Goal: Task Accomplishment & Management: Use online tool/utility

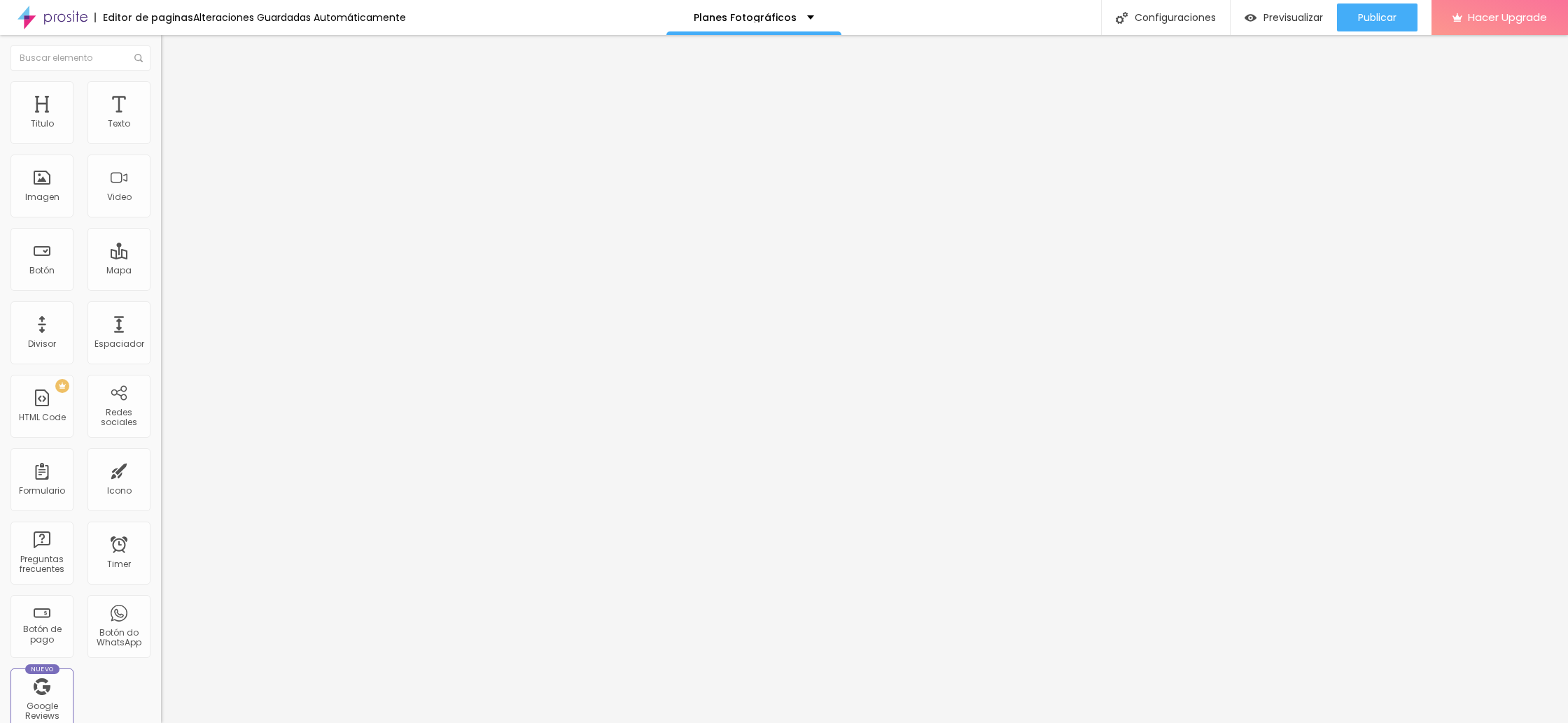
click at [161, 286] on input "[URL][DOMAIN_NAME]" at bounding box center [245, 279] width 168 height 14
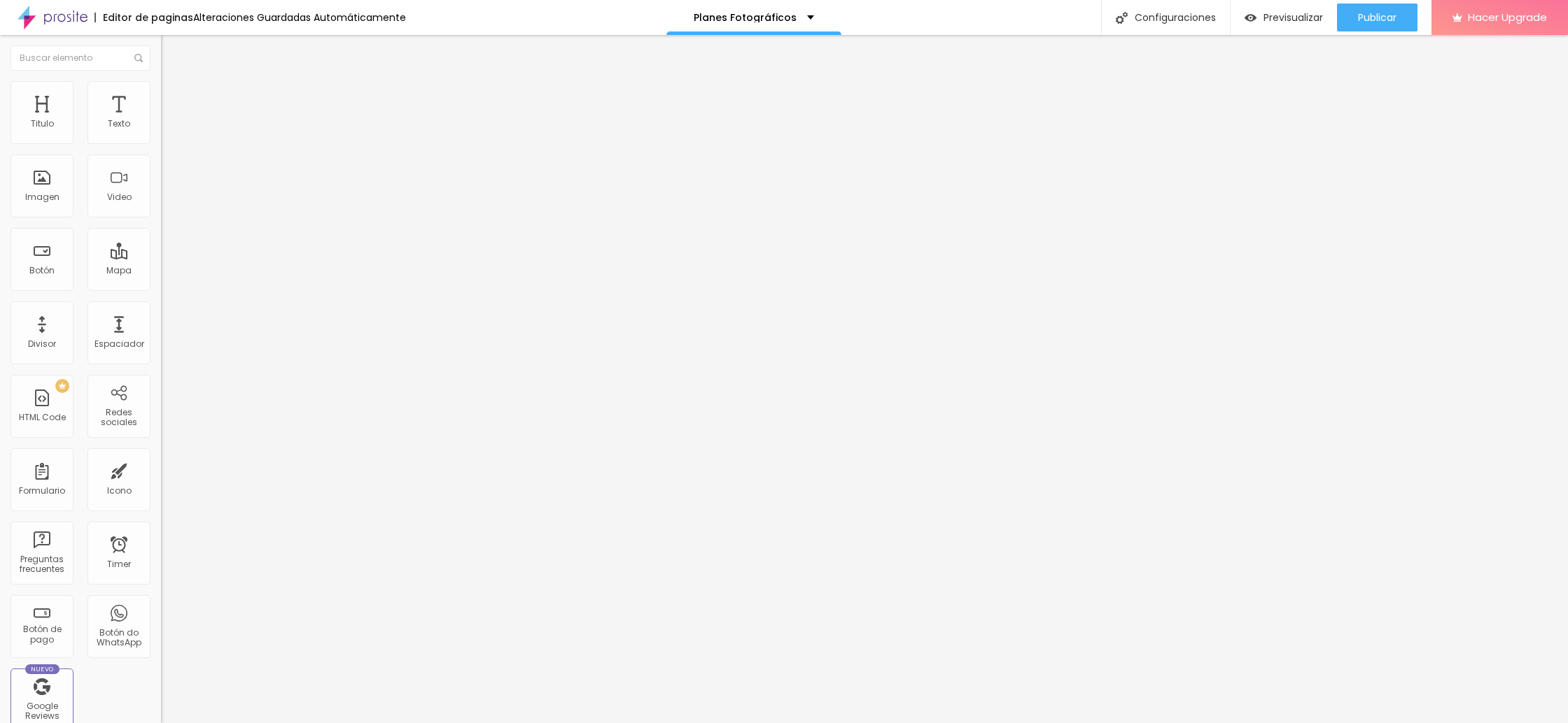
paste input "[DOMAIN_NAME][URL]"
click at [1359, 20] on span "Publicar" at bounding box center [1378, 17] width 38 height 11
click at [161, 286] on input "[URL][DOMAIN_NAME]" at bounding box center [245, 279] width 168 height 14
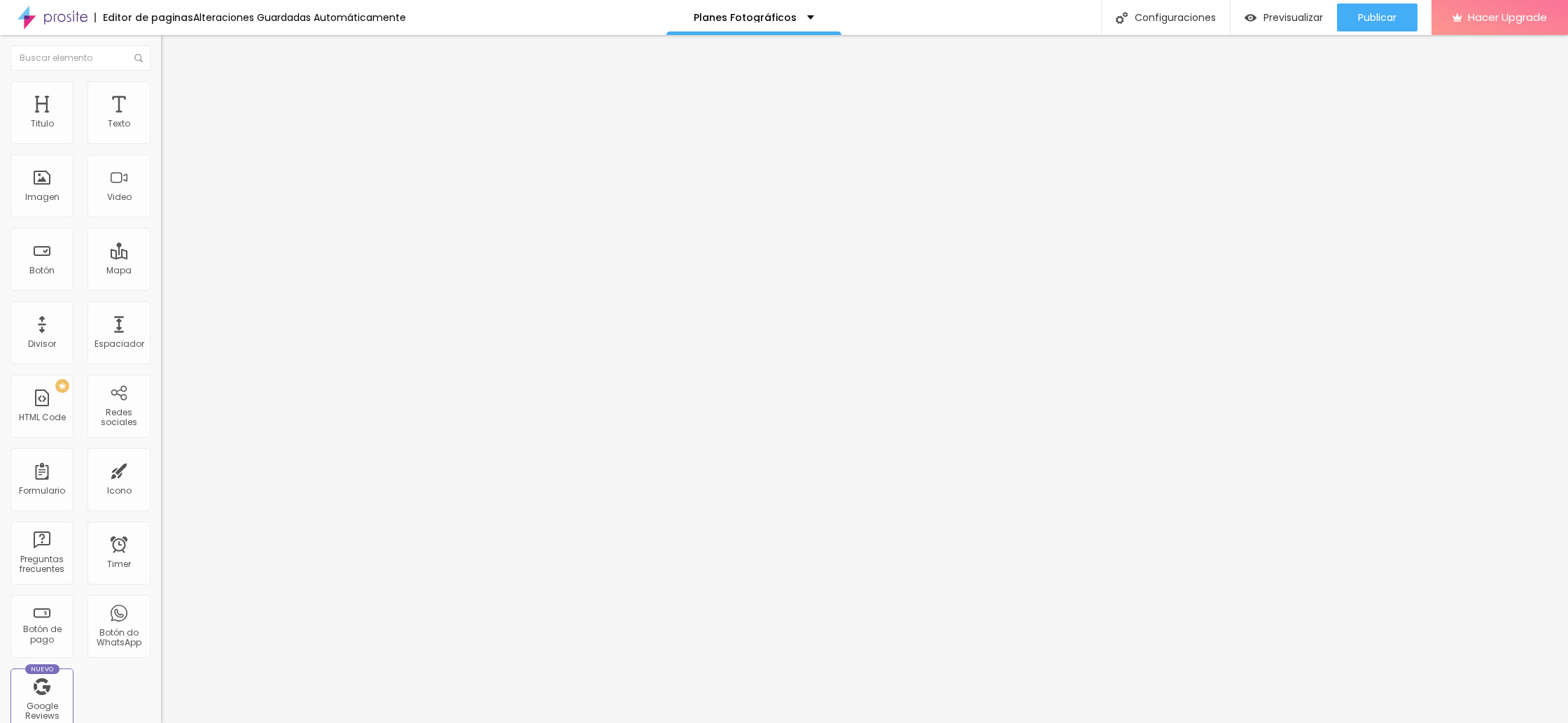
click at [161, 286] on input "[URL][DOMAIN_NAME]" at bounding box center [245, 279] width 168 height 14
paste input "form-pay/315703"
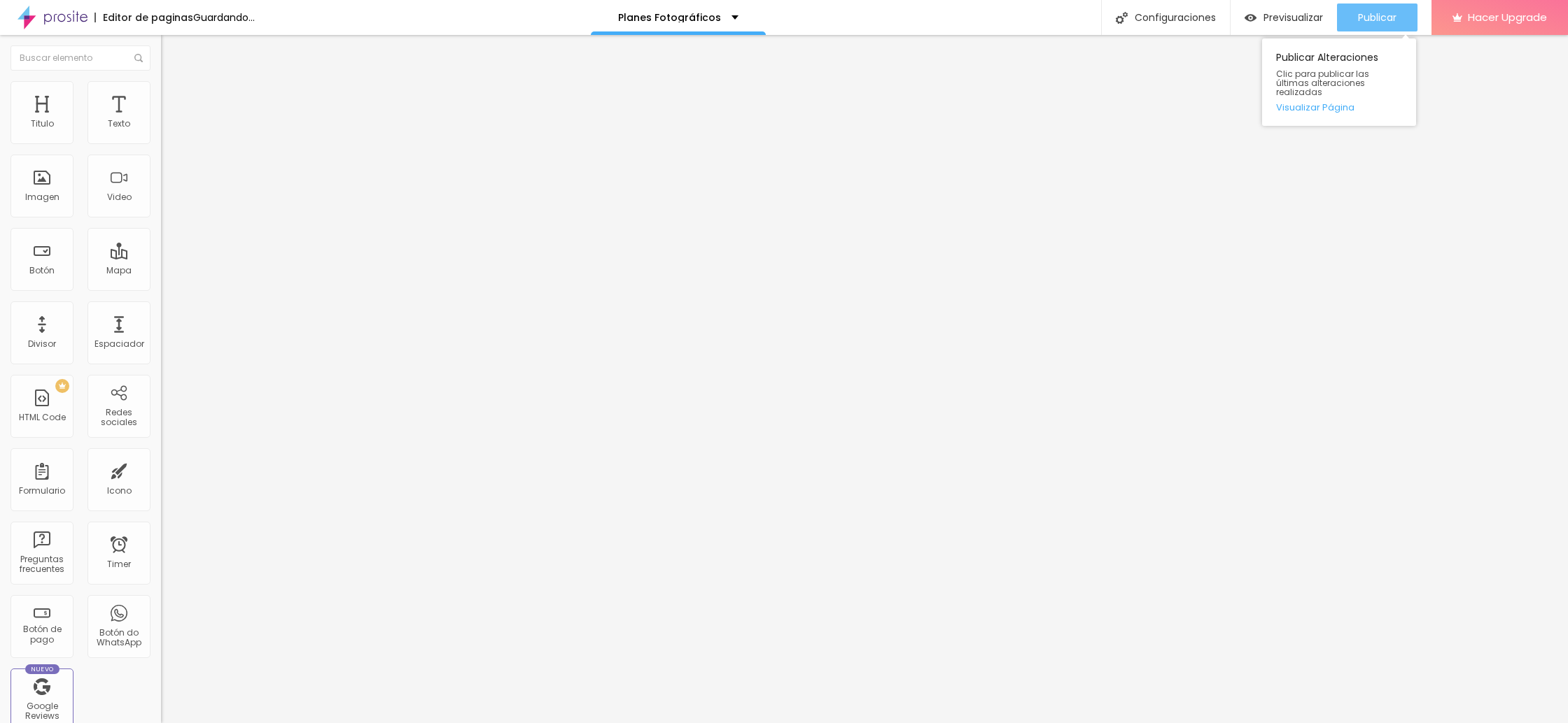
type input "[URL][DOMAIN_NAME]"
click at [1377, 17] on span "Publicar" at bounding box center [1378, 17] width 38 height 11
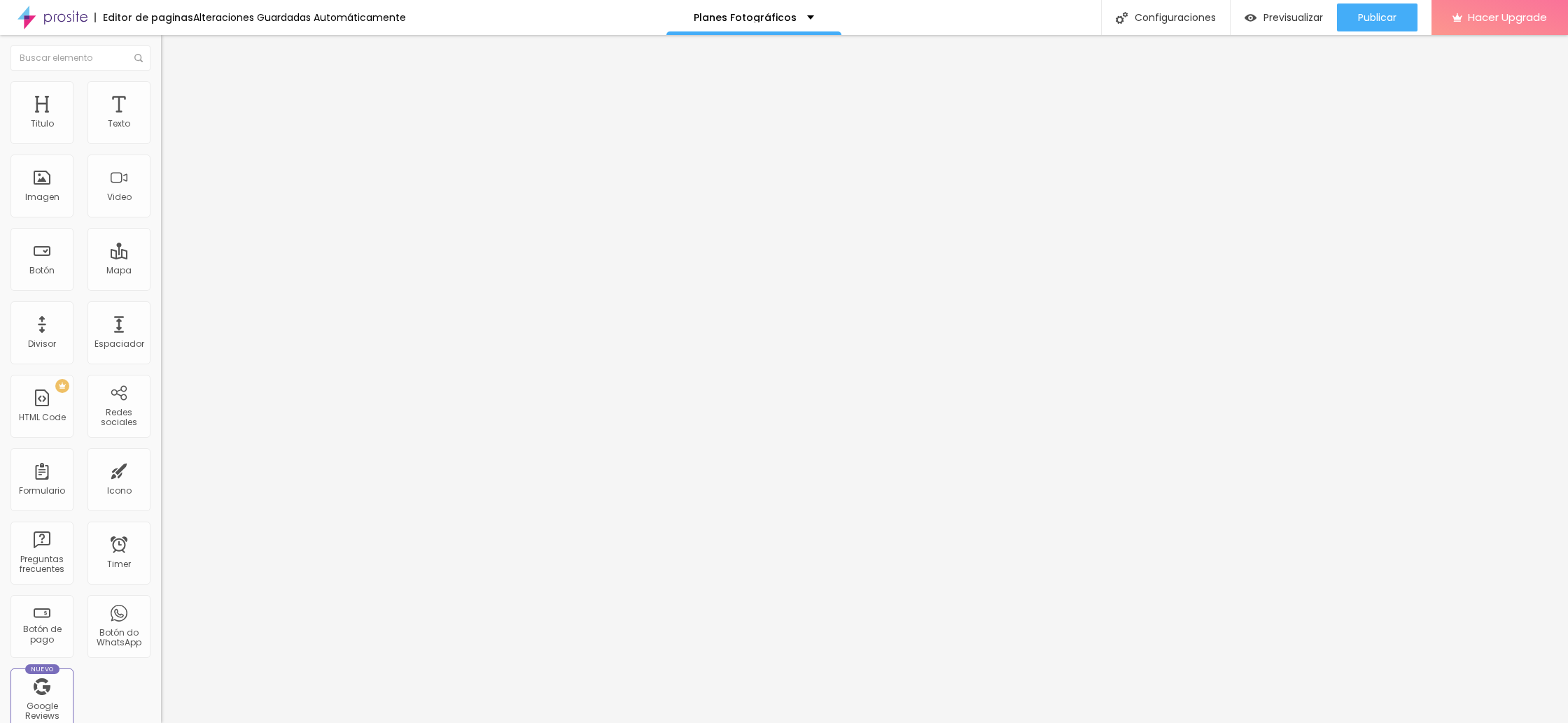
click at [161, 286] on input "[URL][DOMAIN_NAME]" at bounding box center [245, 279] width 168 height 14
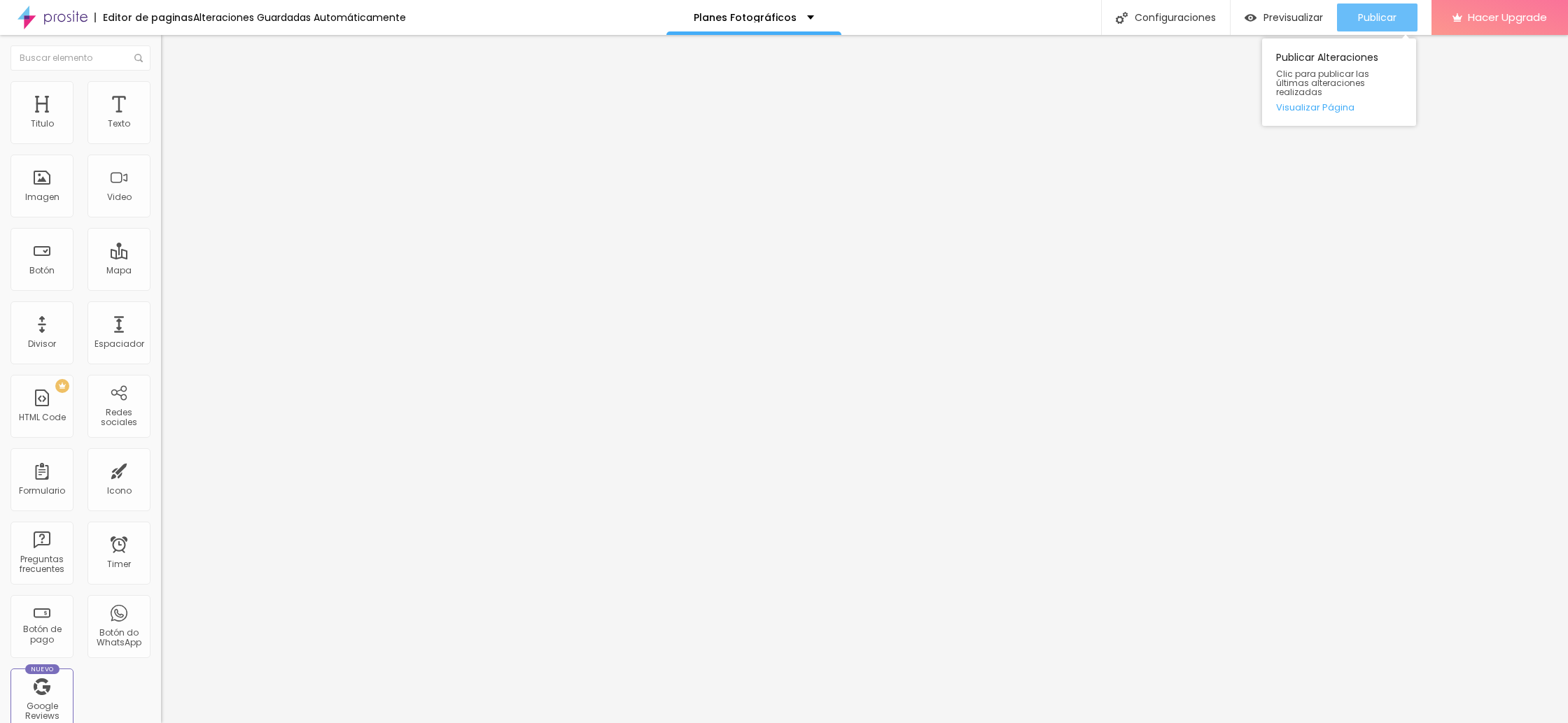
click at [1361, 22] on span "Publicar" at bounding box center [1378, 17] width 38 height 11
click at [161, 286] on input "https://" at bounding box center [245, 279] width 168 height 14
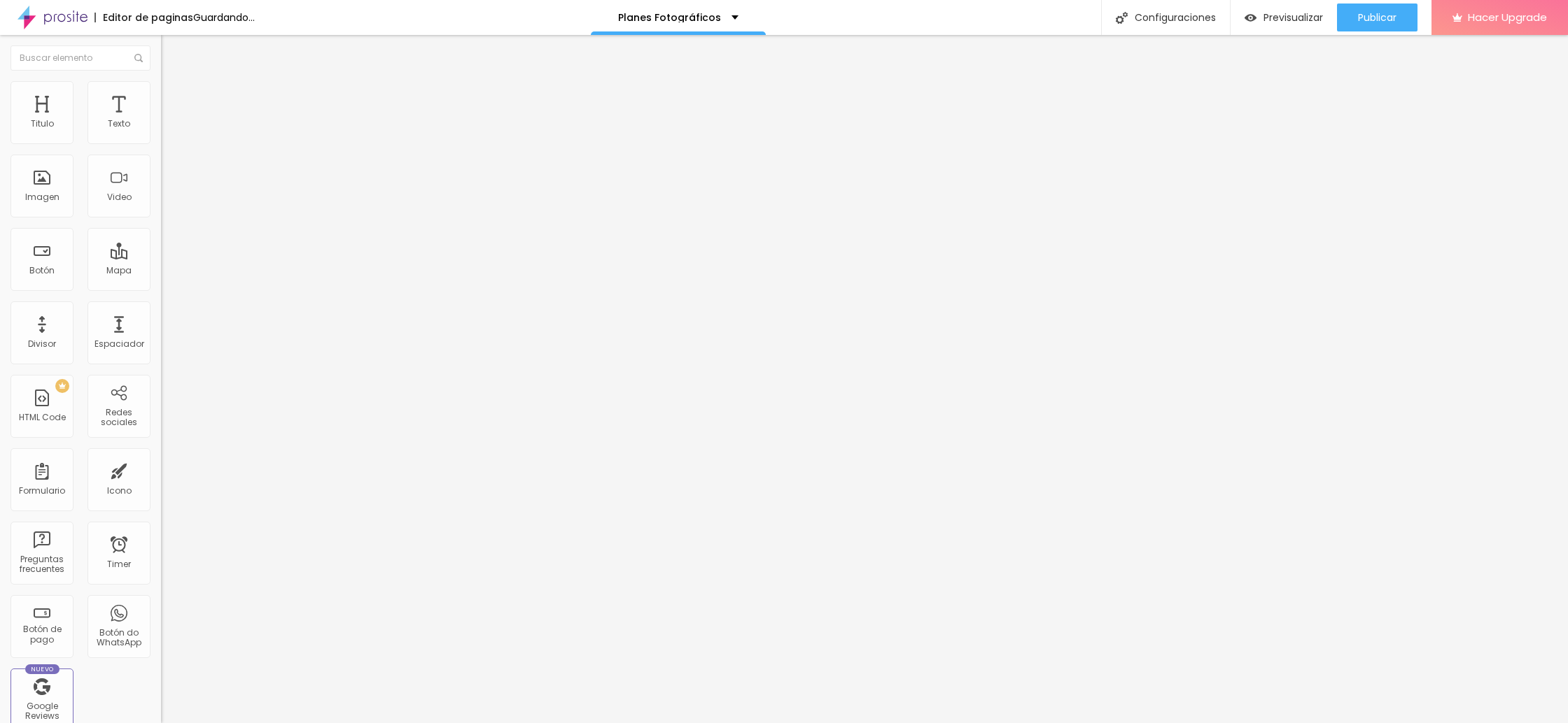
click at [161, 286] on input "https://" at bounding box center [245, 279] width 168 height 14
paste input "[DOMAIN_NAME][URL]"
type input "[URL][DOMAIN_NAME]"
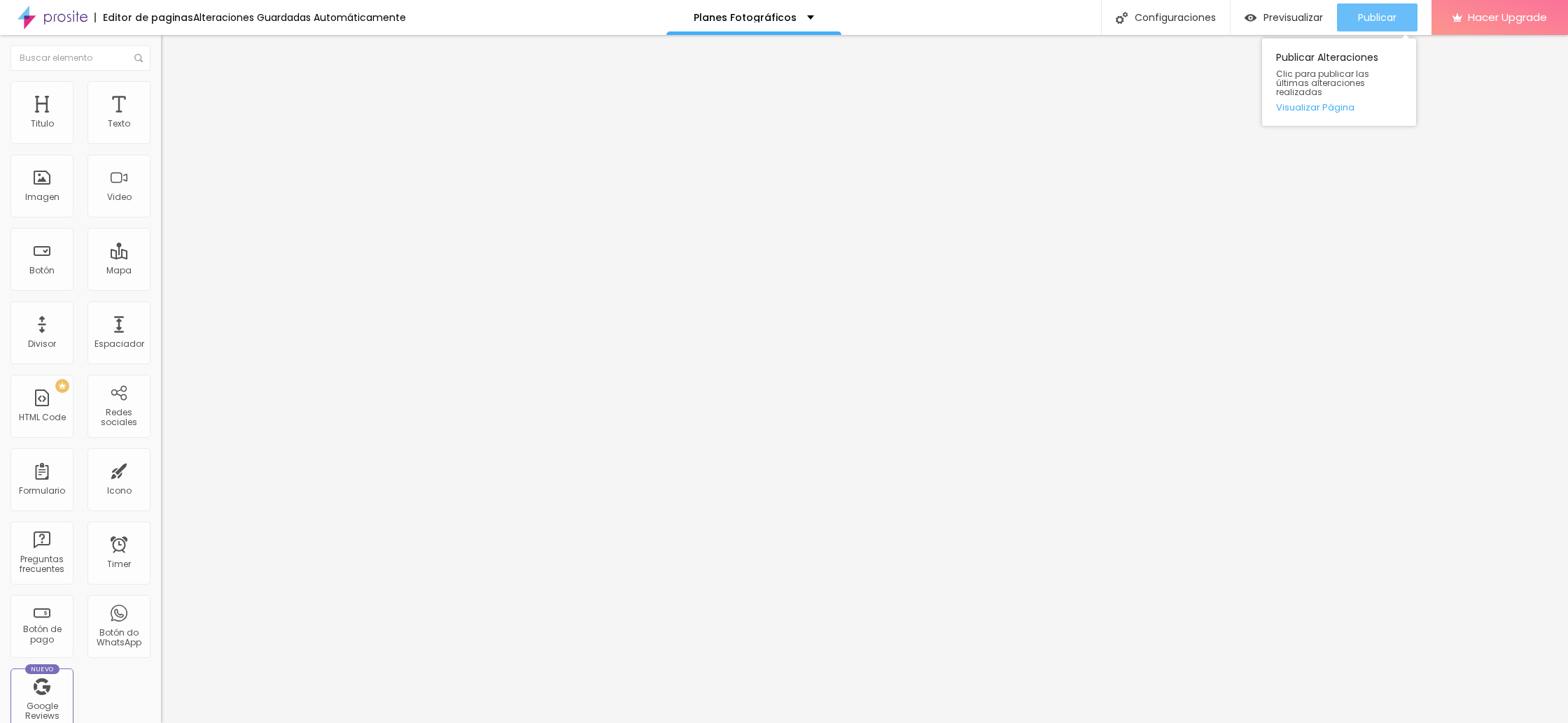
click at [1361, 20] on span "Publicar" at bounding box center [1378, 17] width 38 height 11
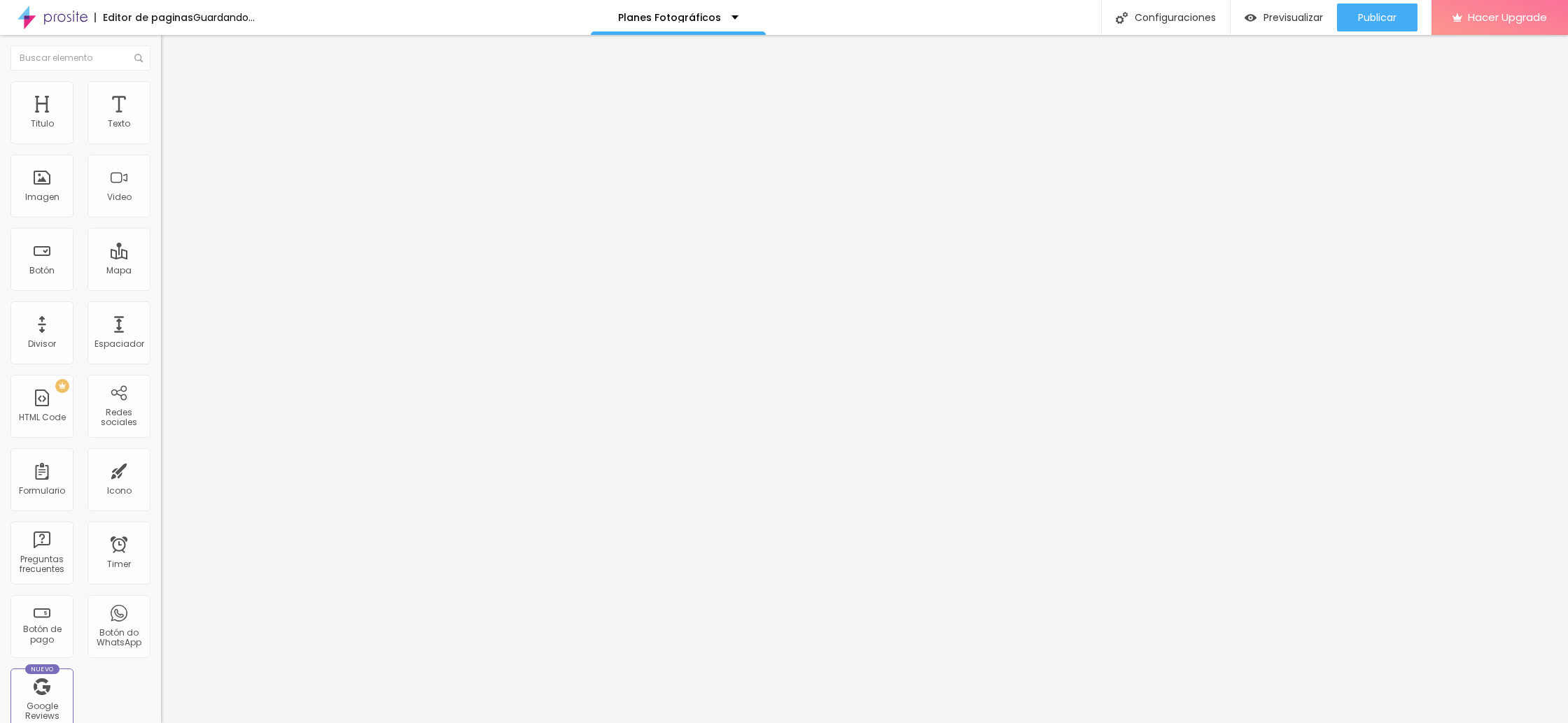
click at [161, 286] on input "https://" at bounding box center [245, 279] width 168 height 14
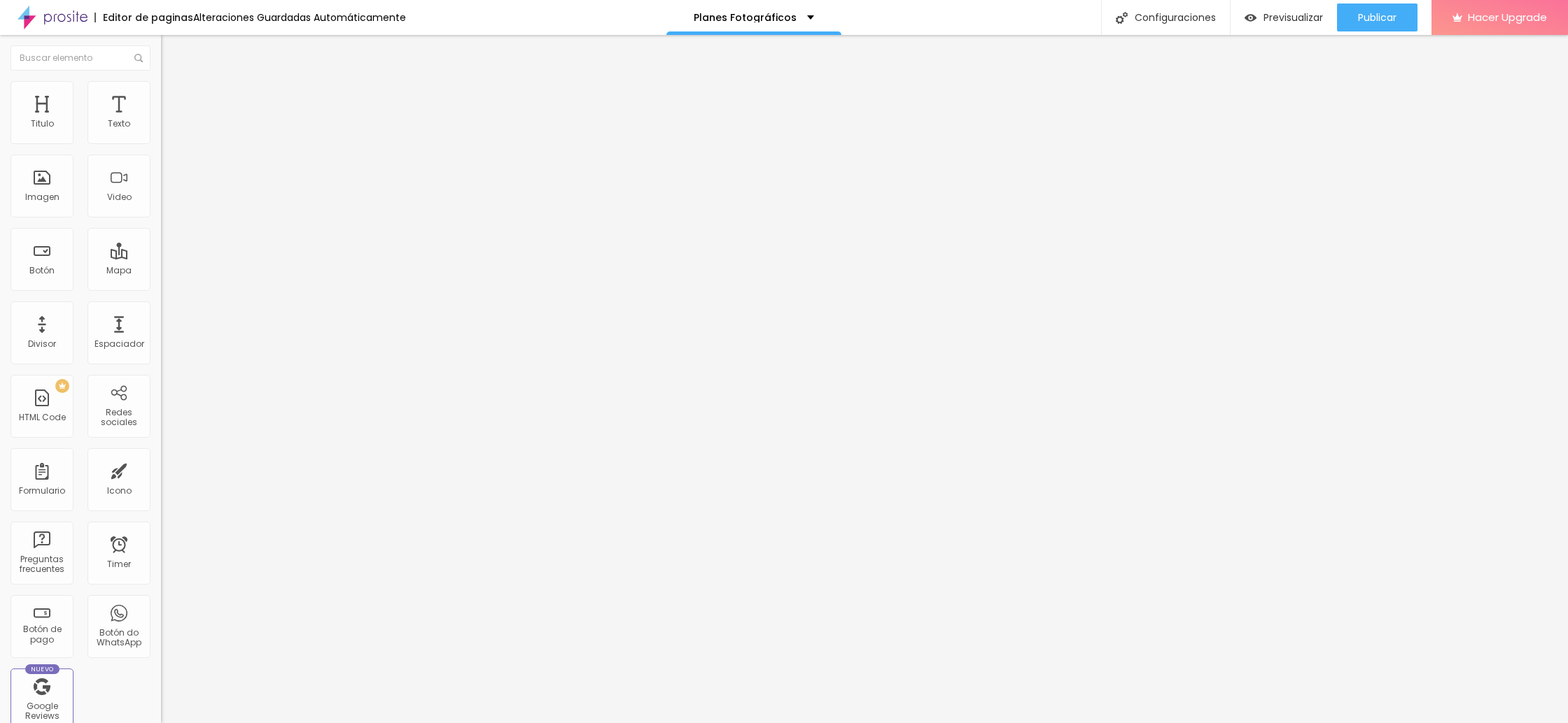
paste input "[DOMAIN_NAME][URL]"
type input "[URL][DOMAIN_NAME]"
click at [1372, 20] on span "Publicar" at bounding box center [1378, 17] width 38 height 11
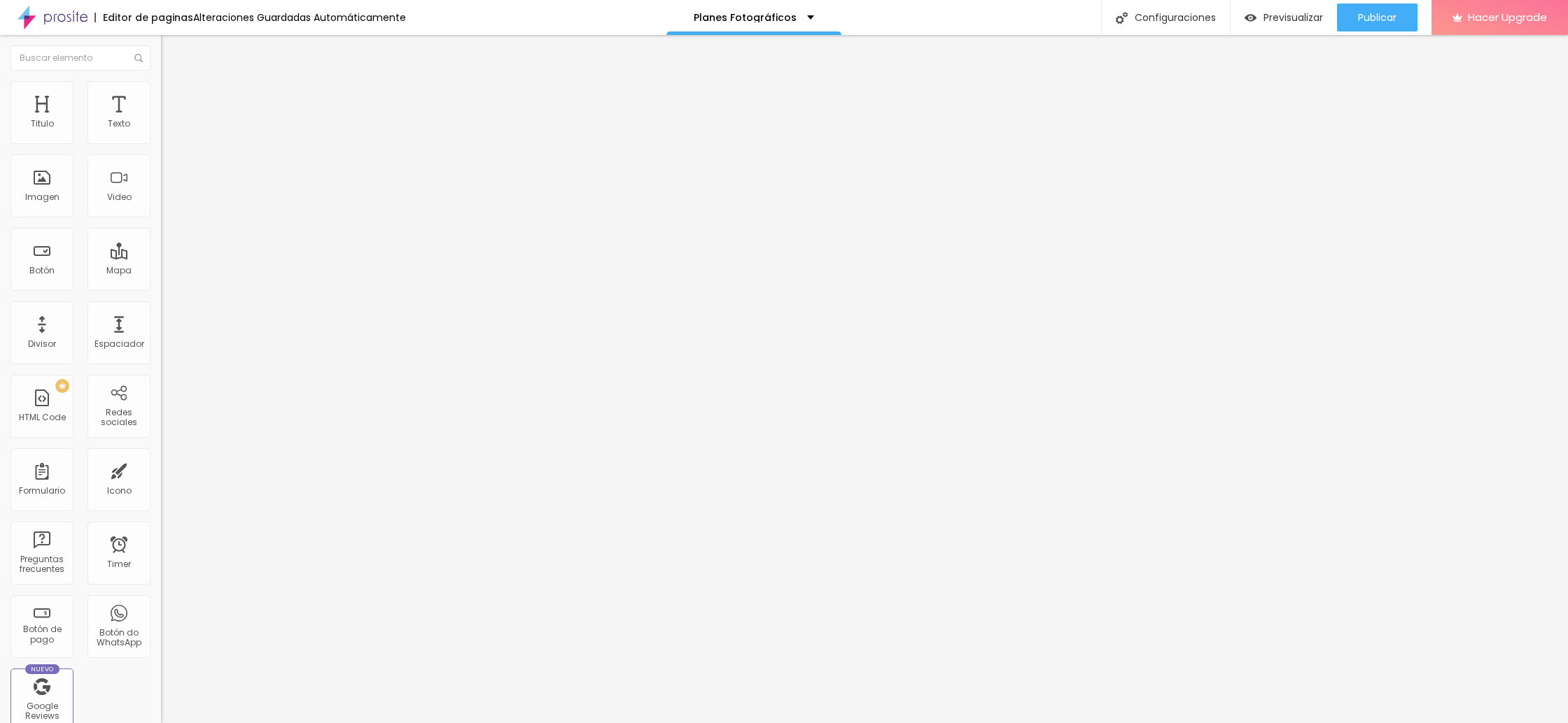
click at [171, 60] on div "Editar Botón do WhatsApp" at bounding box center [241, 56] width 140 height 23
click at [35, 255] on div "Botón" at bounding box center [42, 259] width 63 height 63
click at [161, 132] on input "Click me" at bounding box center [245, 124] width 168 height 14
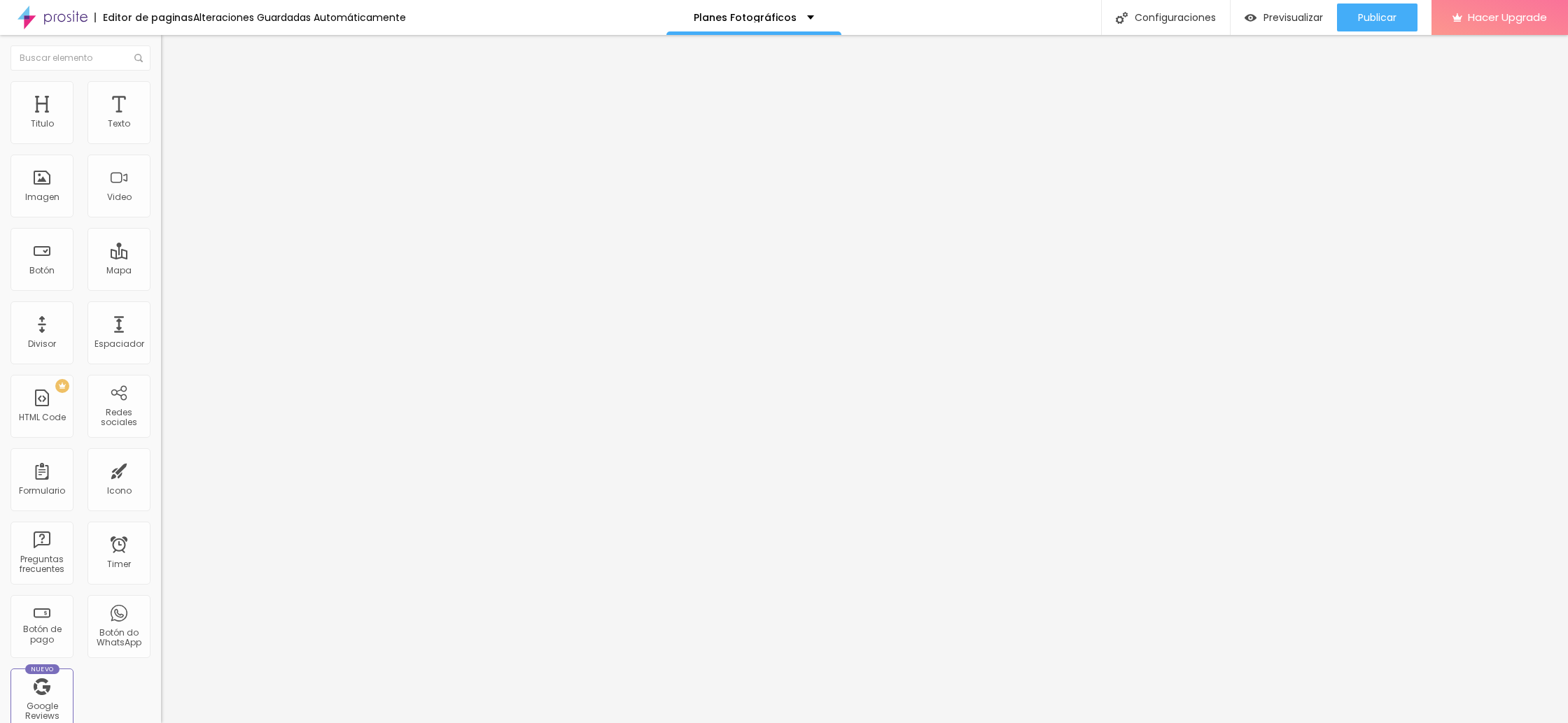
click at [161, 132] on input "Click me" at bounding box center [245, 124] width 168 height 14
drag, startPoint x: 74, startPoint y: 153, endPoint x: 118, endPoint y: 156, distance: 44.1
click at [161, 132] on input "Pincha para compra" at bounding box center [245, 124] width 168 height 14
type input "Pincha para reservar"
drag, startPoint x: 46, startPoint y: 156, endPoint x: 0, endPoint y: 153, distance: 46.1
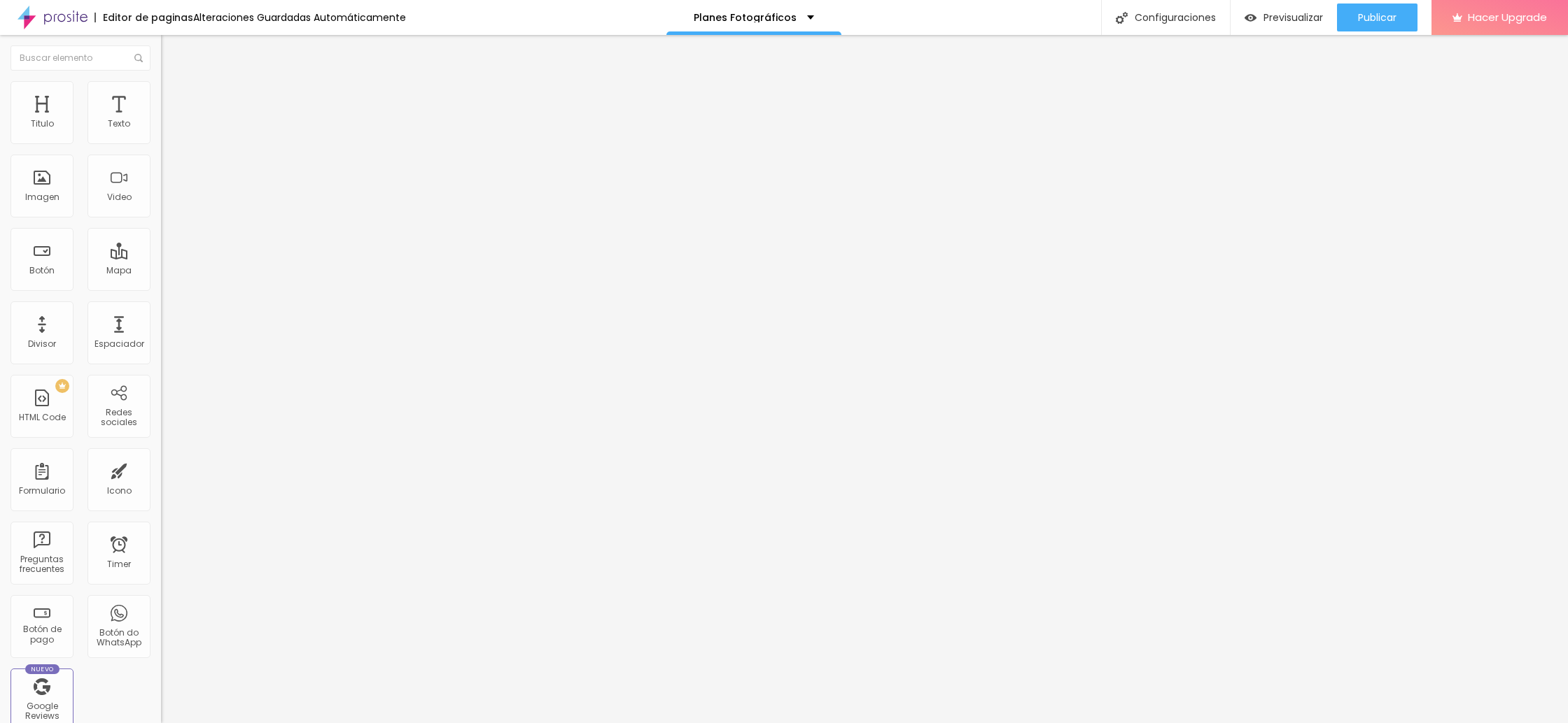
click at [161, 153] on div "Texto Pincha para reservar Alineación Tamaño Normal Pequeno Normal Grande Link …" at bounding box center [241, 211] width 161 height 204
type input "Click para reservar"
click at [161, 90] on img at bounding box center [167, 87] width 13 height 13
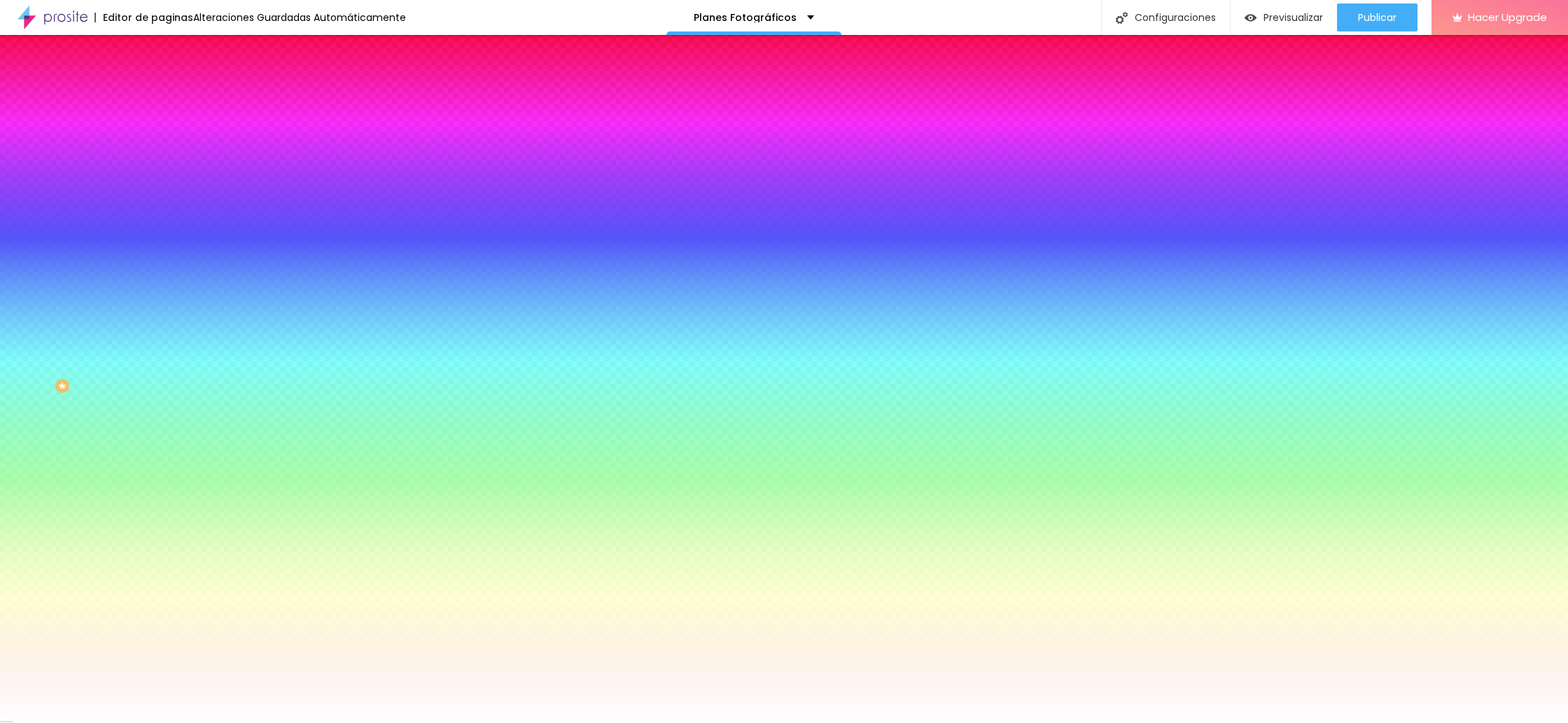
click at [161, 134] on div at bounding box center [241, 134] width 161 height 0
click at [23, 162] on div at bounding box center [784, 361] width 1568 height 723
type input "#F5F1F1"
click at [25, 30] on div at bounding box center [25, 28] width 3 height 3
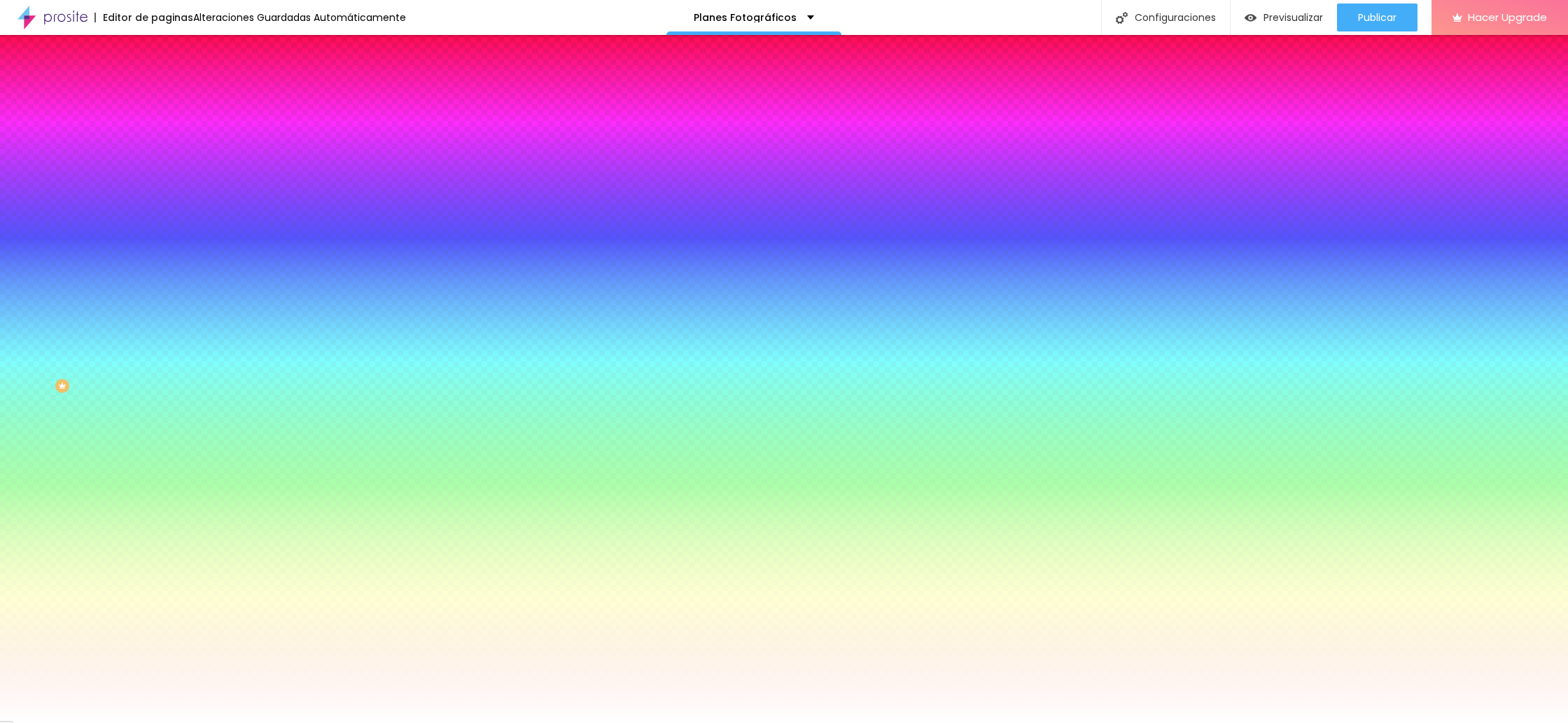
click at [25, 30] on div at bounding box center [25, 28] width 3 height 3
click at [161, 420] on div "Editar Botón Contenido Estilo Avanzado Color del fundo Restablecer #F5F1F1 Tipo…" at bounding box center [241, 378] width 161 height 688
click at [167, 500] on icon "button" at bounding box center [171, 505] width 10 height 10
click at [161, 476] on div at bounding box center [241, 476] width 161 height 0
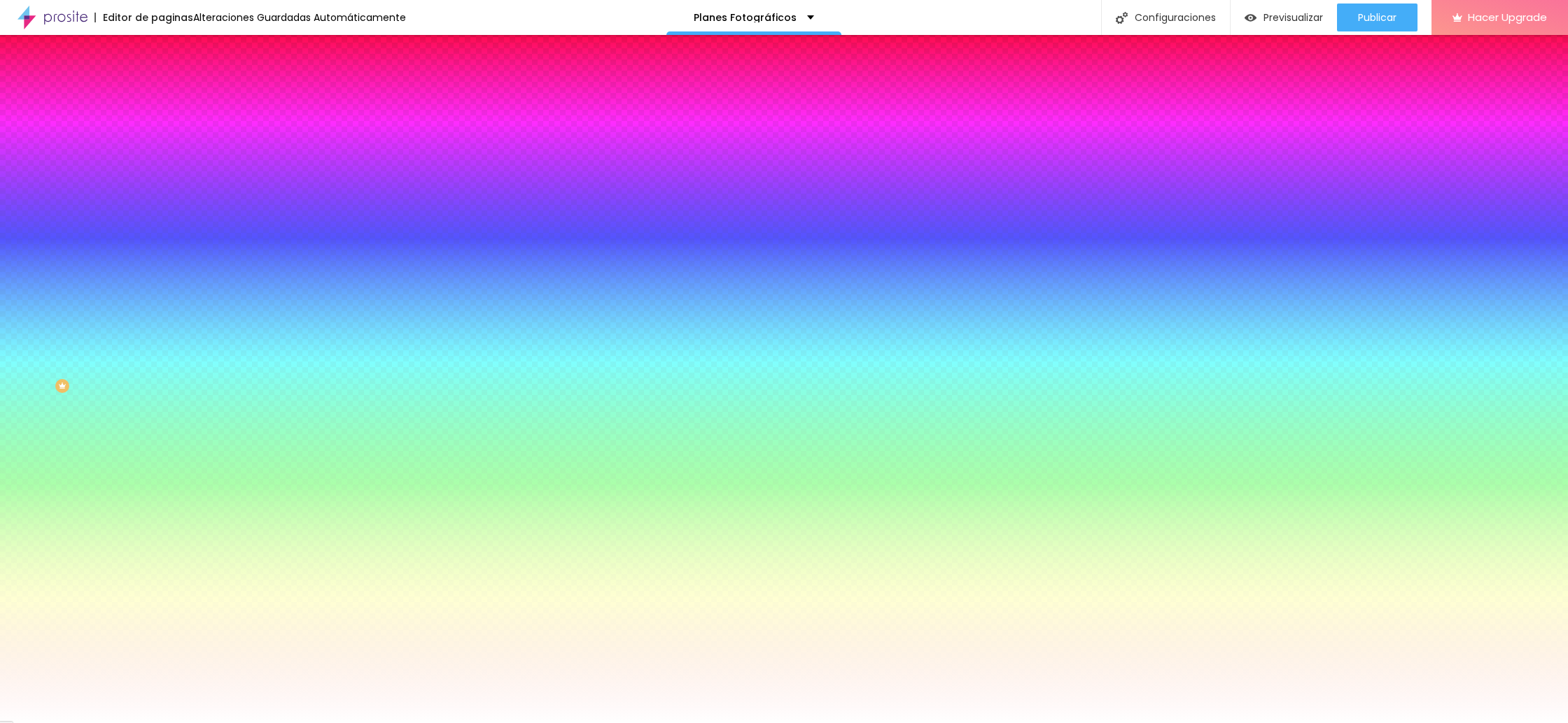
click at [161, 476] on div at bounding box center [241, 476] width 161 height 0
click at [106, 450] on div at bounding box center [784, 361] width 1568 height 723
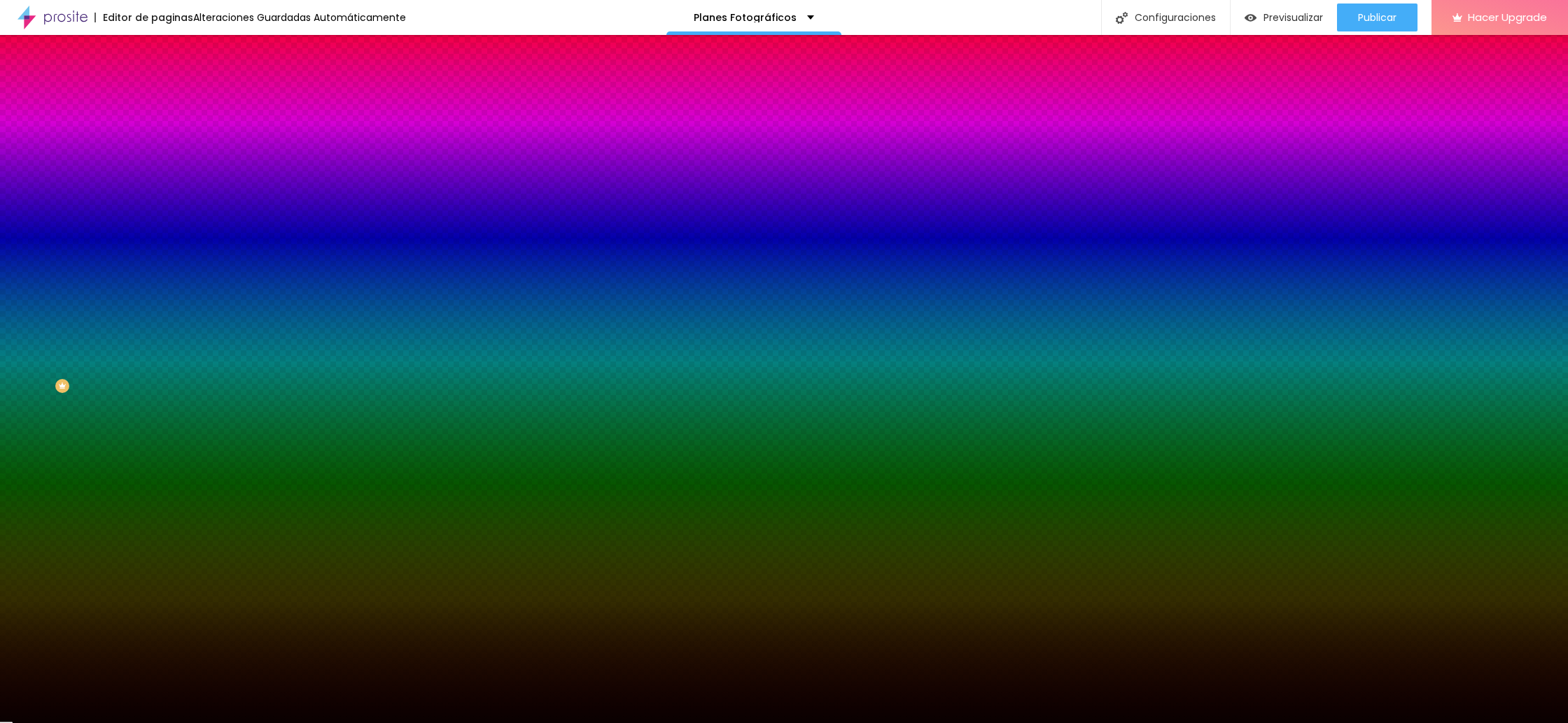
click at [41, 447] on div at bounding box center [784, 361] width 1568 height 723
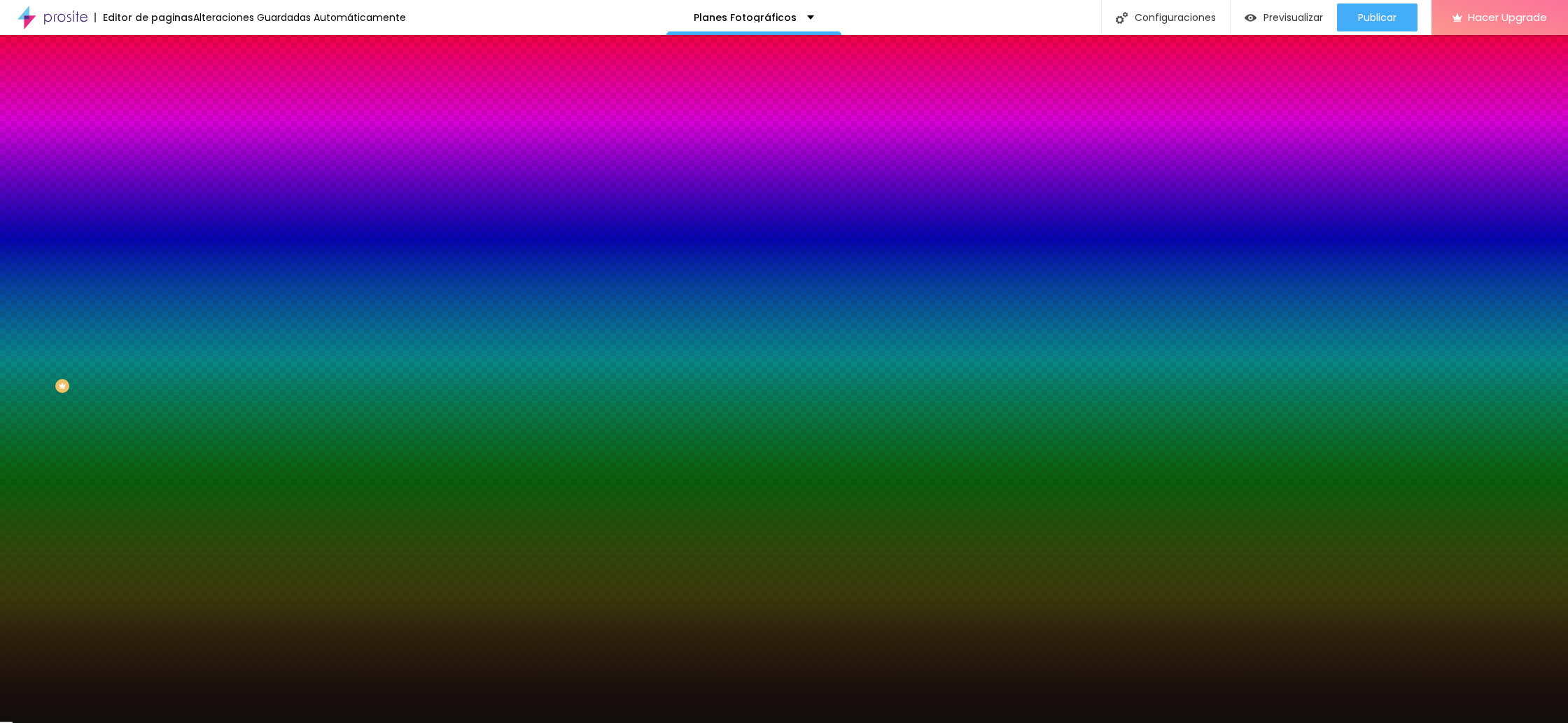
type input "#110E0E"
click at [26, 447] on div at bounding box center [784, 361] width 1568 height 723
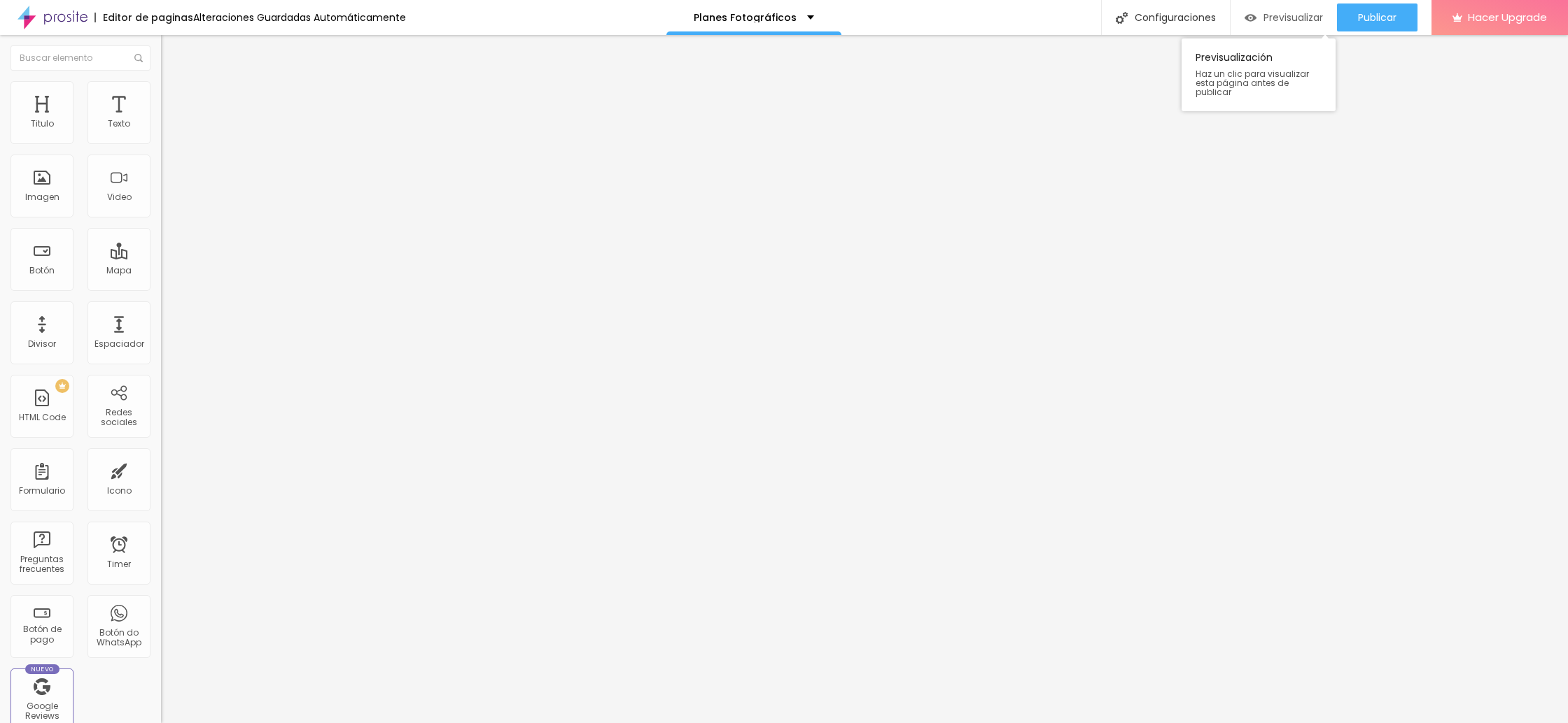
click at [1289, 5] on div "Previsualizar Previsualización Haz un clic para visualizar esta página antes de…" at bounding box center [1283, 17] width 106 height 35
click at [1289, 12] on span "Previsualizar" at bounding box center [1293, 17] width 59 height 11
click at [161, 89] on img at bounding box center [167, 87] width 13 height 13
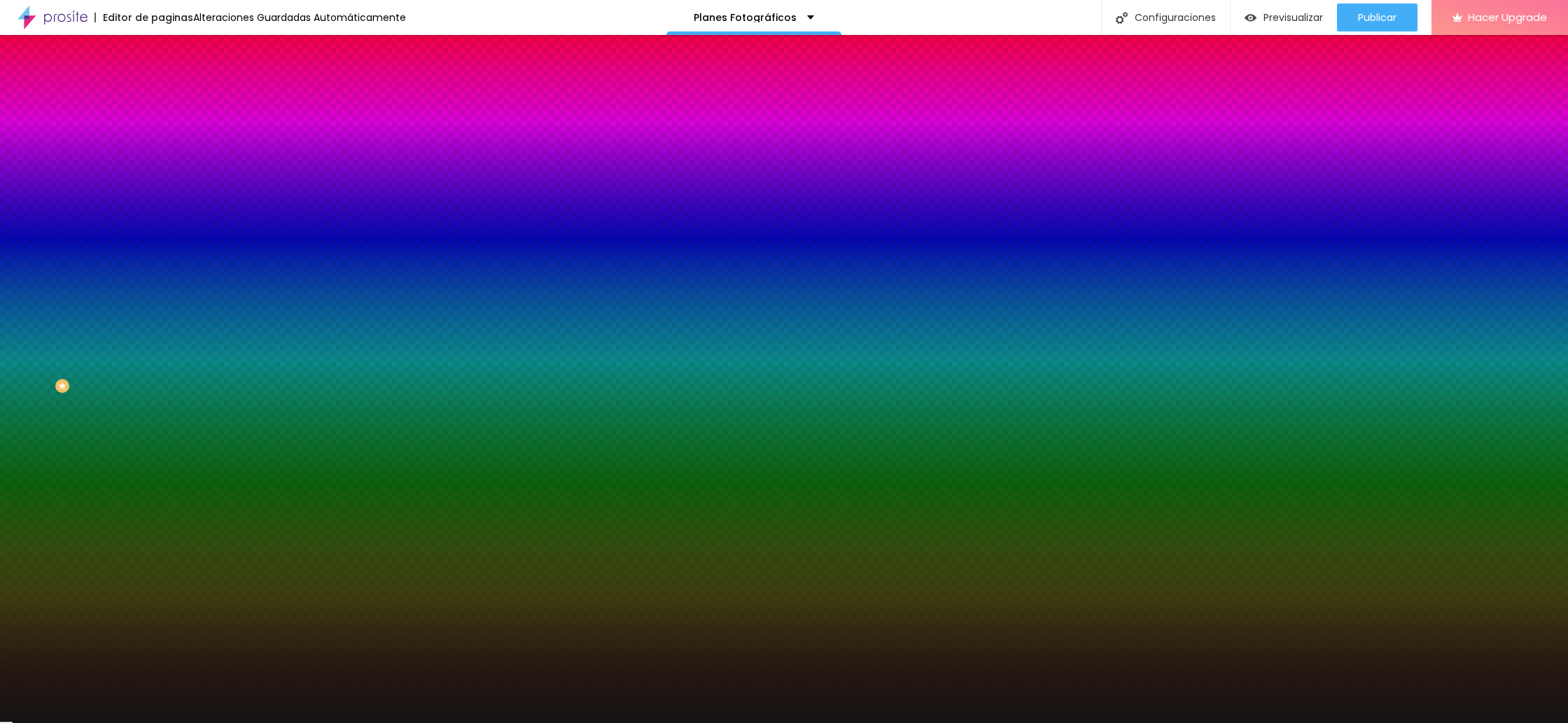
click at [167, 129] on icon "button" at bounding box center [171, 125] width 10 height 10
click at [161, 476] on div at bounding box center [241, 476] width 161 height 0
type input "#090808"
click at [29, 418] on div at bounding box center [784, 361] width 1568 height 723
click at [161, 500] on div "Editar Botón Contenido Estilo Avanzado Color del fundo Restablecer #F5F1F1 Tipo…" at bounding box center [241, 378] width 161 height 688
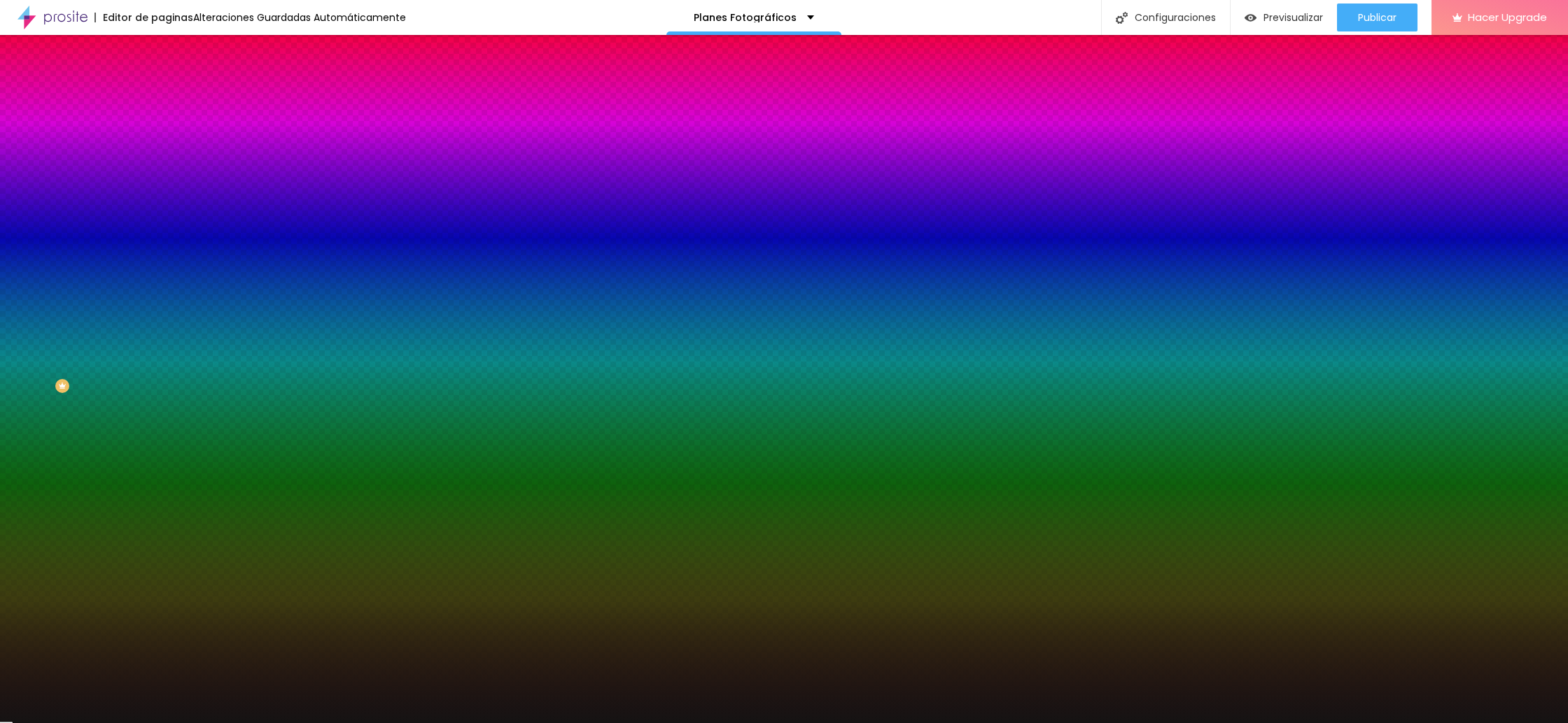
click at [161, 476] on div at bounding box center [241, 476] width 161 height 0
click at [23, 318] on div at bounding box center [784, 361] width 1568 height 723
click at [161, 564] on div "Editar Botón Contenido Estilo Avanzado Color del fundo Restablecer #F5F1F1 Tipo…" at bounding box center [241, 378] width 161 height 688
click at [161, 134] on div at bounding box center [241, 134] width 161 height 0
type input "#FDFCFC"
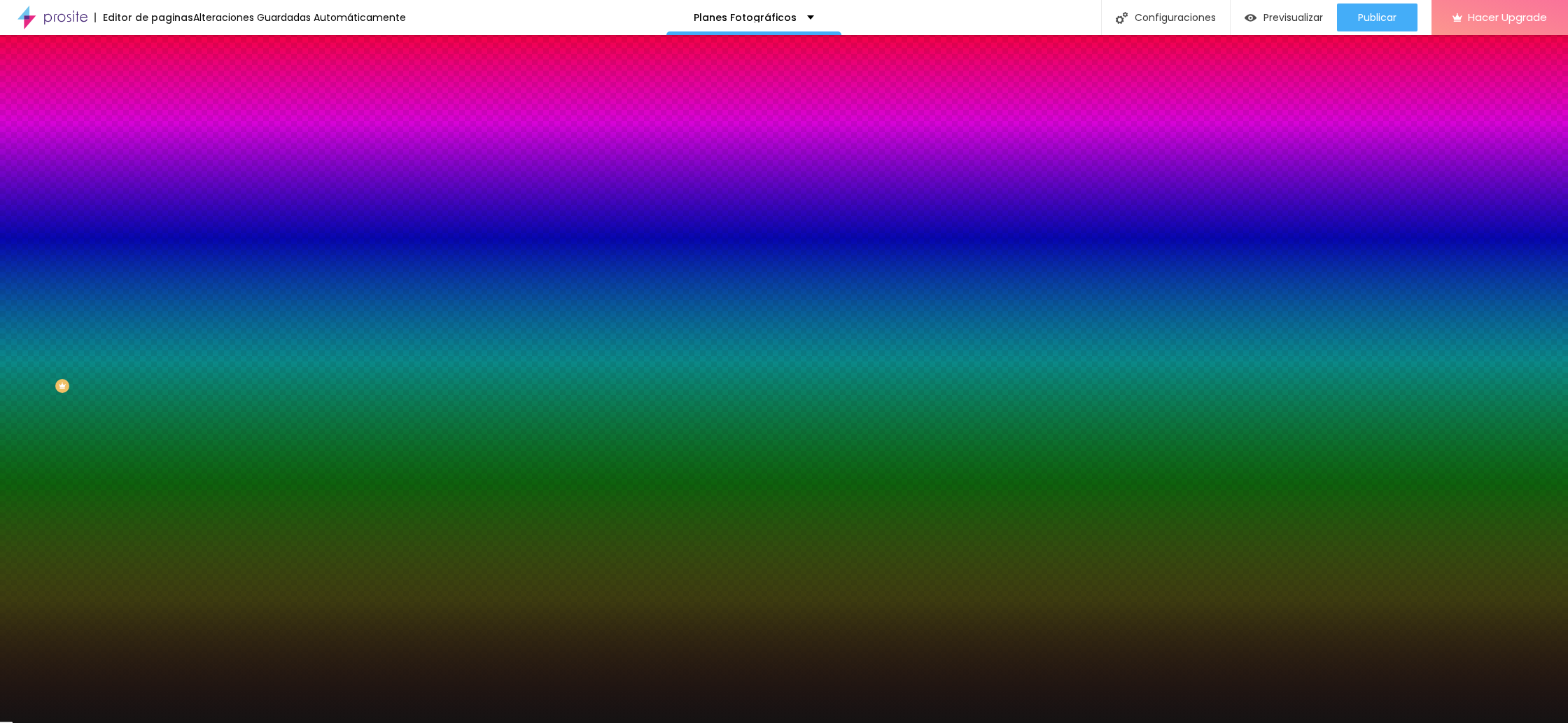
drag, startPoint x: 23, startPoint y: 161, endPoint x: 25, endPoint y: 171, distance: 10.2
click at [7, 7] on div at bounding box center [5, 5] width 3 height 3
click at [161, 417] on div "Editar Botón Contenido Estilo Avanzado Color del fundo Restablecer #FDFCFC Tipo…" at bounding box center [241, 378] width 161 height 688
click at [167, 174] on icon "button" at bounding box center [170, 177] width 8 height 8
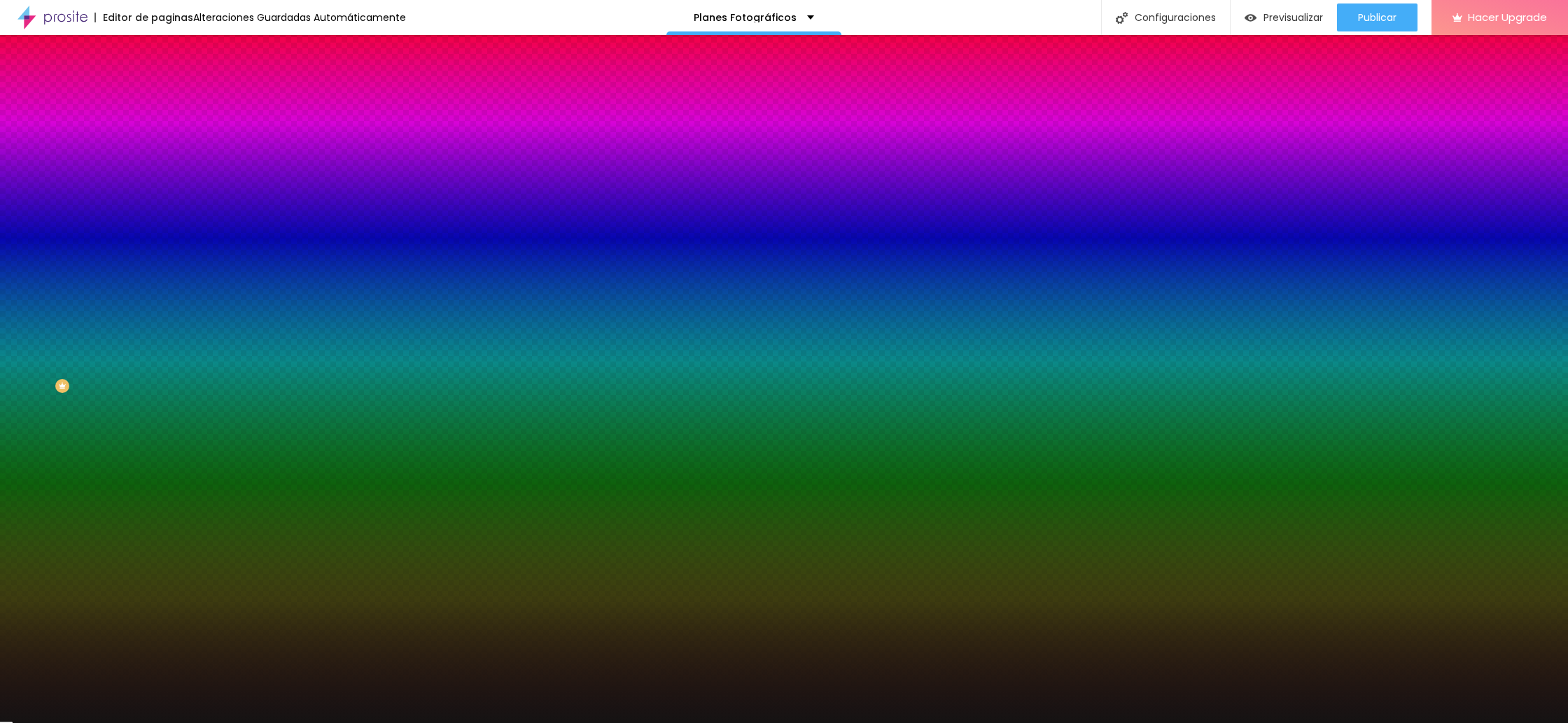
click at [278, 450] on div at bounding box center [784, 361] width 1568 height 723
type input "#000000"
click at [41, 723] on div at bounding box center [784, 723] width 1568 height 0
click at [168, 556] on icon "button" at bounding box center [171, 558] width 5 height 5
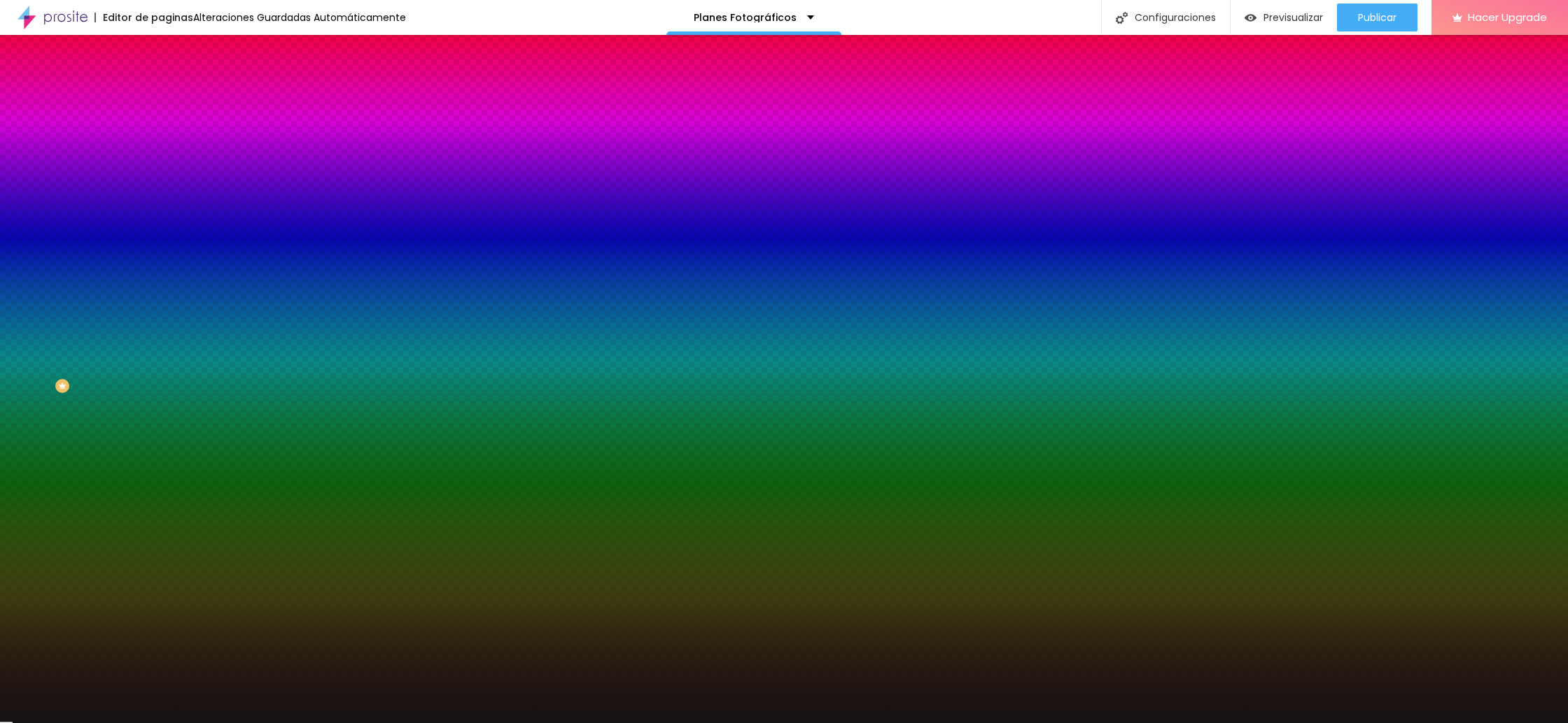
type input "1"
type input "2"
type input "1"
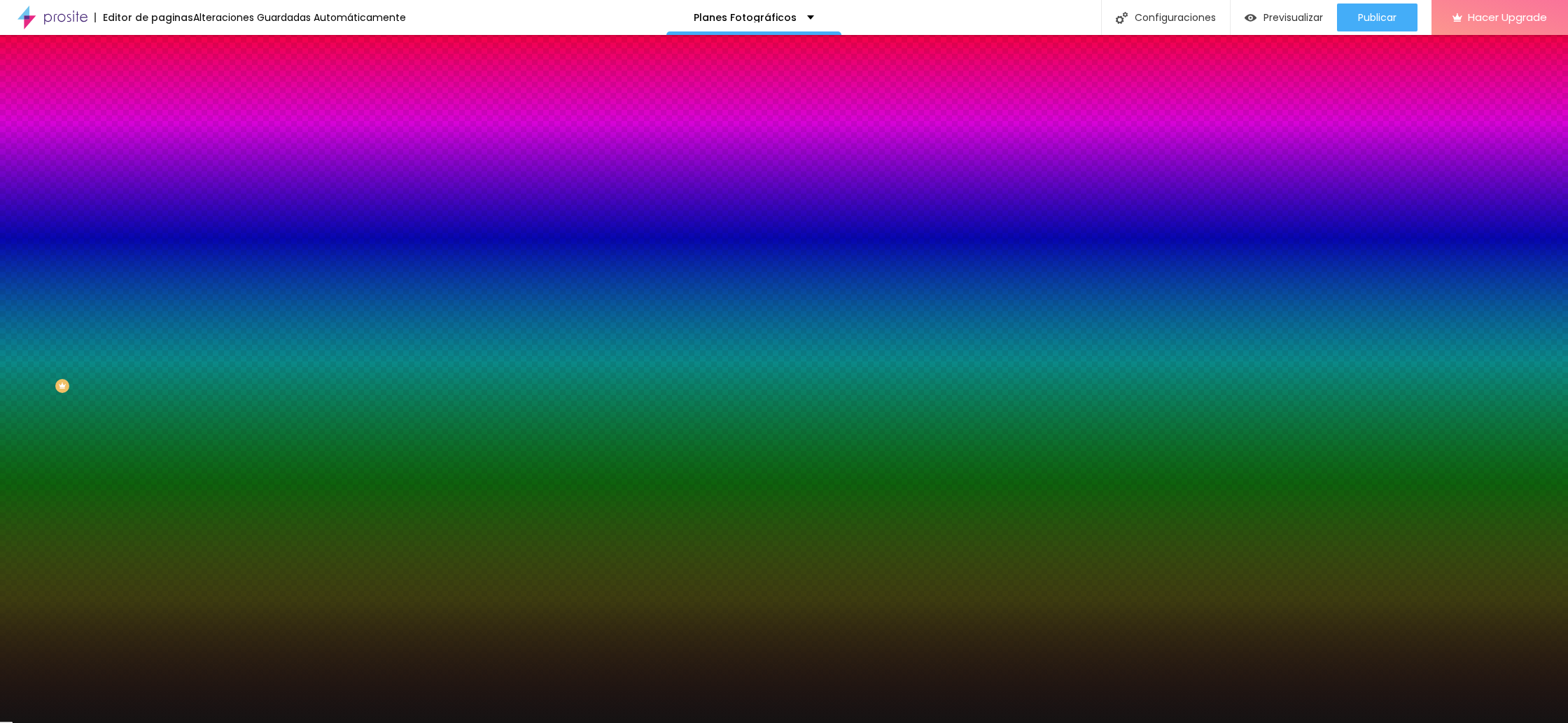
type input "1"
type input "0"
drag, startPoint x: 156, startPoint y: 416, endPoint x: 139, endPoint y: 416, distance: 17.0
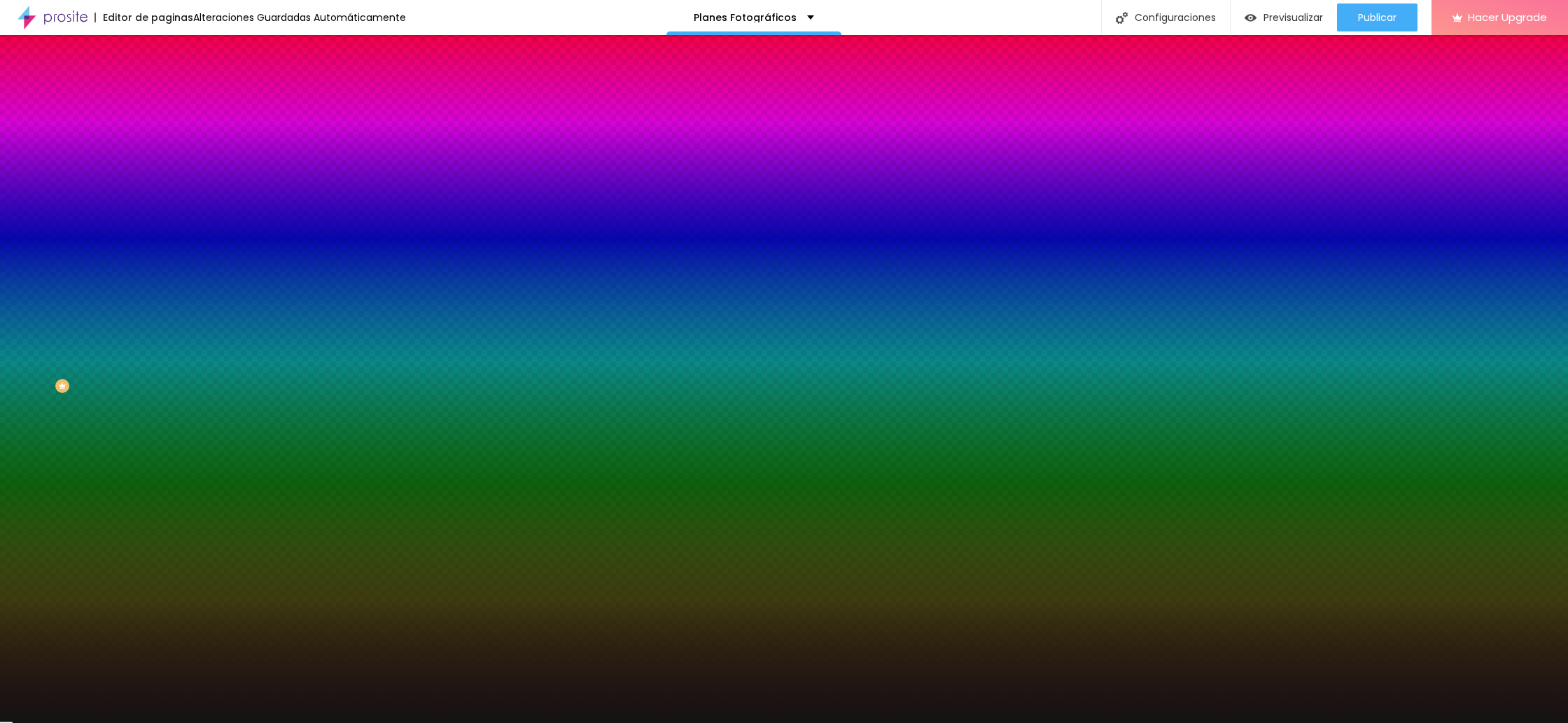
click at [137, 723] on div at bounding box center [784, 723] width 1568 height 0
click at [167, 213] on icon "button" at bounding box center [170, 216] width 8 height 8
type input "1"
type input "2"
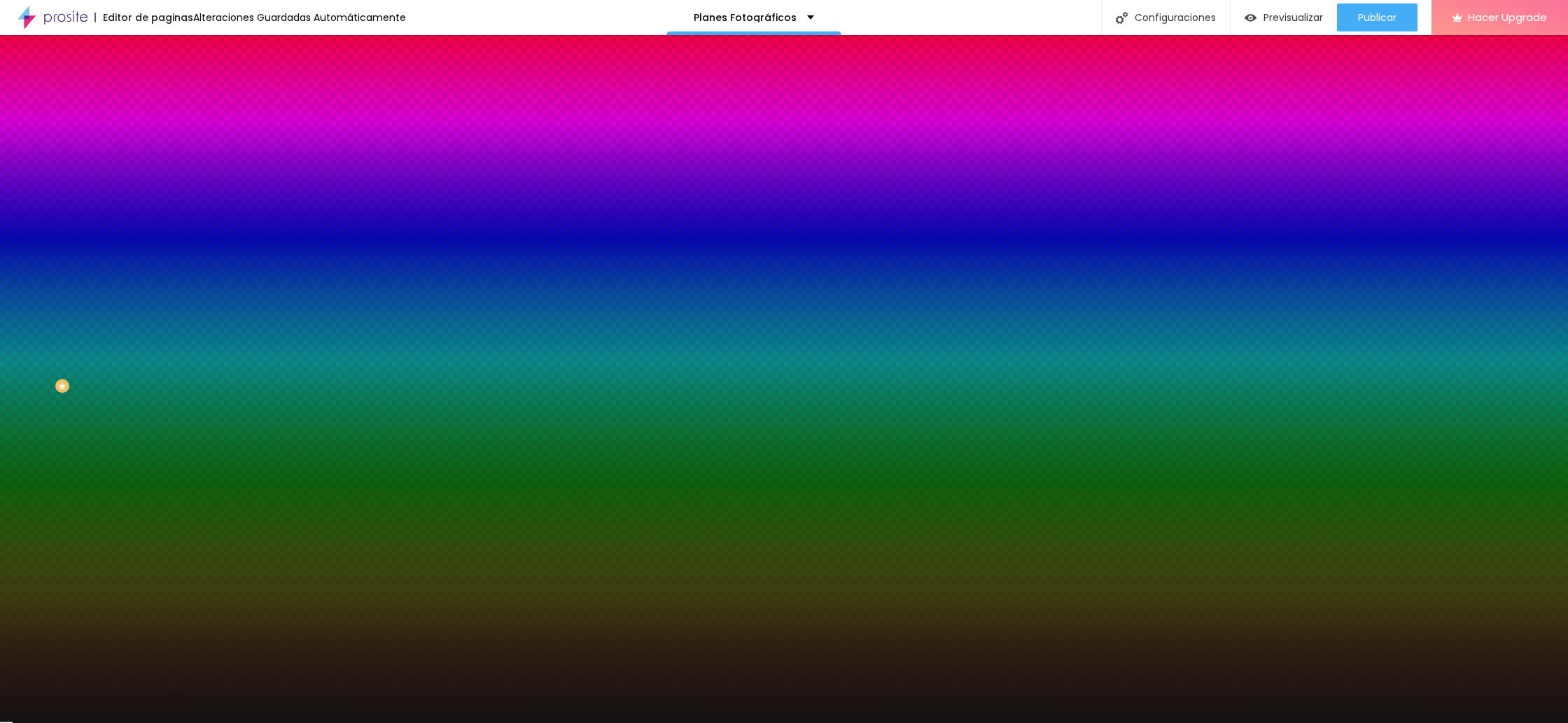
type input "2"
type input "3"
type input "4"
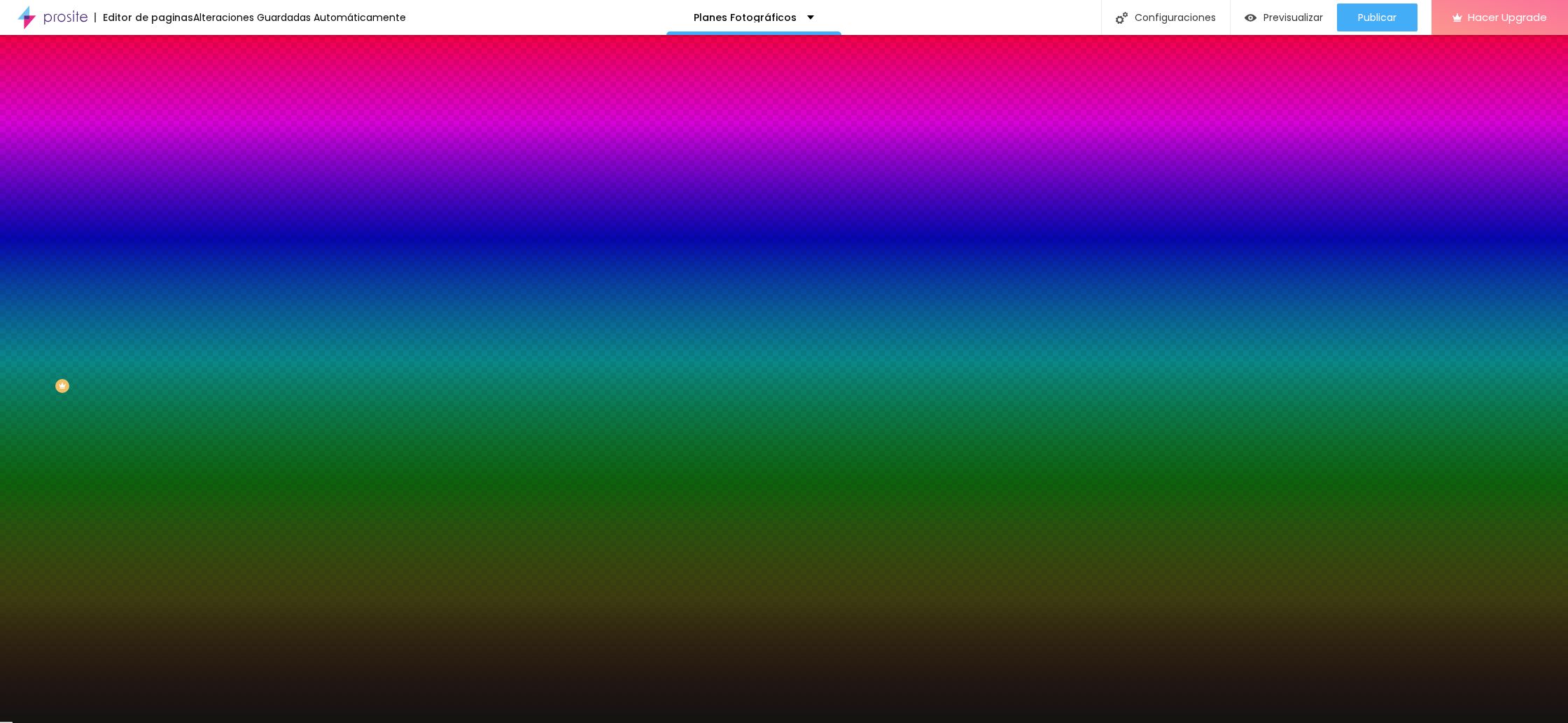
type input "5"
type input "6"
type input "7"
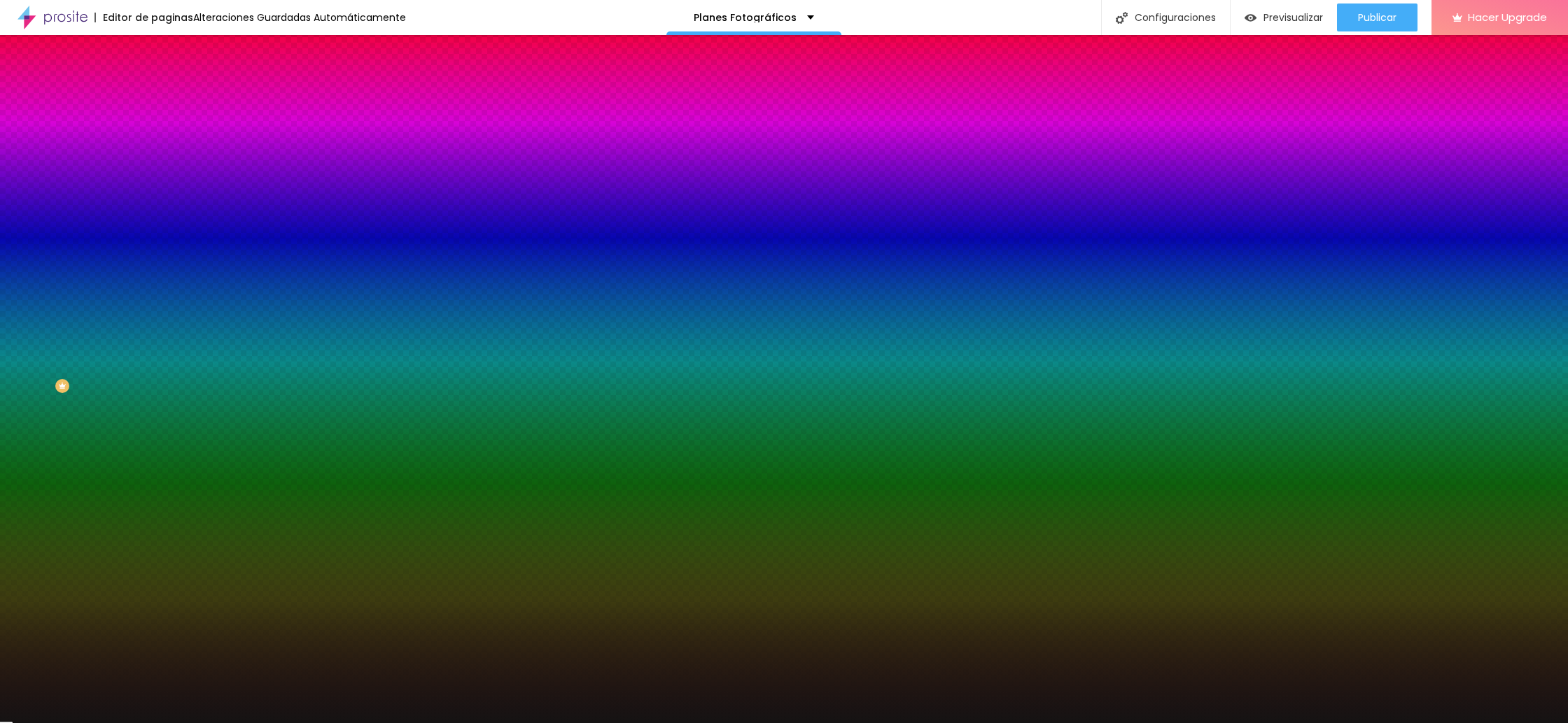
type input "7"
type input "8"
type input "9"
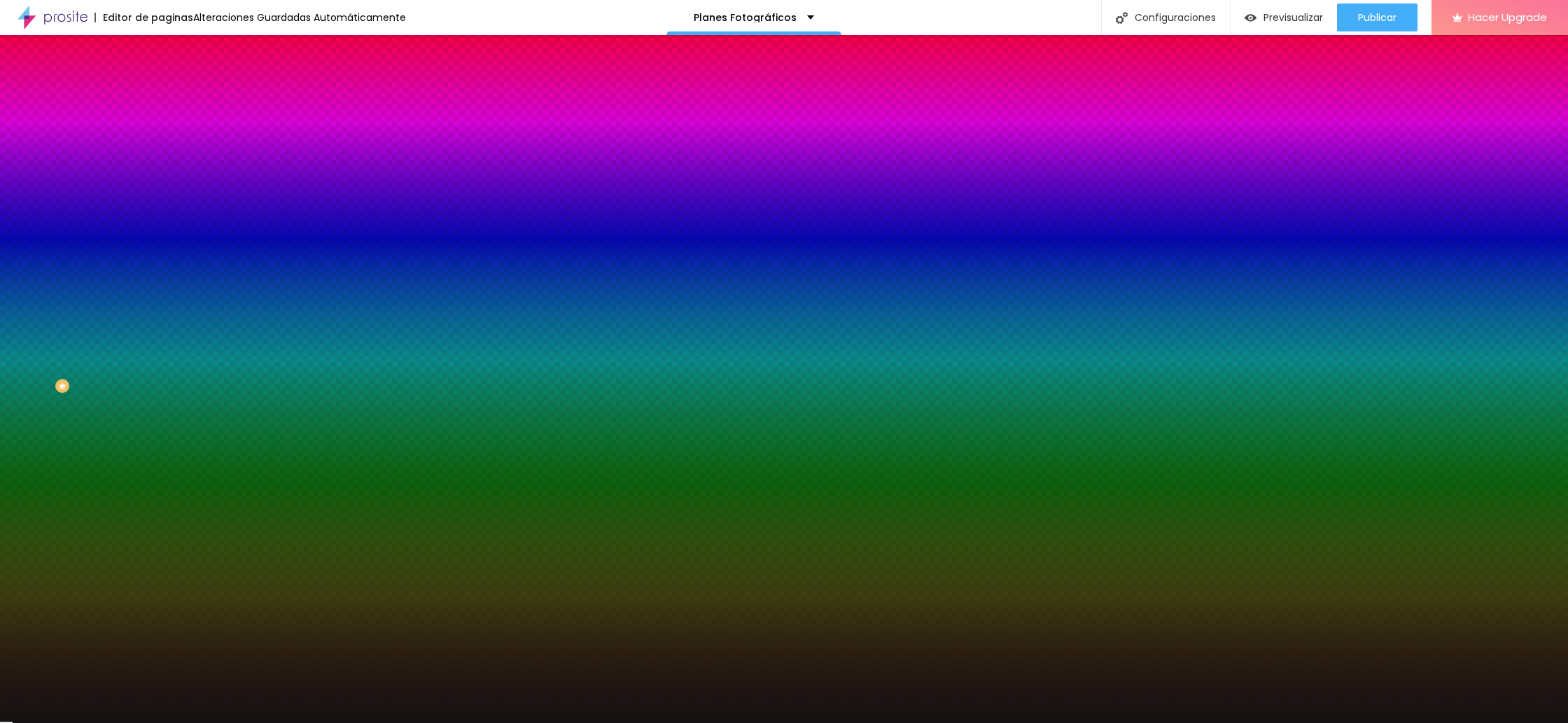
type input "10"
type input "11"
type input "12"
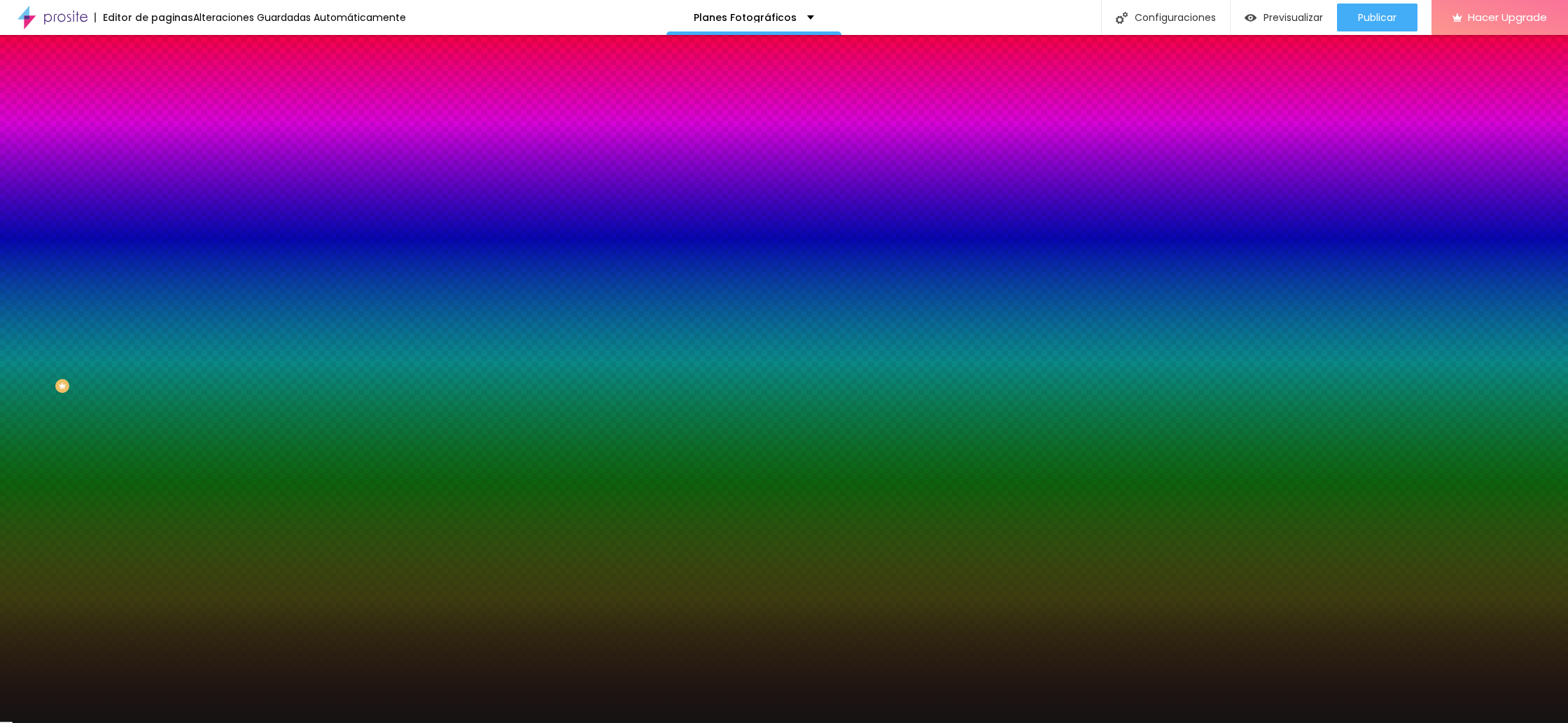
type input "12"
type input "13"
type input "14"
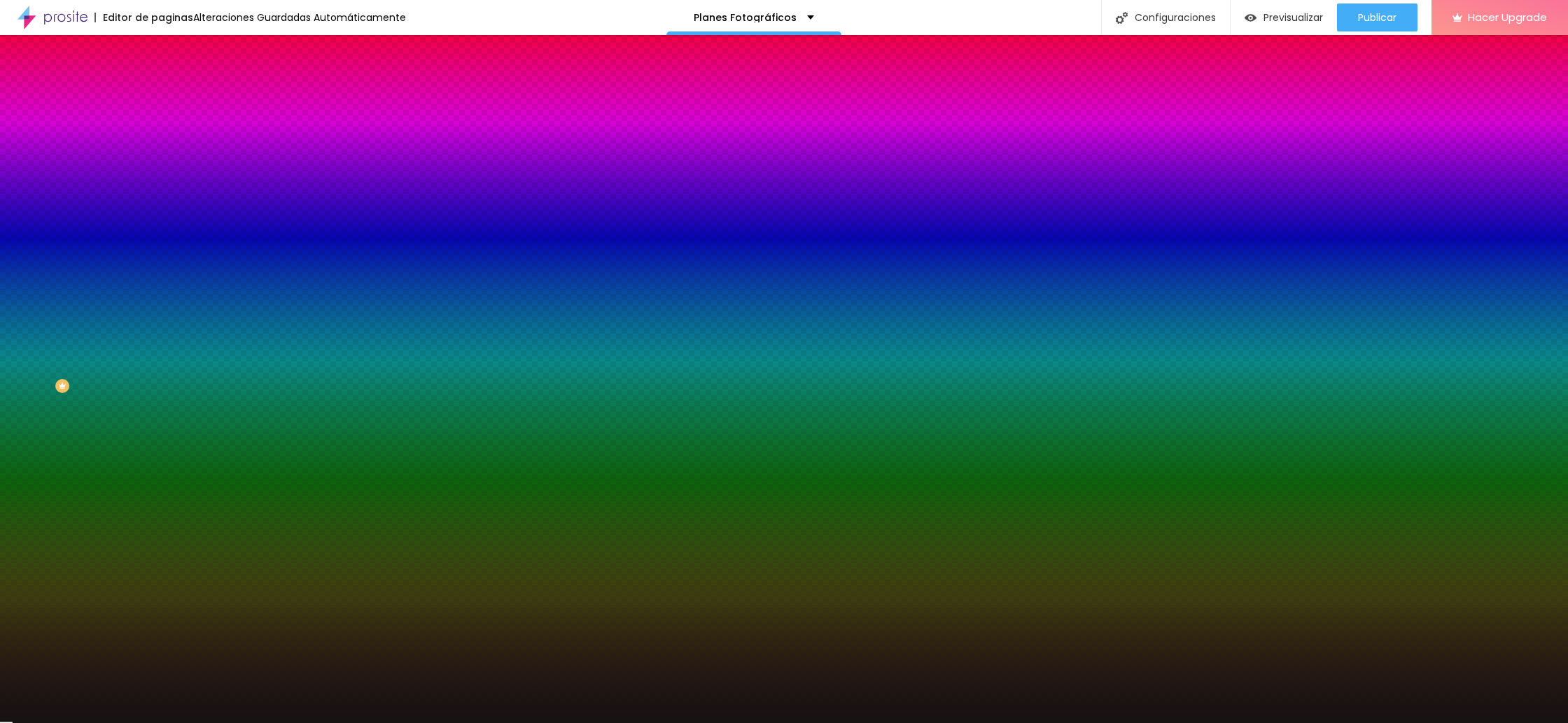
type input "15"
type input "16"
type input "17"
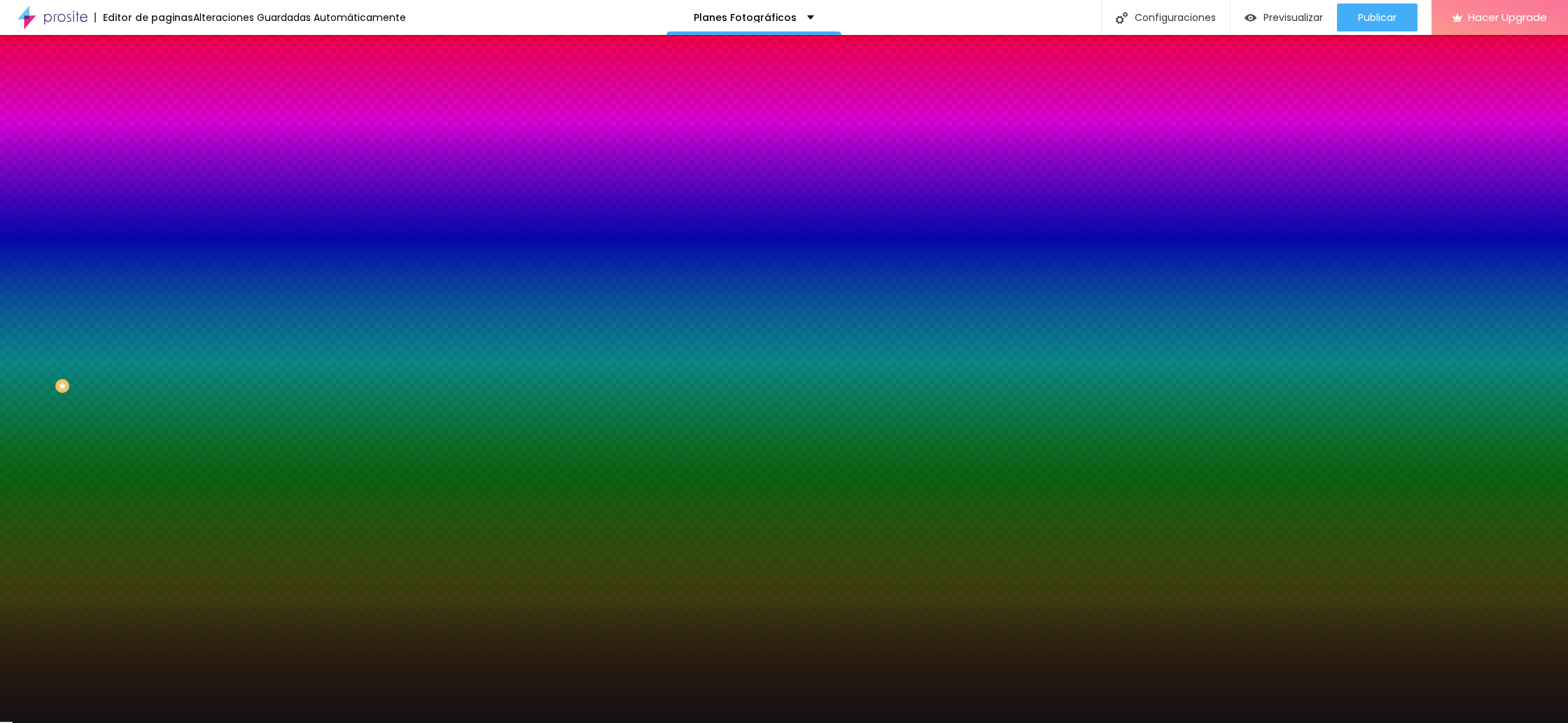
type input "17"
type input "18"
type input "19"
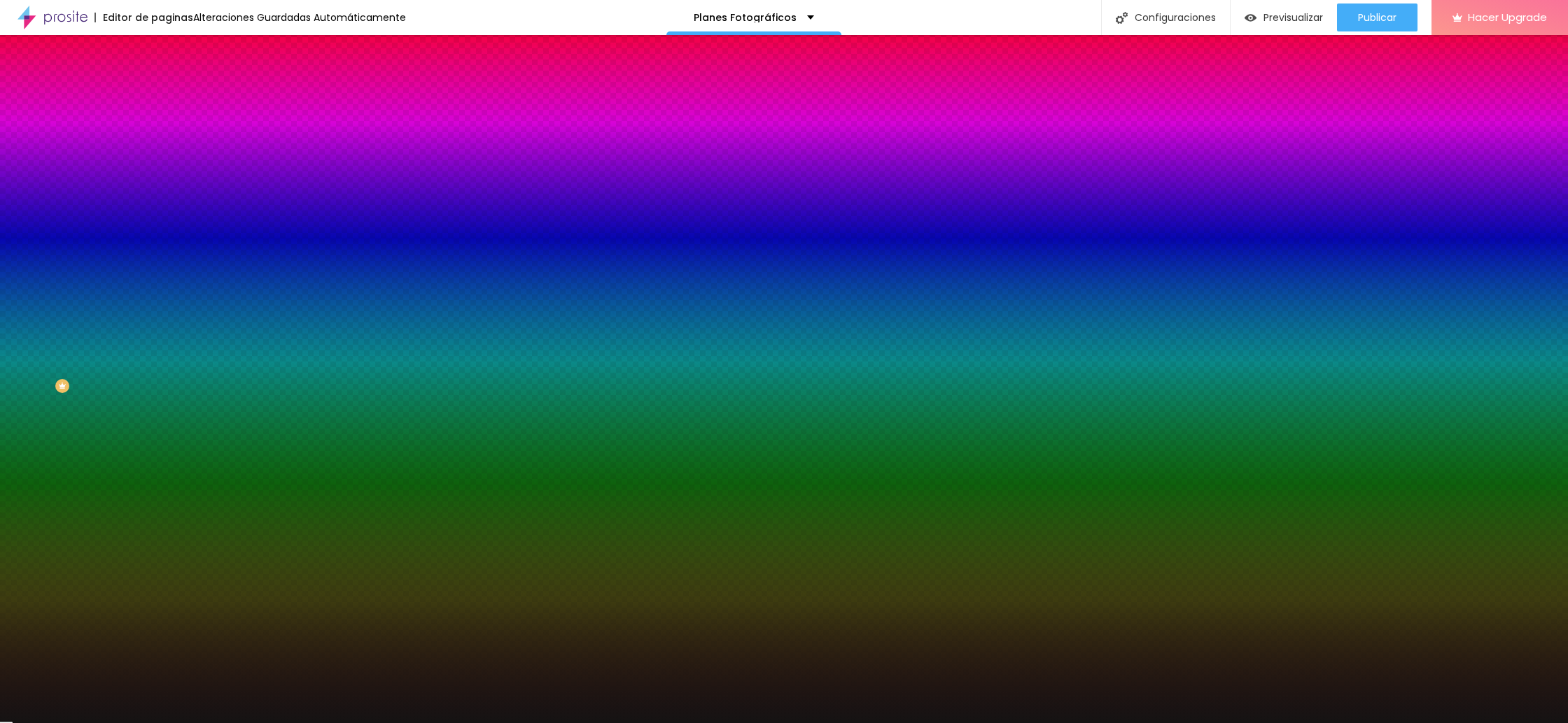
type input "20"
type input "21"
type input "22"
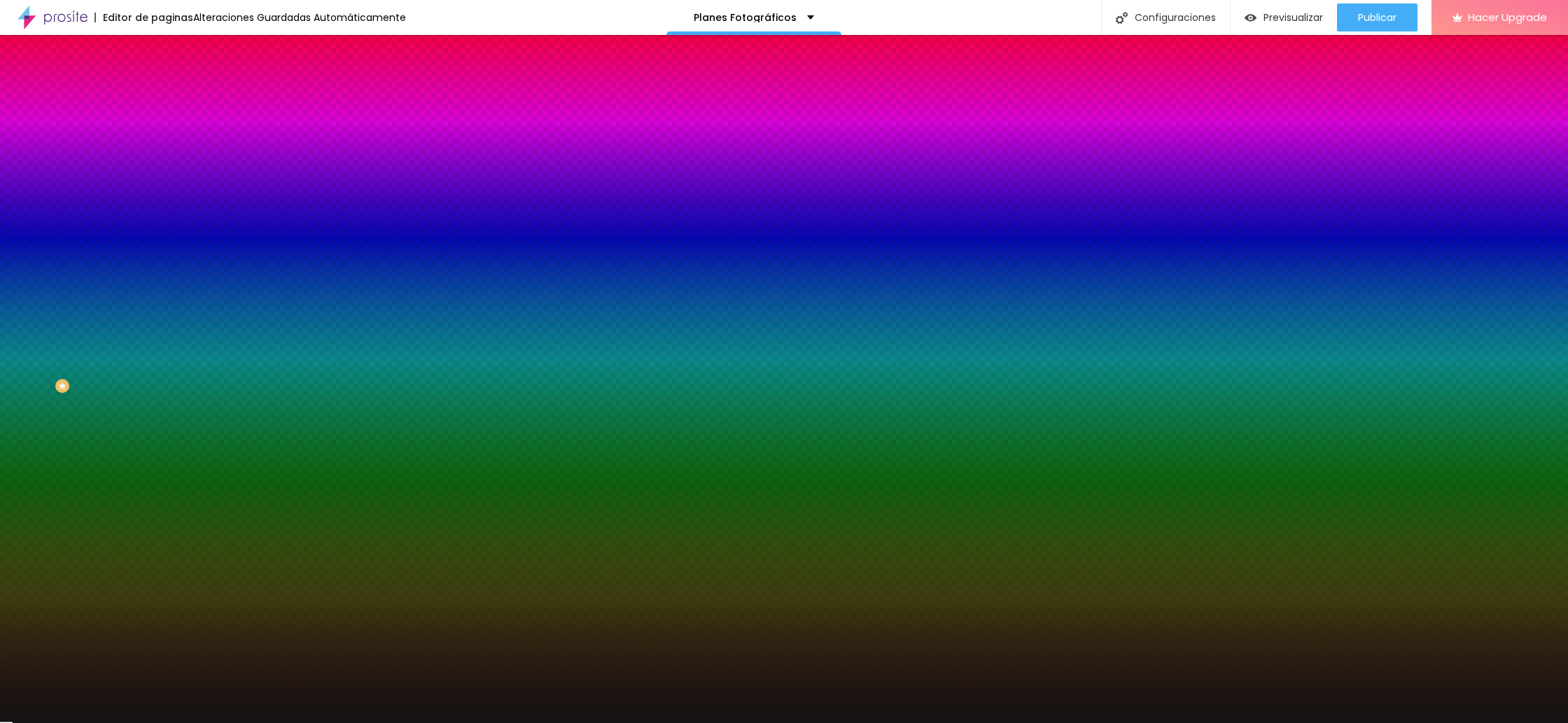
type input "22"
type input "21"
type input "20"
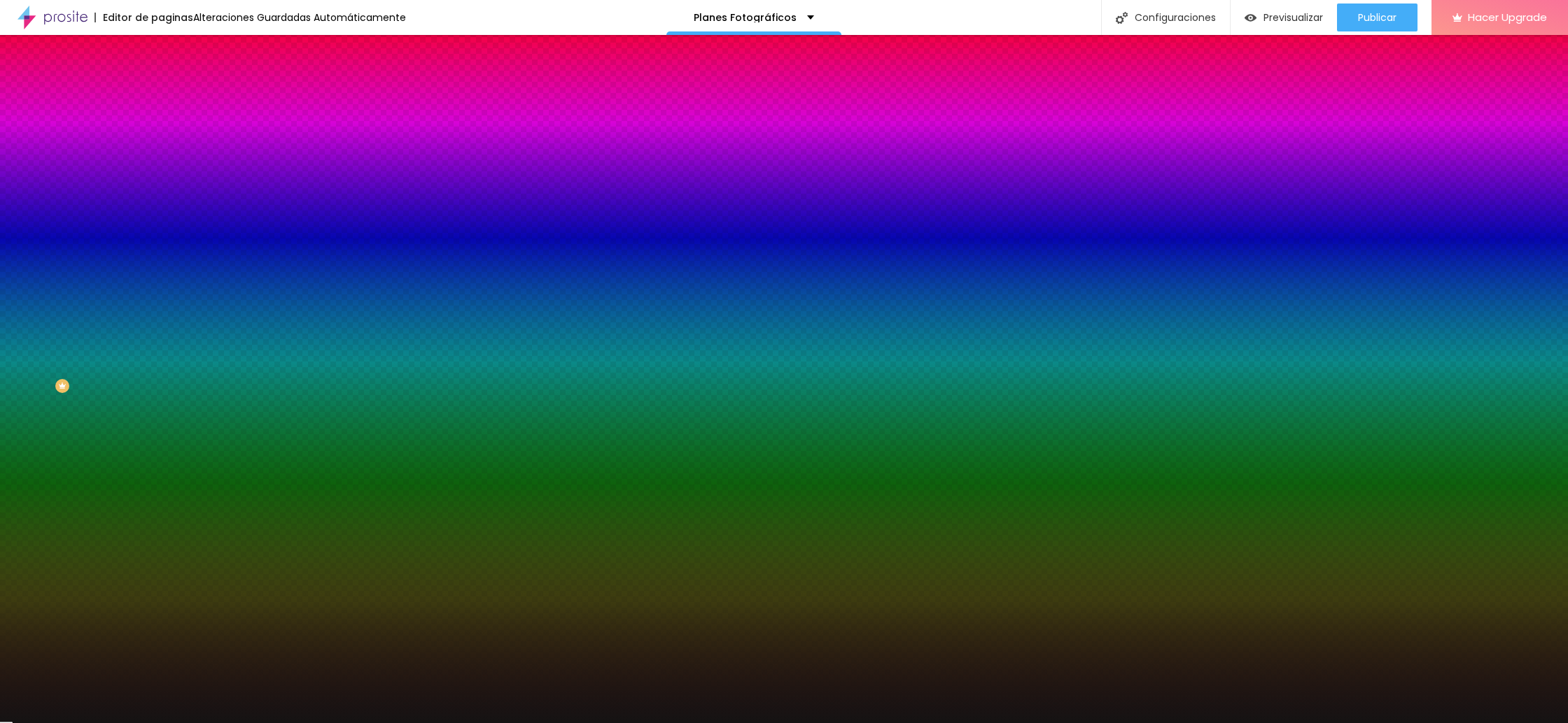
type input "18"
type input "17"
type input "15"
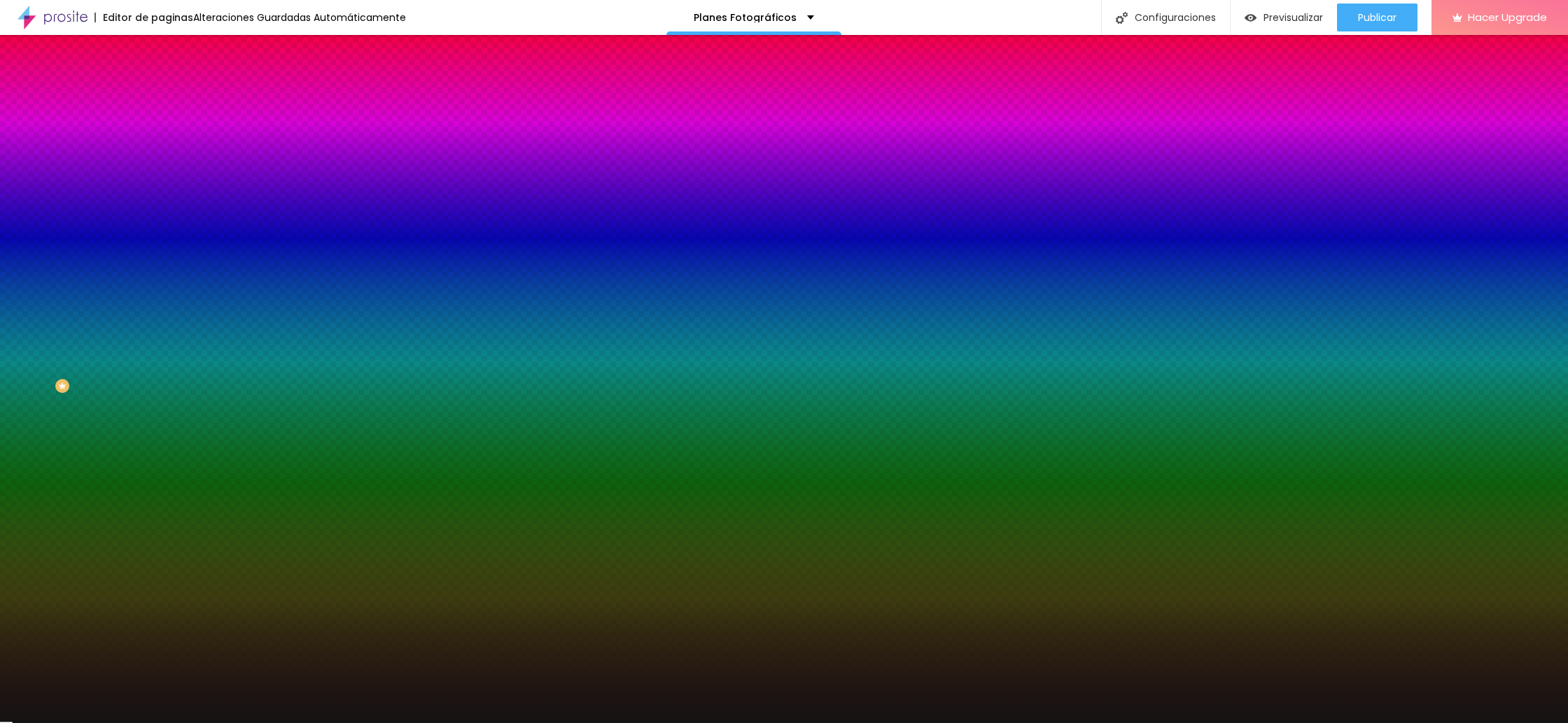
type input "15"
type input "14"
type input "12"
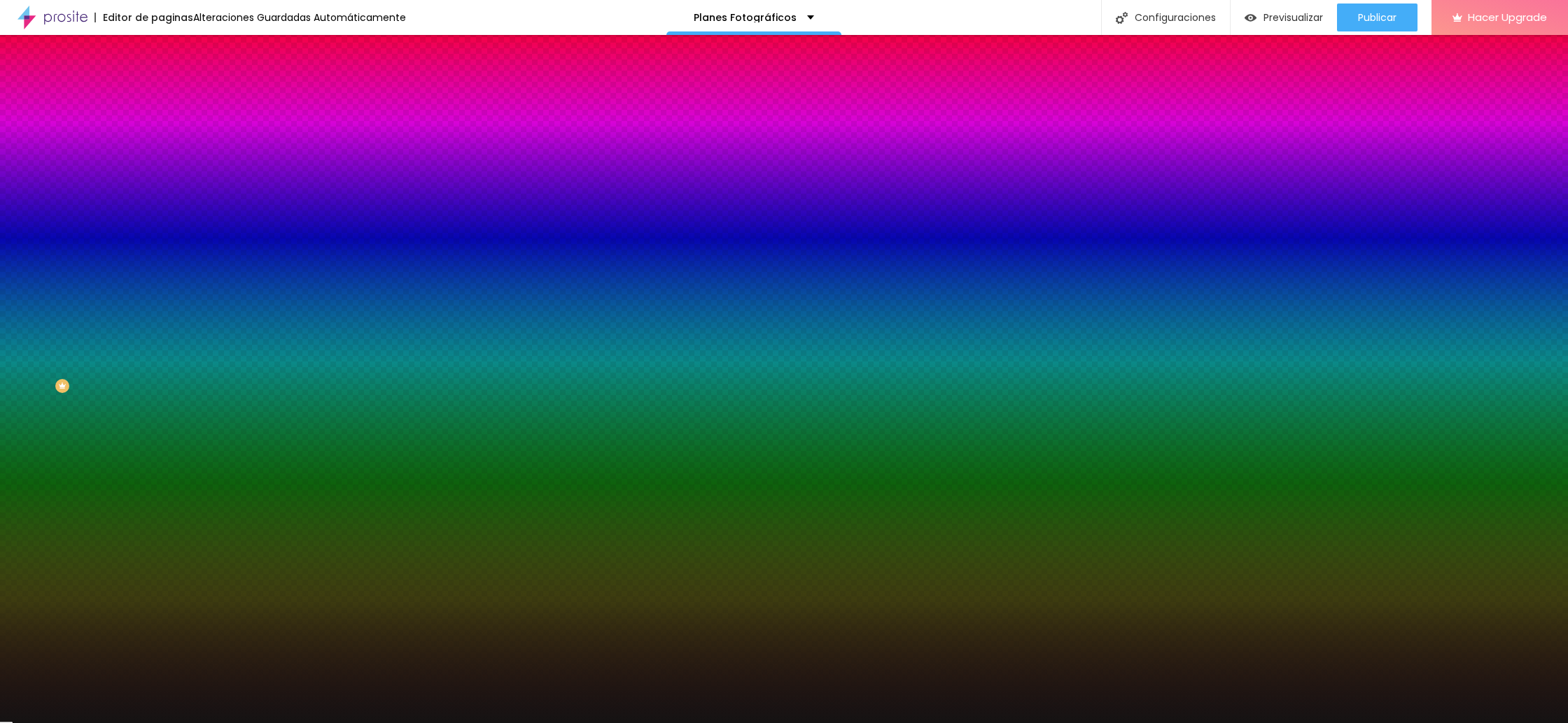
type input "10"
type input "9"
type input "7"
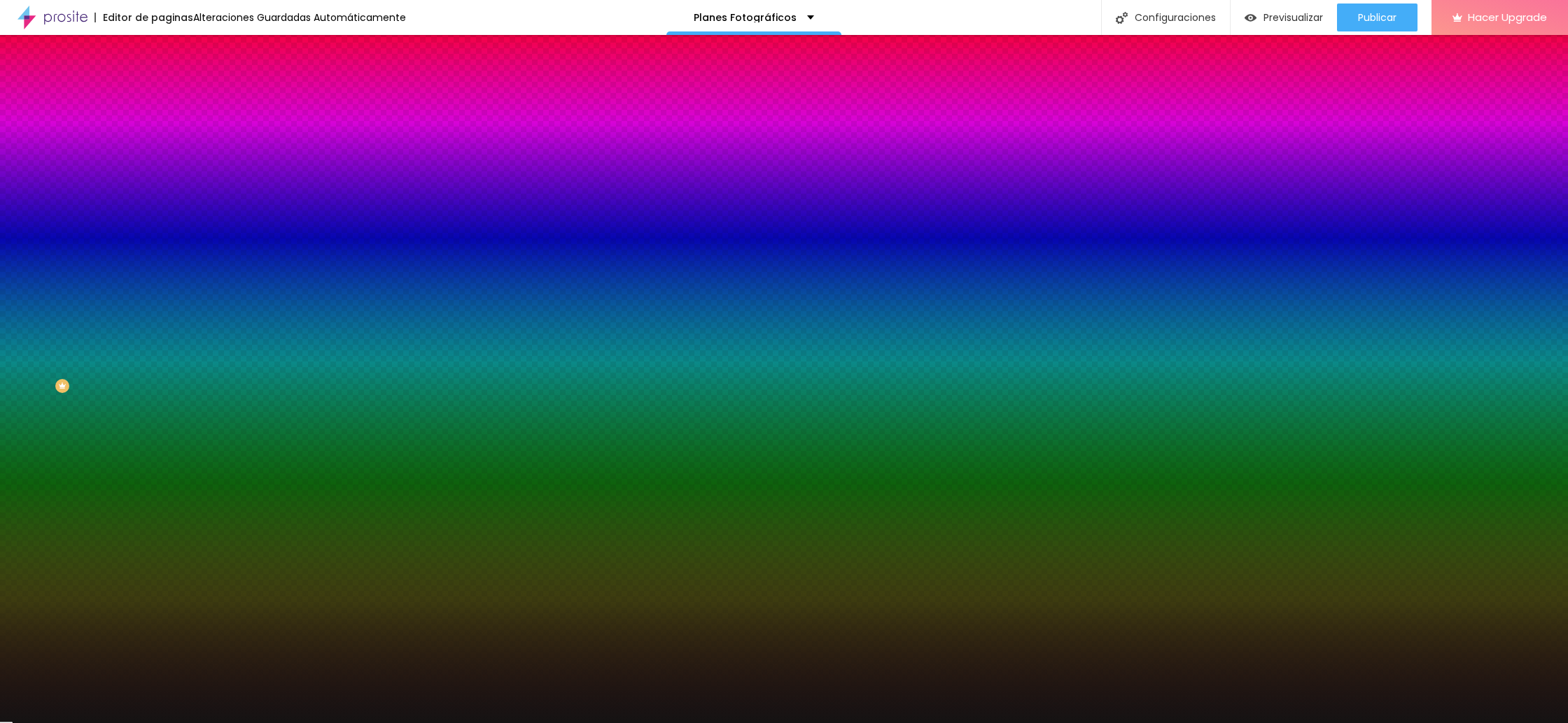
type input "7"
type input "6"
type input "5"
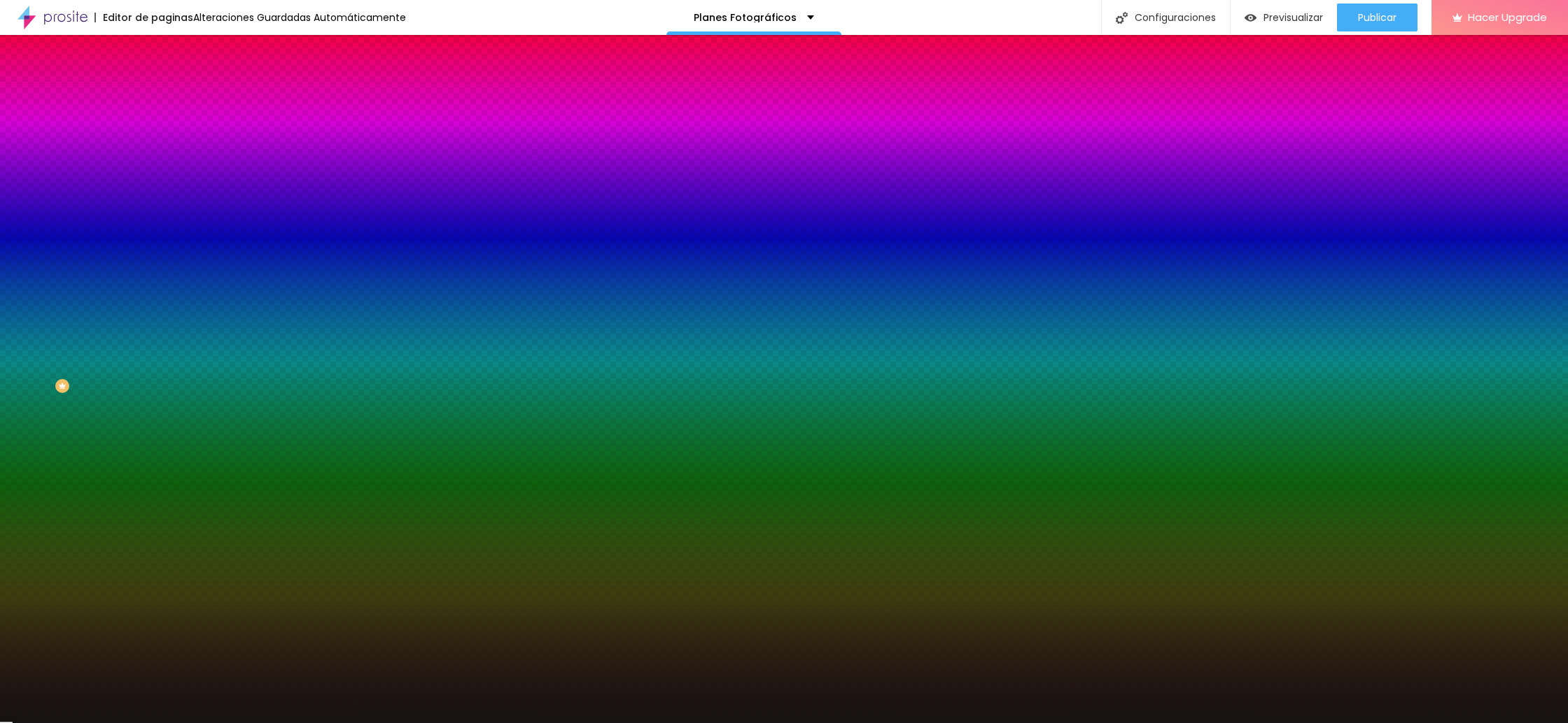
type input "4"
type input "3"
type input "2"
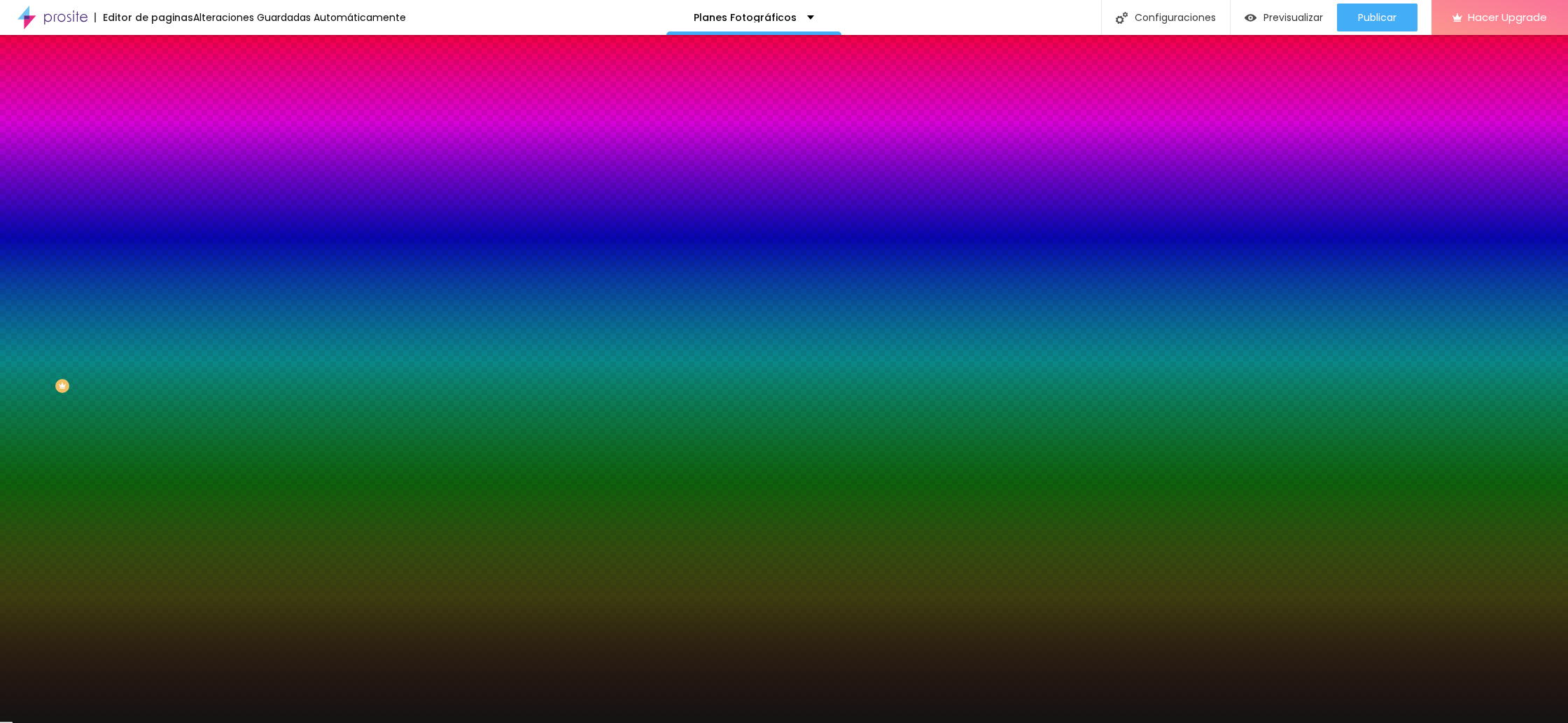
type input "2"
type input "1"
type input "0"
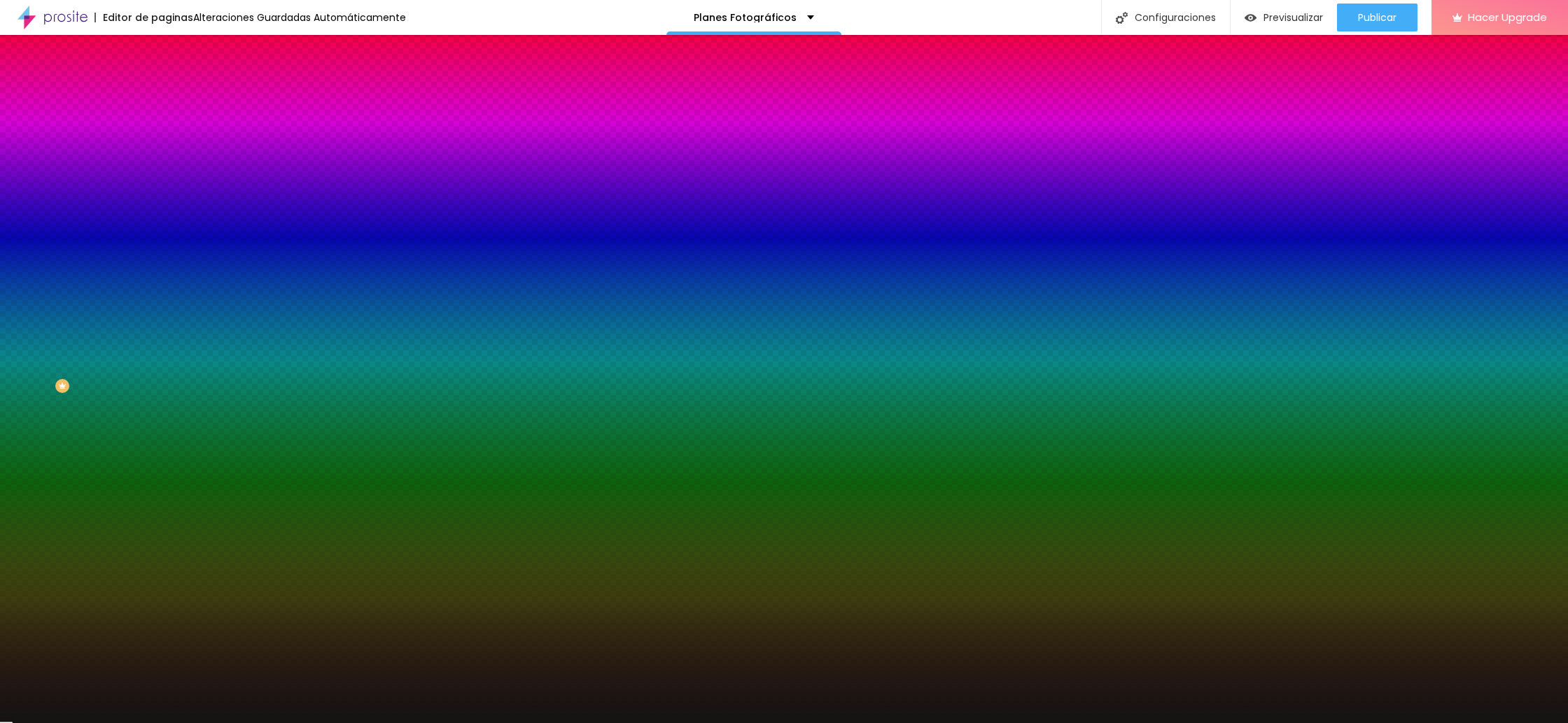
drag, startPoint x: 156, startPoint y: 259, endPoint x: 120, endPoint y: 265, distance: 36.5
type input "3"
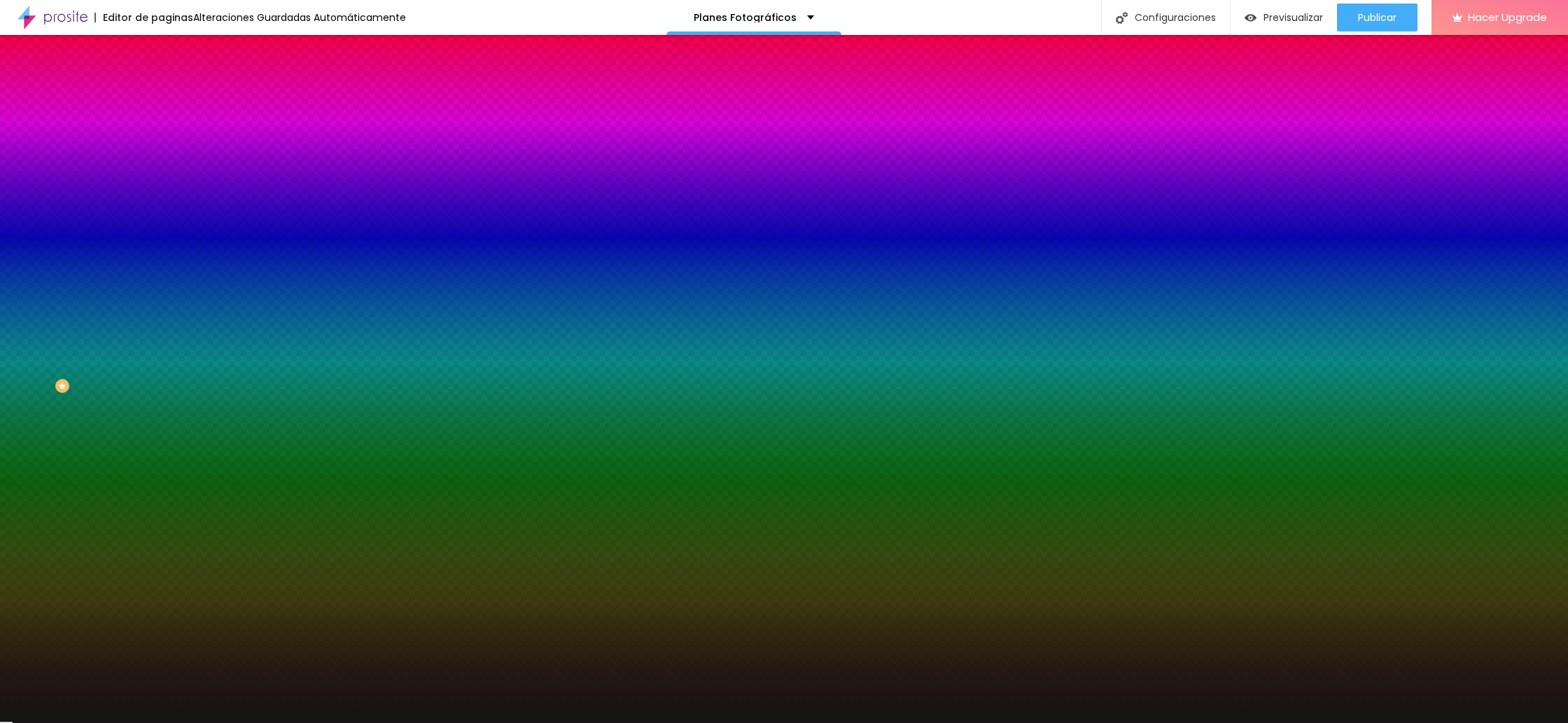
type input "4"
type input "5"
type input "6"
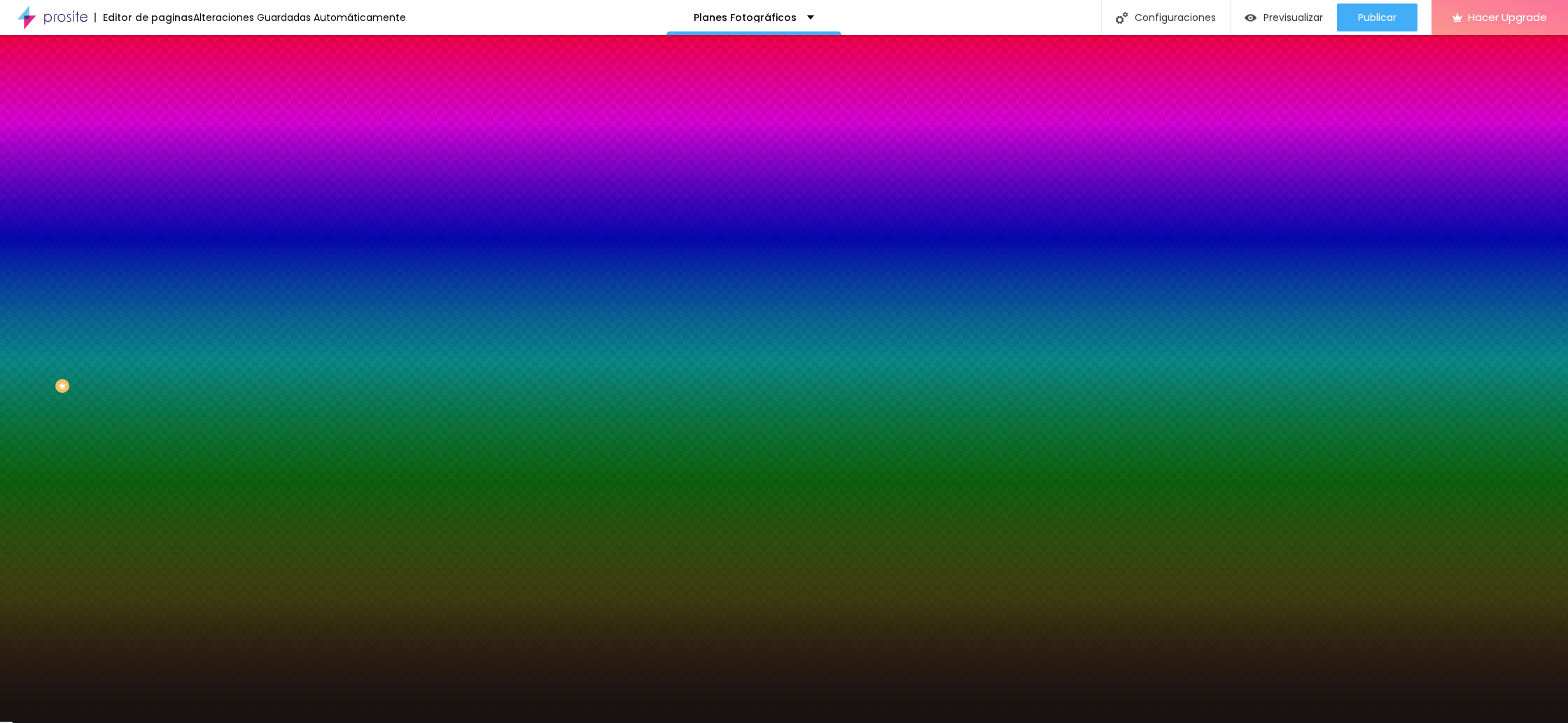
type input "6"
type input "7"
type input "8"
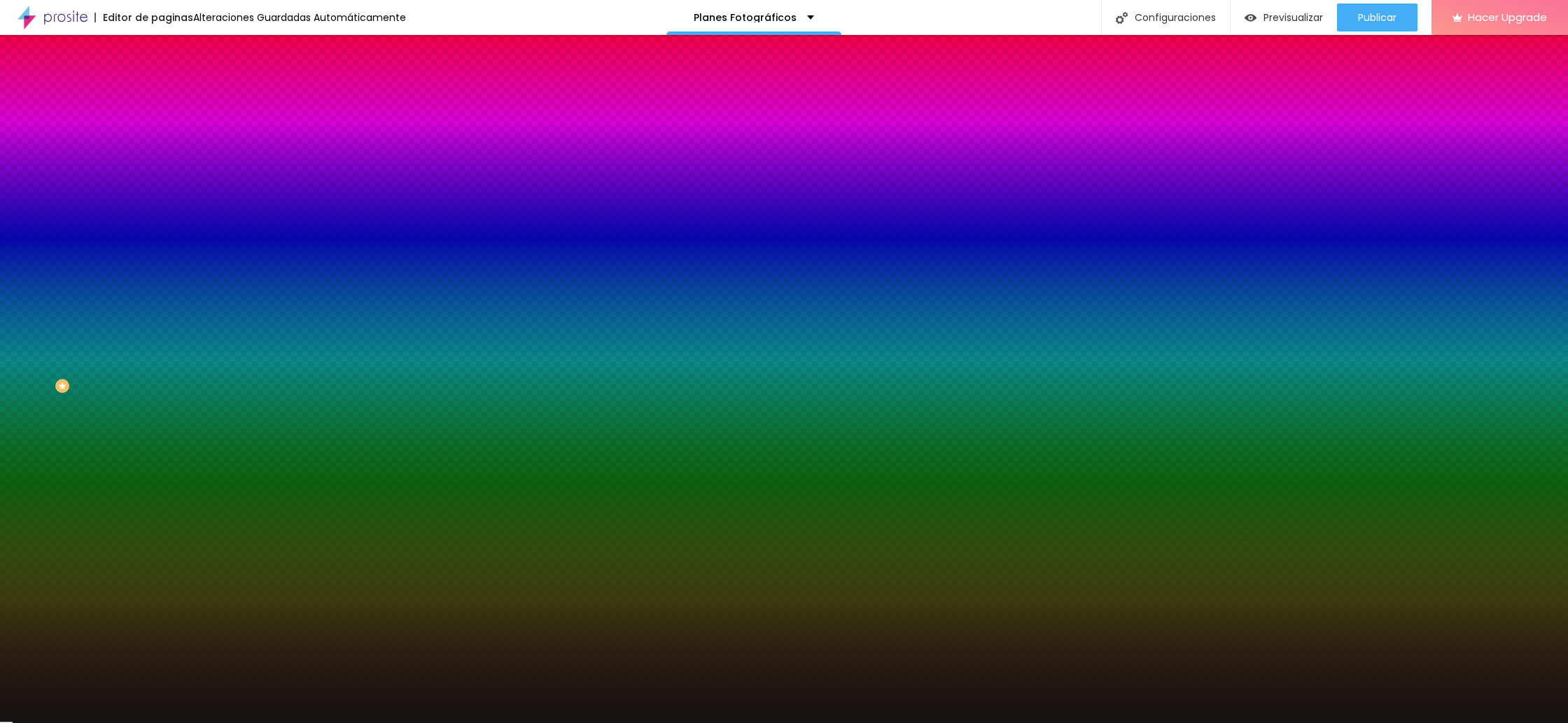
type input "10"
type input "11"
type input "12"
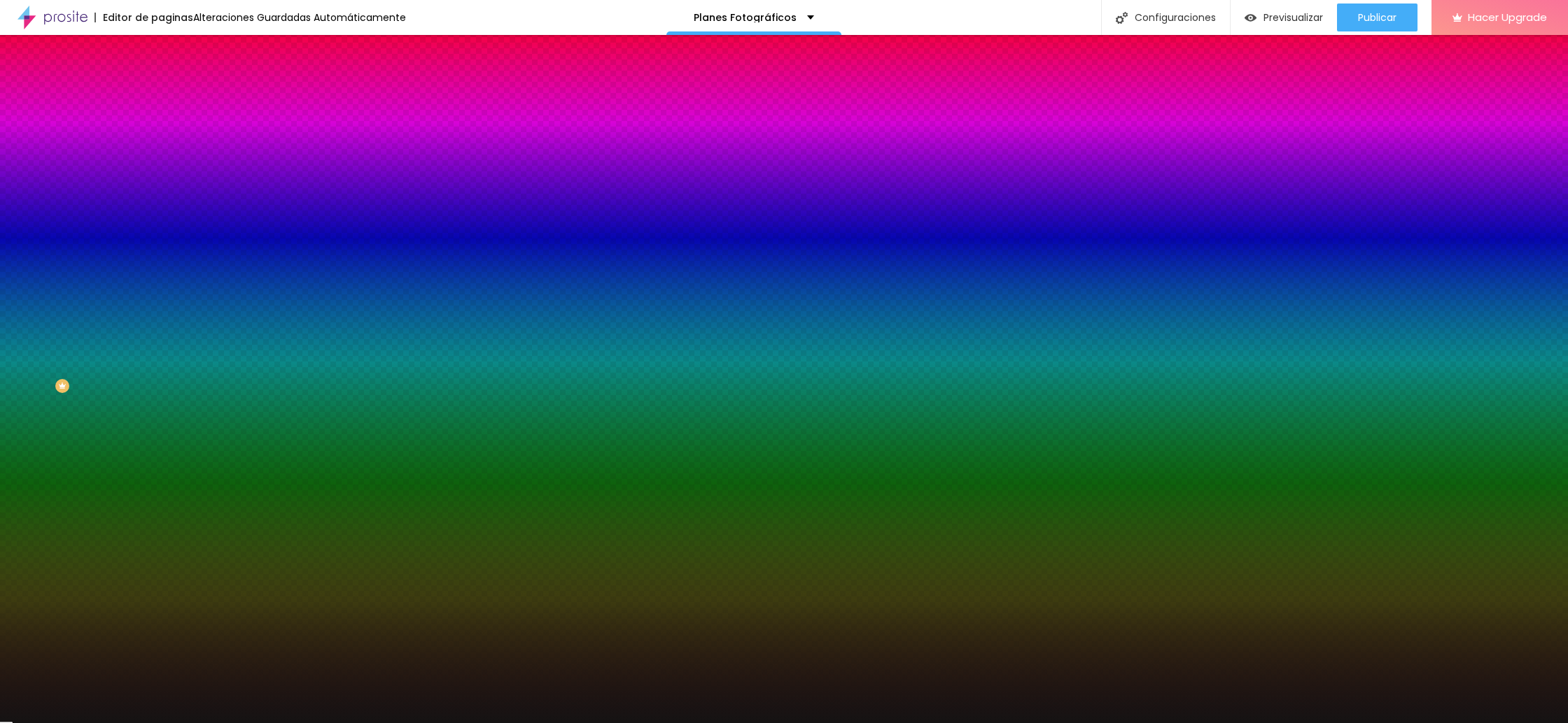
drag, startPoint x: 155, startPoint y: 256, endPoint x: 213, endPoint y: 262, distance: 58.3
type input "12"
click at [298, 723] on div at bounding box center [784, 723] width 1568 height 0
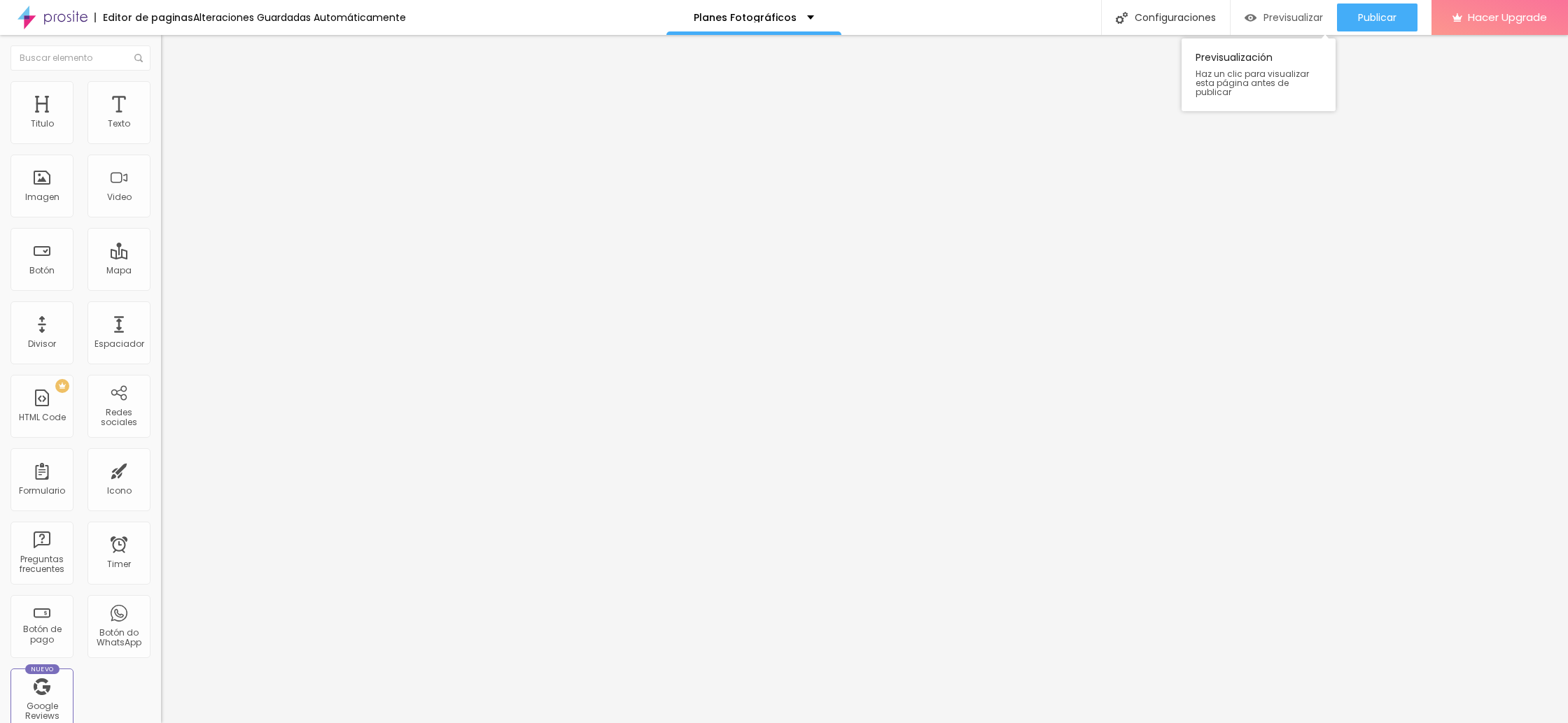
click at [1273, 16] on span "Previsualizar" at bounding box center [1293, 17] width 59 height 11
click at [127, 480] on div "Icono" at bounding box center [118, 479] width 63 height 63
click at [161, 93] on li "Avanzado" at bounding box center [241, 87] width 161 height 14
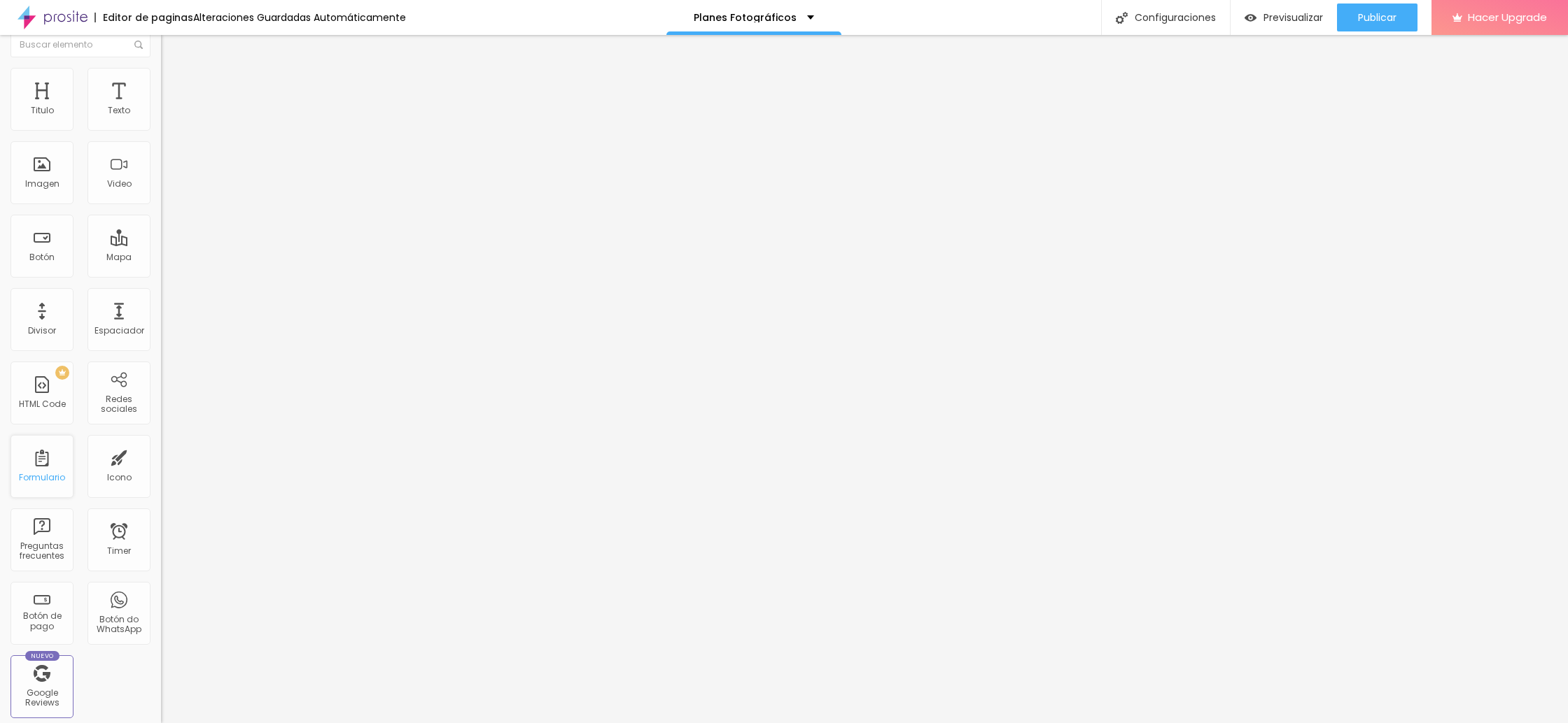
scroll to position [13, 0]
click at [41, 174] on div "Imagen" at bounding box center [42, 173] width 63 height 63
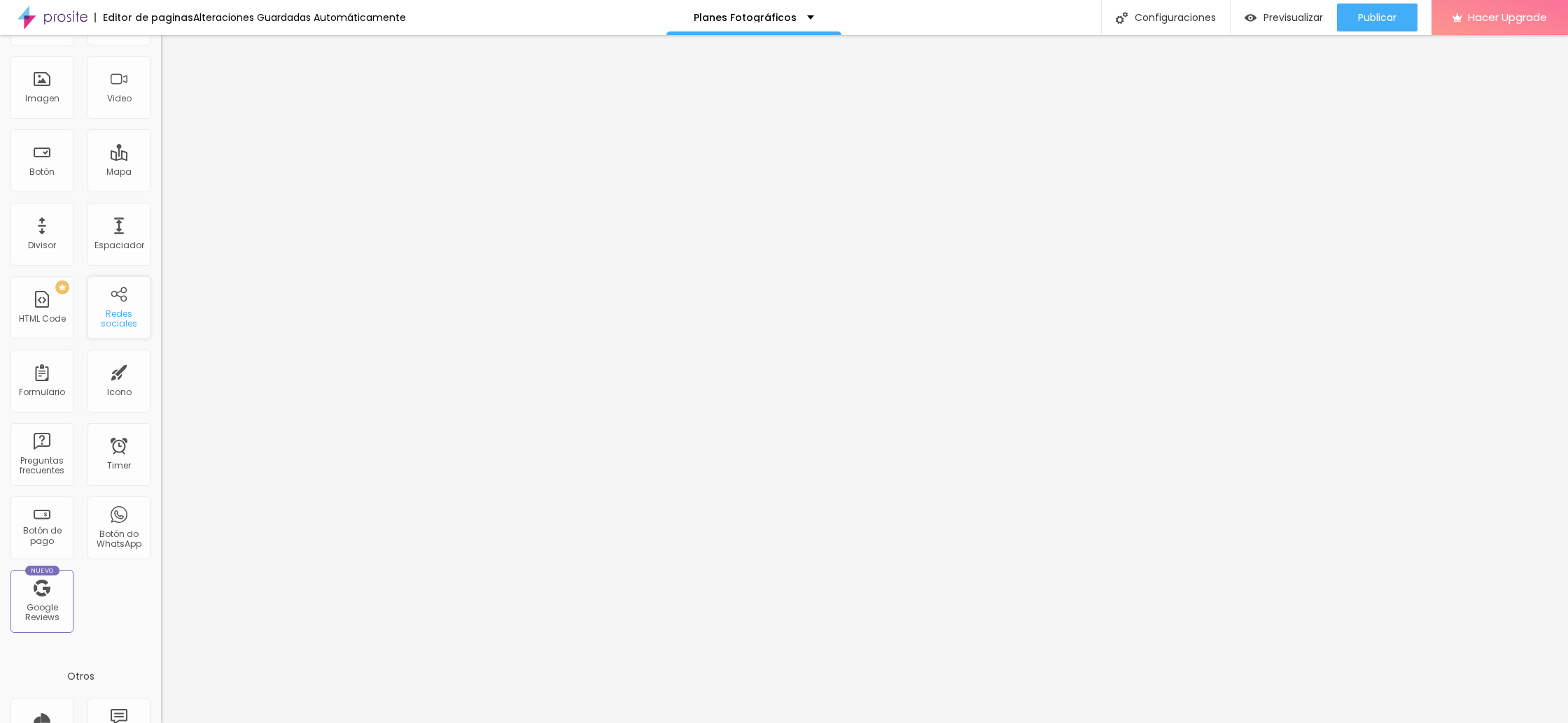
scroll to position [105, 0]
click at [45, 105] on div "Imagen" at bounding box center [42, 81] width 63 height 63
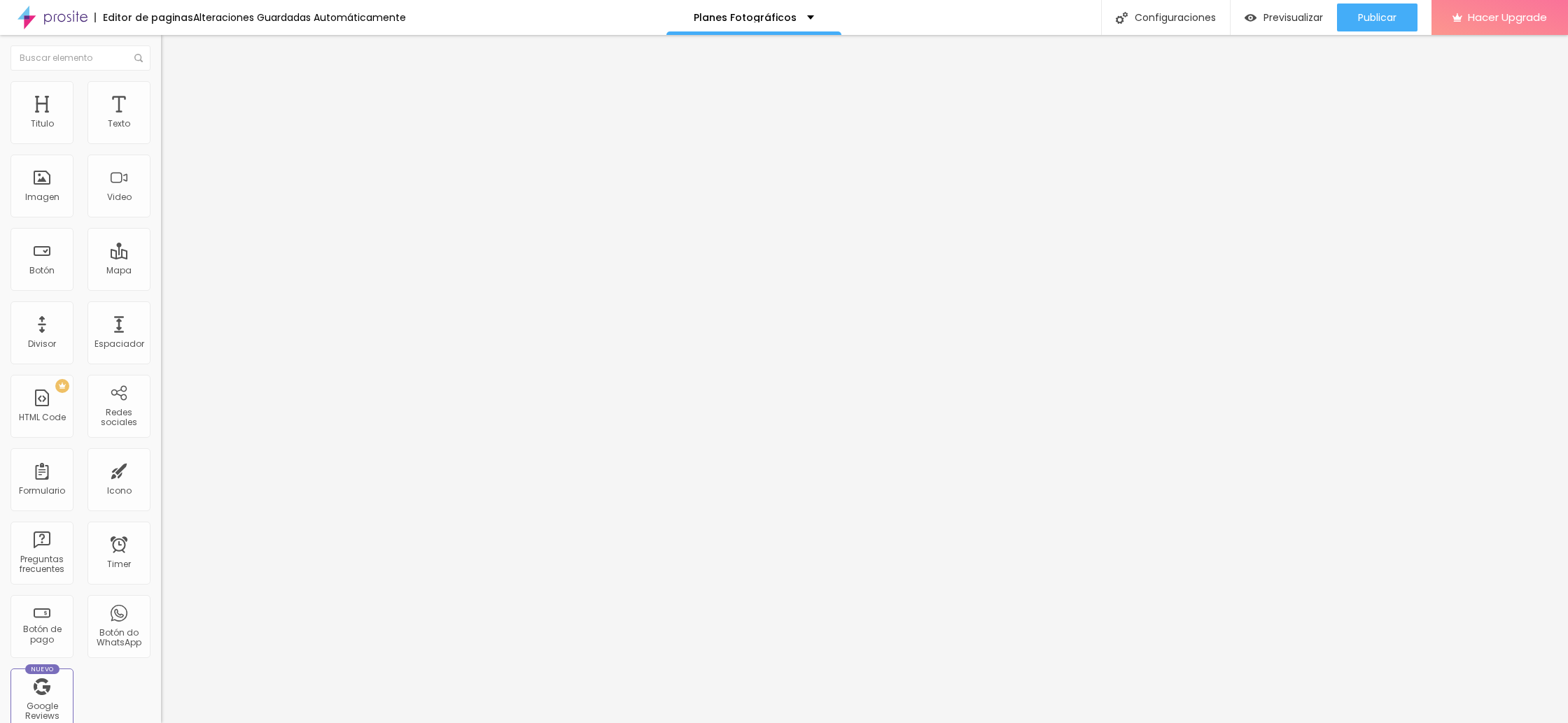
click at [161, 120] on span "Agregar image" at bounding box center [198, 114] width 75 height 12
click at [161, 95] on li "Avanzado" at bounding box center [241, 102] width 161 height 14
click at [174, 95] on span "Estilo" at bounding box center [185, 90] width 22 height 12
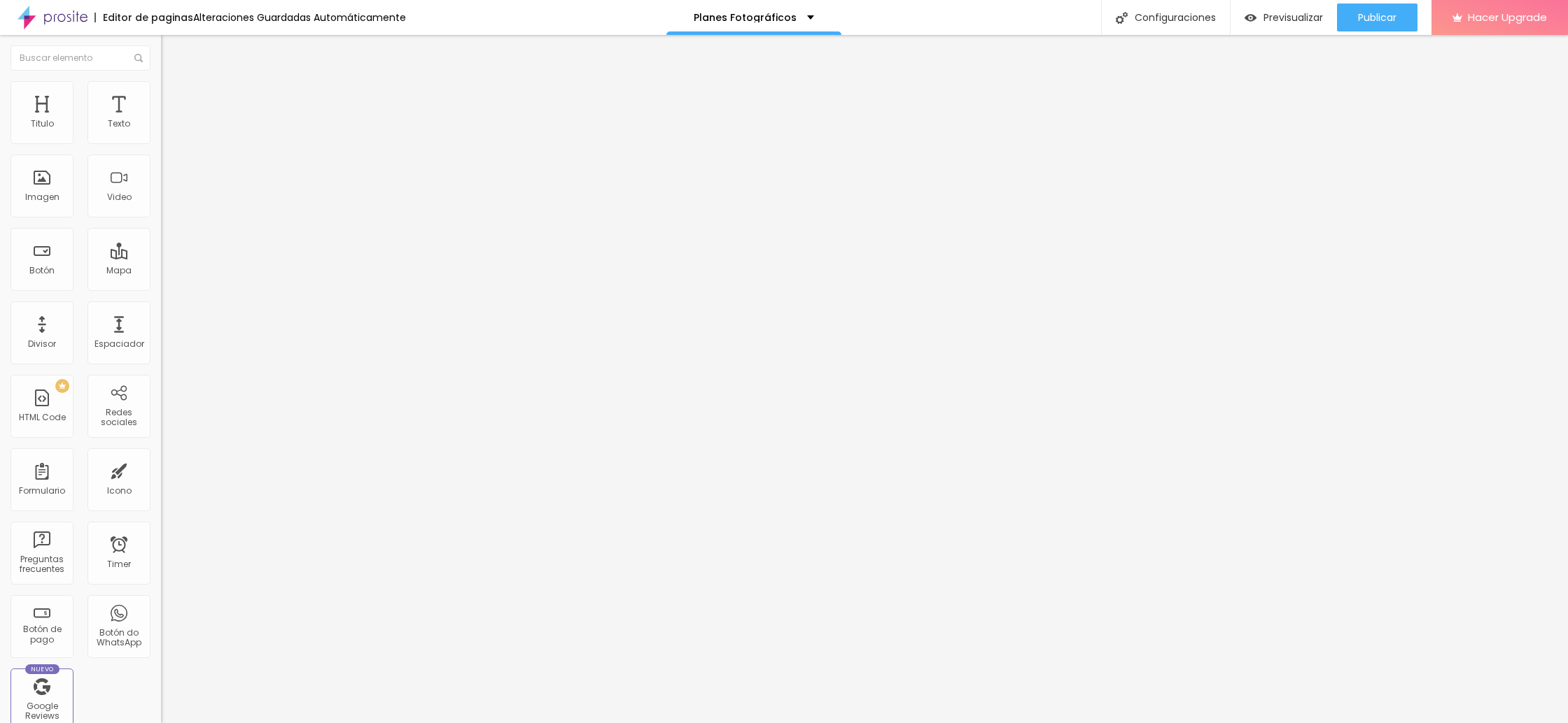
type input "95"
type input "85"
type input "80"
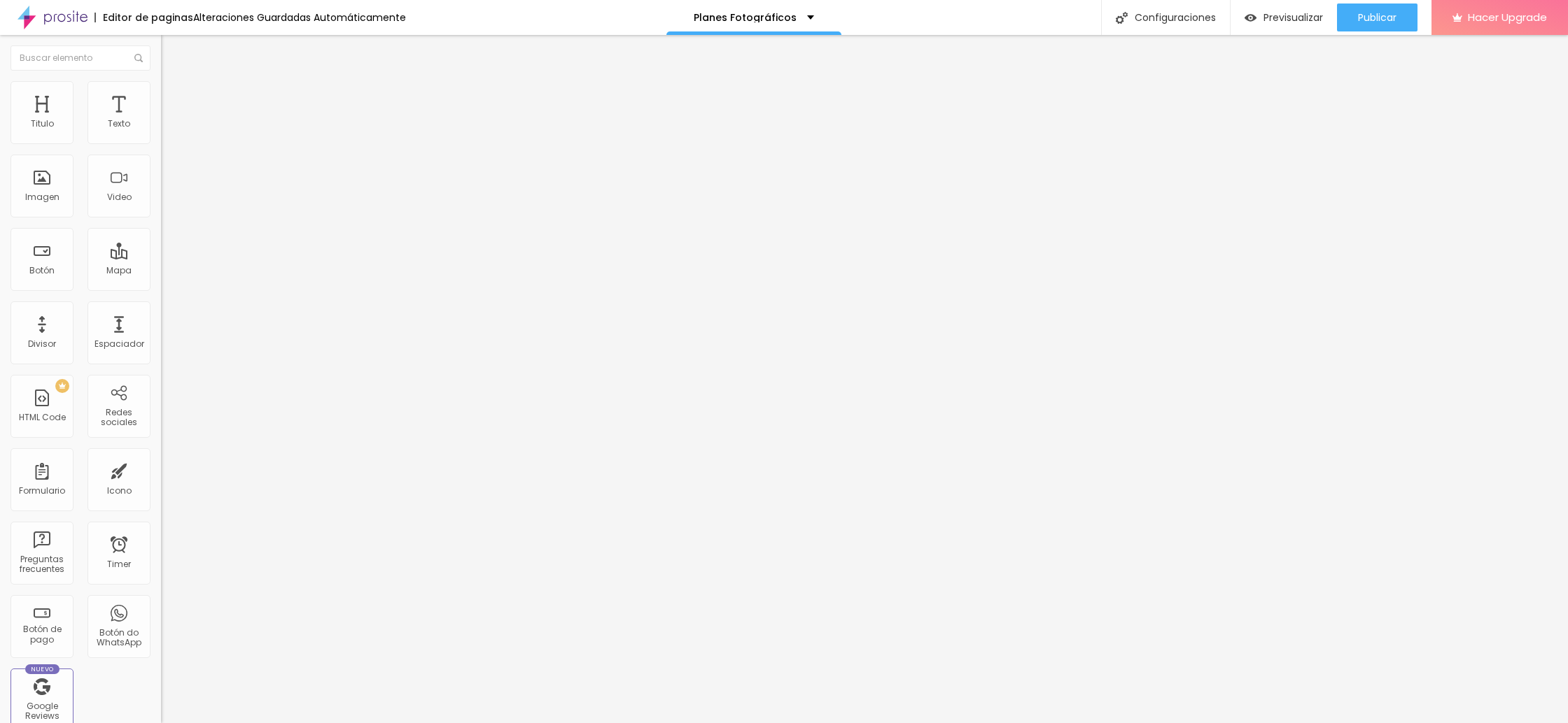
type input "80"
type input "75"
type input "70"
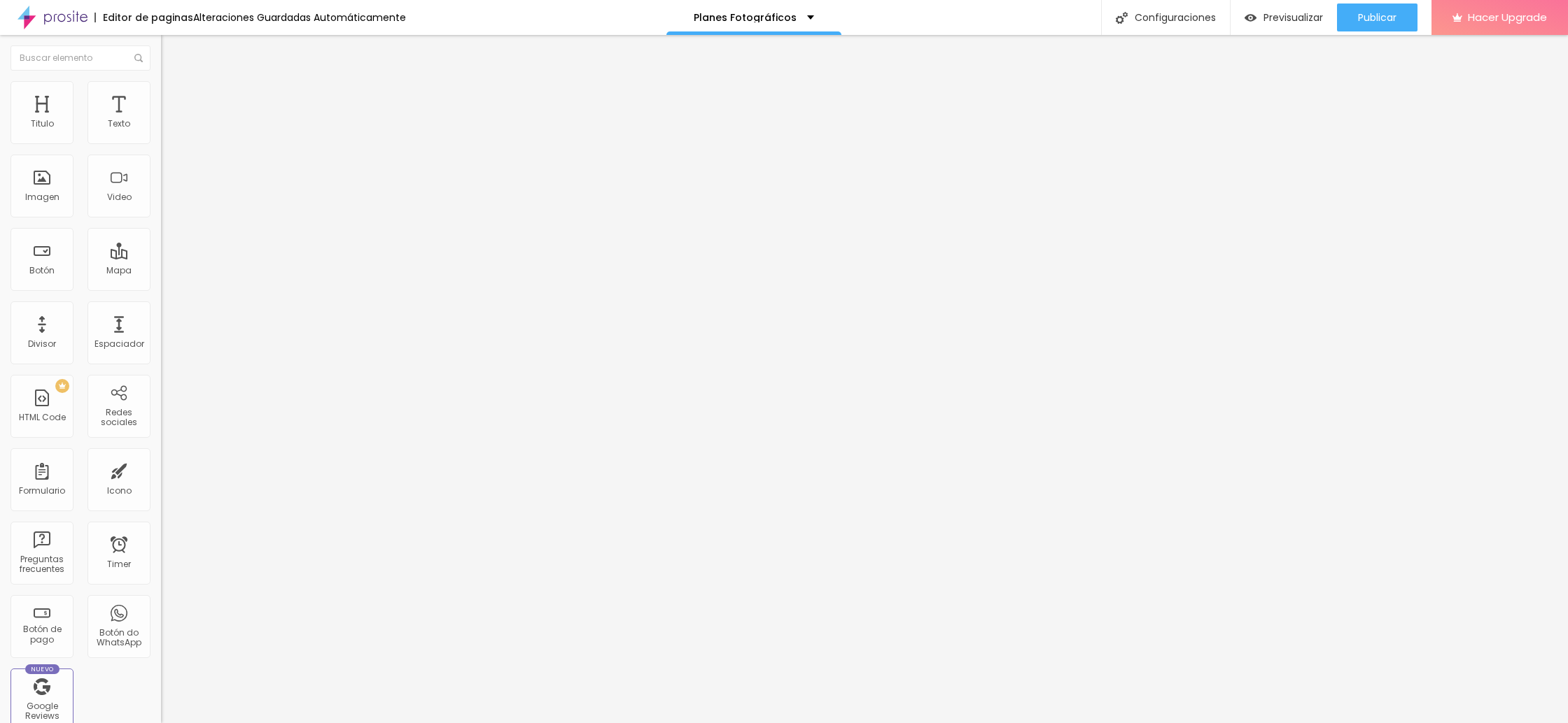
type input "65"
type input "60"
type input "55"
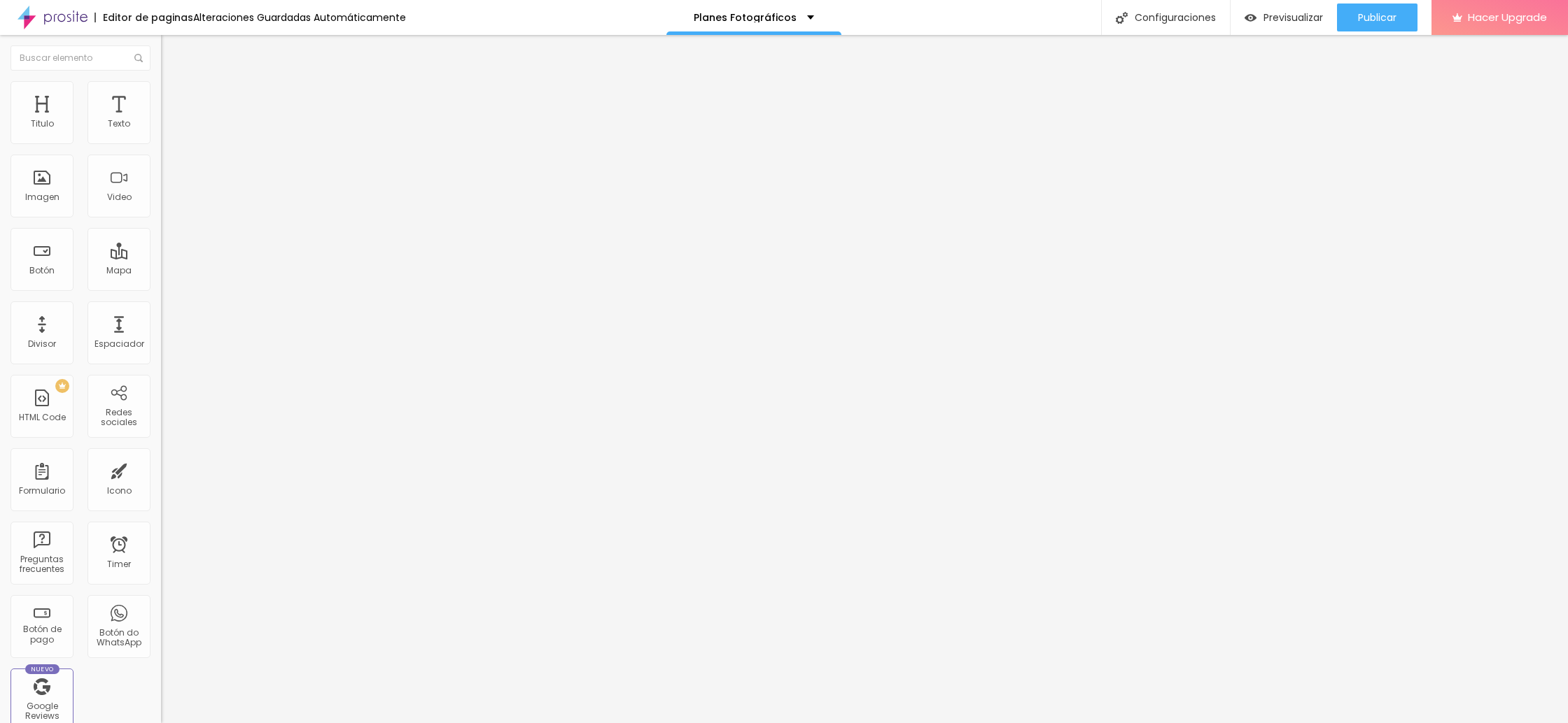
type input "55"
type input "50"
type input "45"
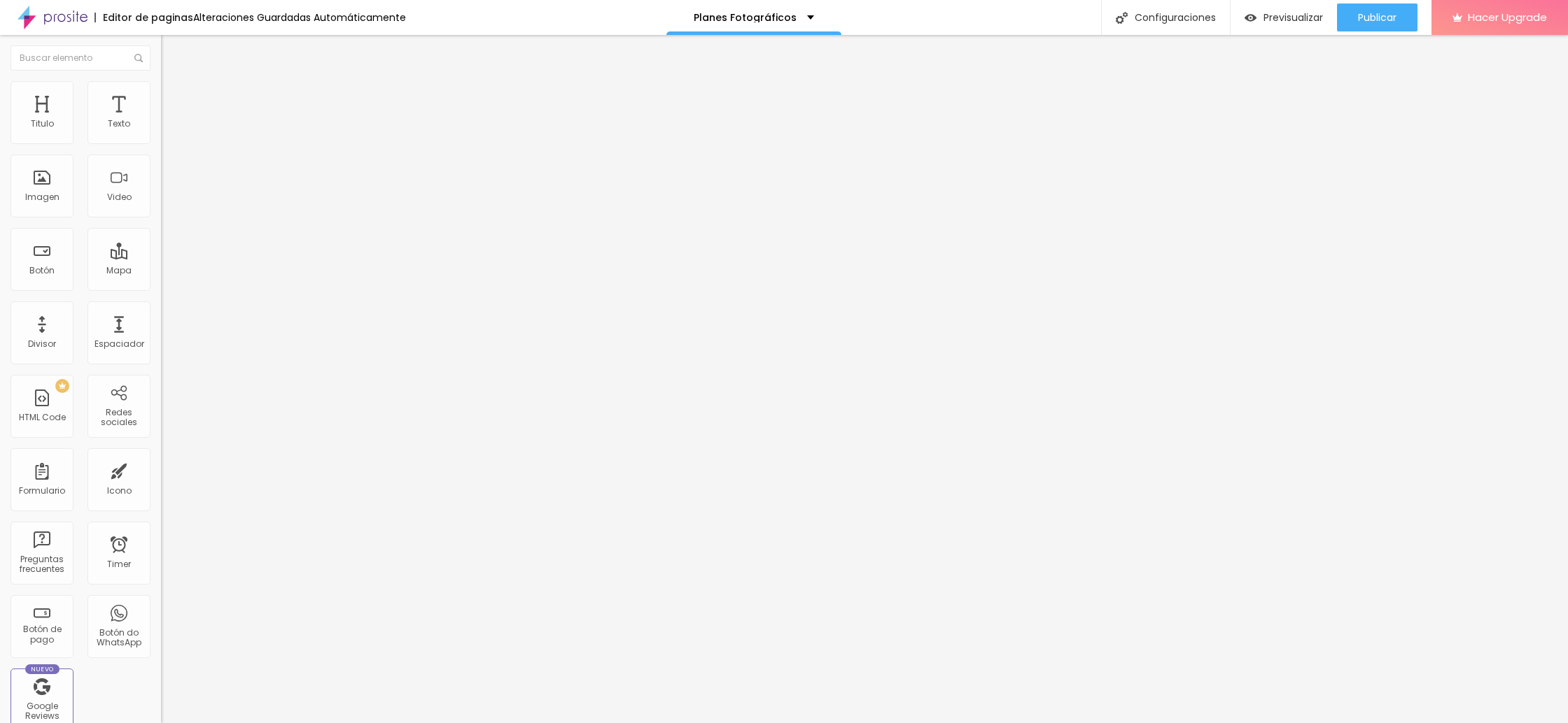
type input "40"
type input "35"
type input "30"
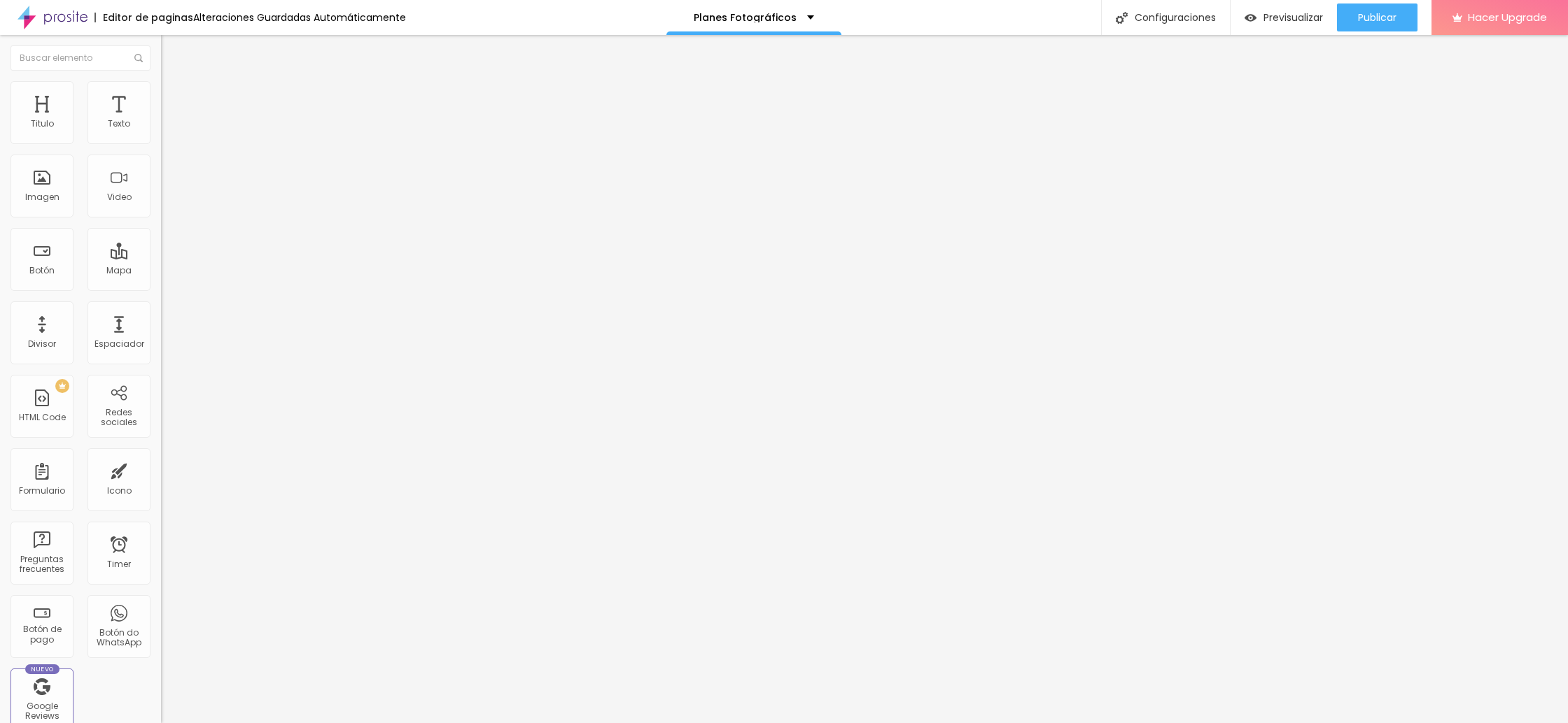
type input "30"
type input "25"
type input "20"
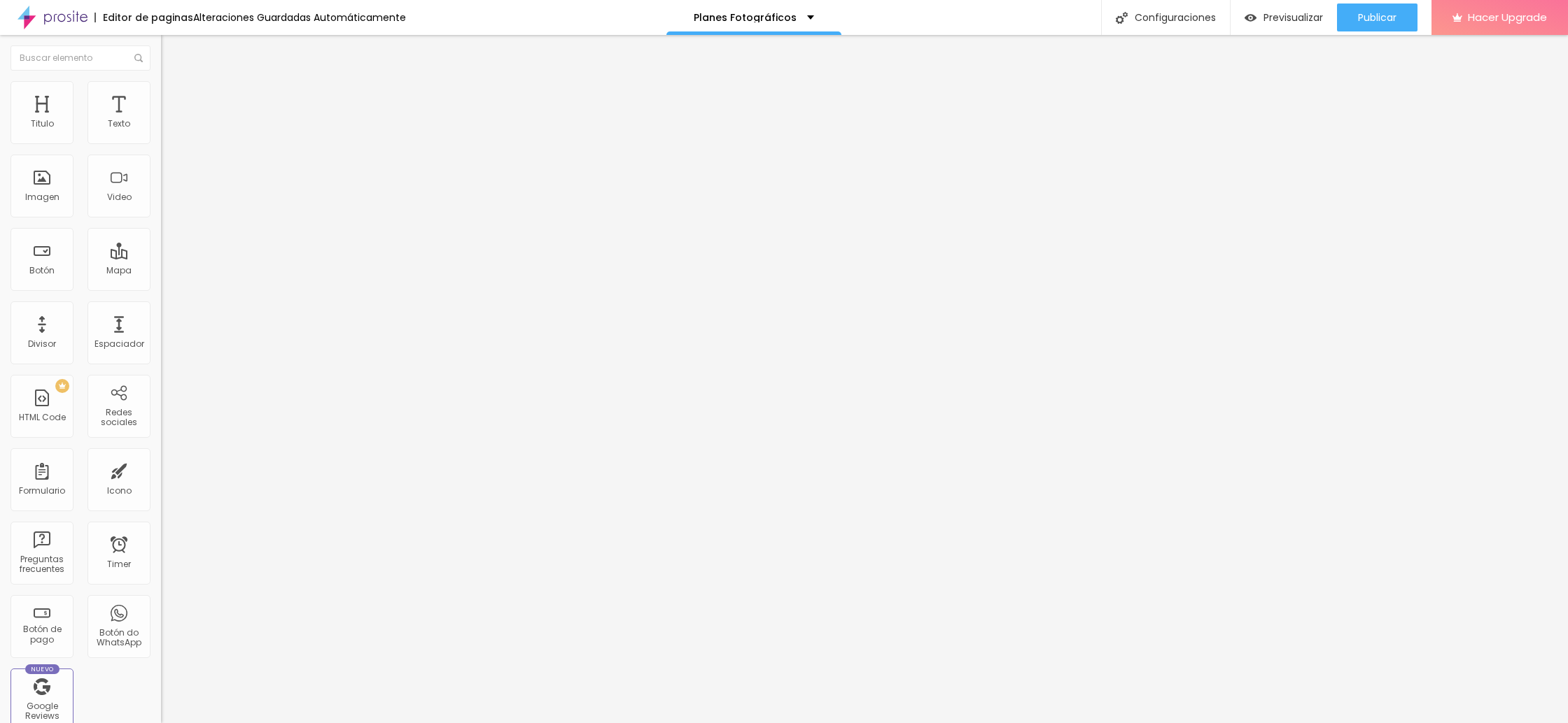
type input "15"
type input "10"
type input "15"
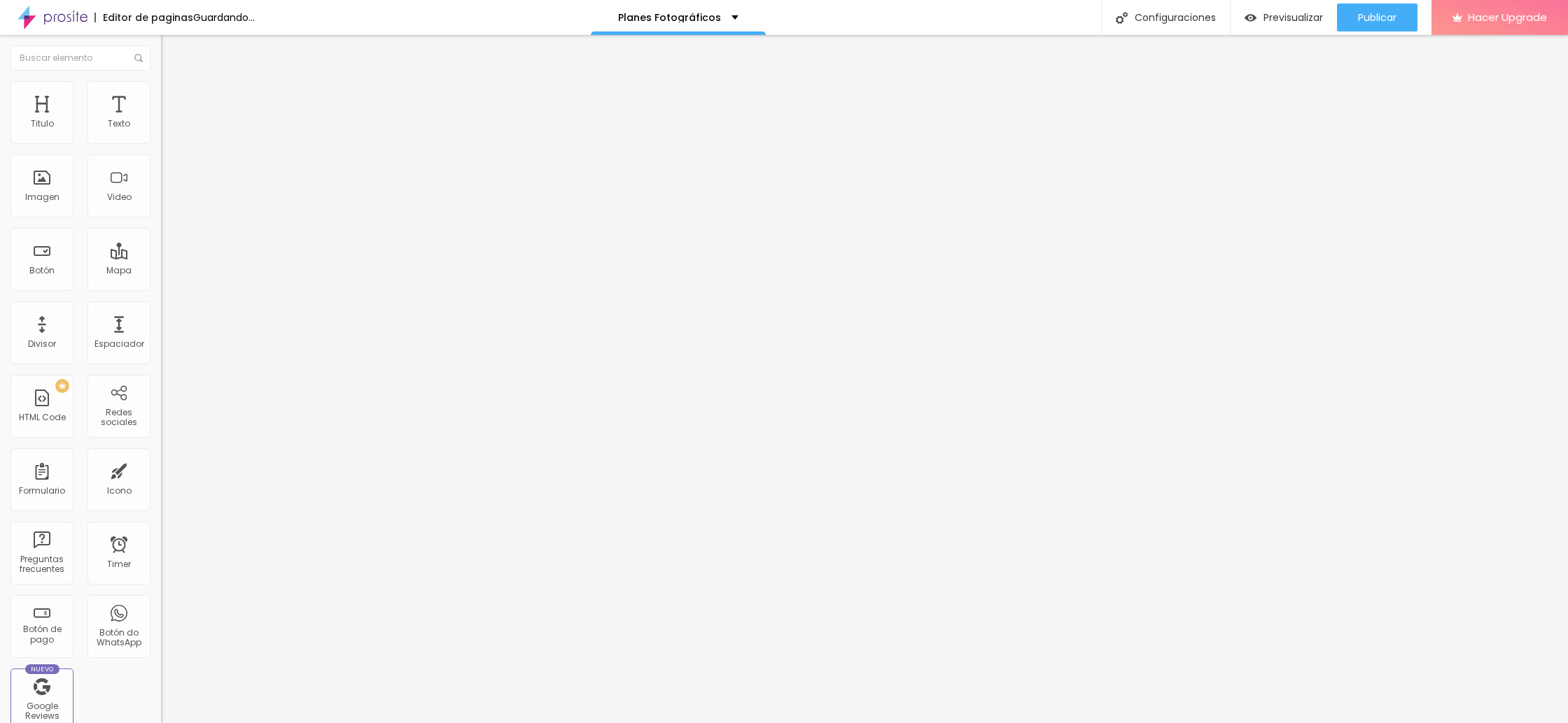
type input "15"
type input "20"
type input "25"
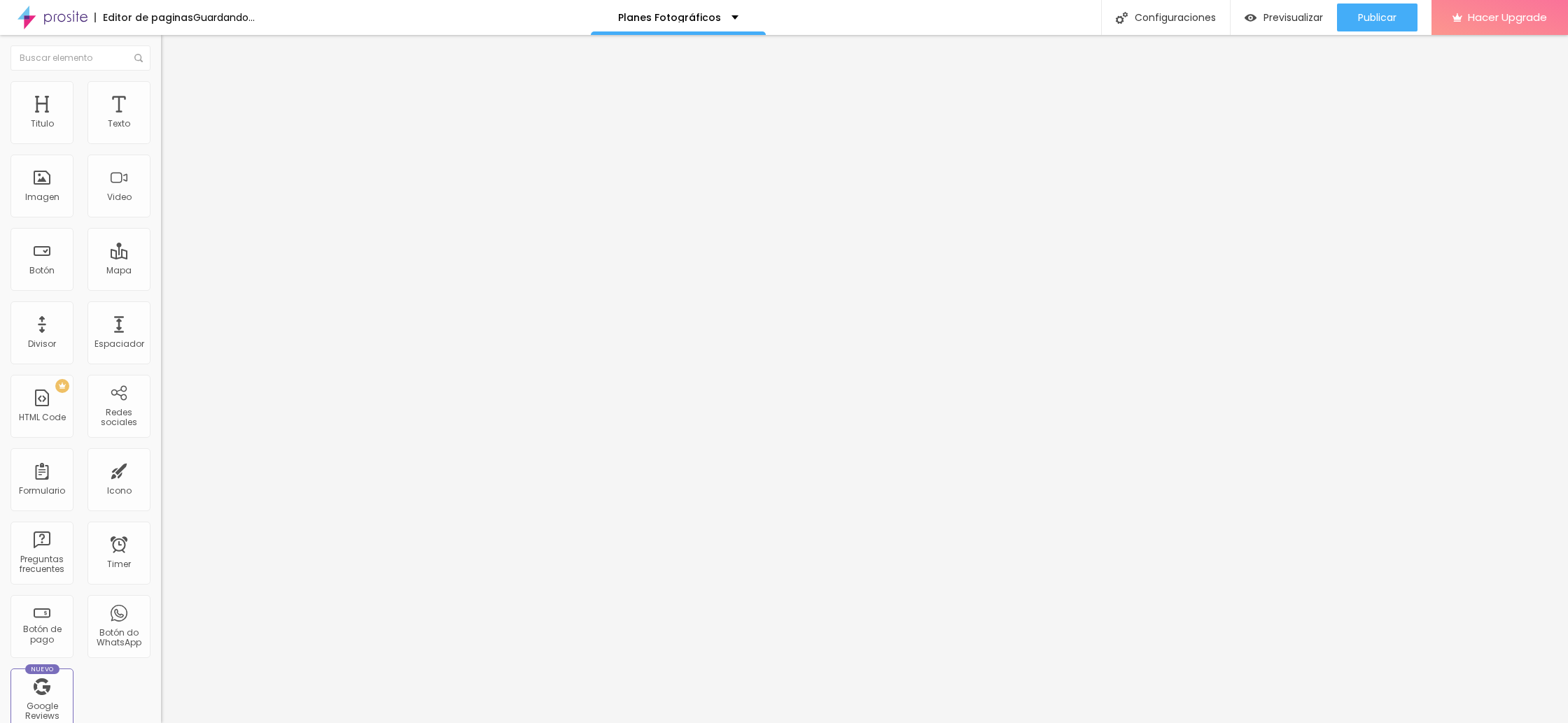
type input "30"
type input "35"
type input "40"
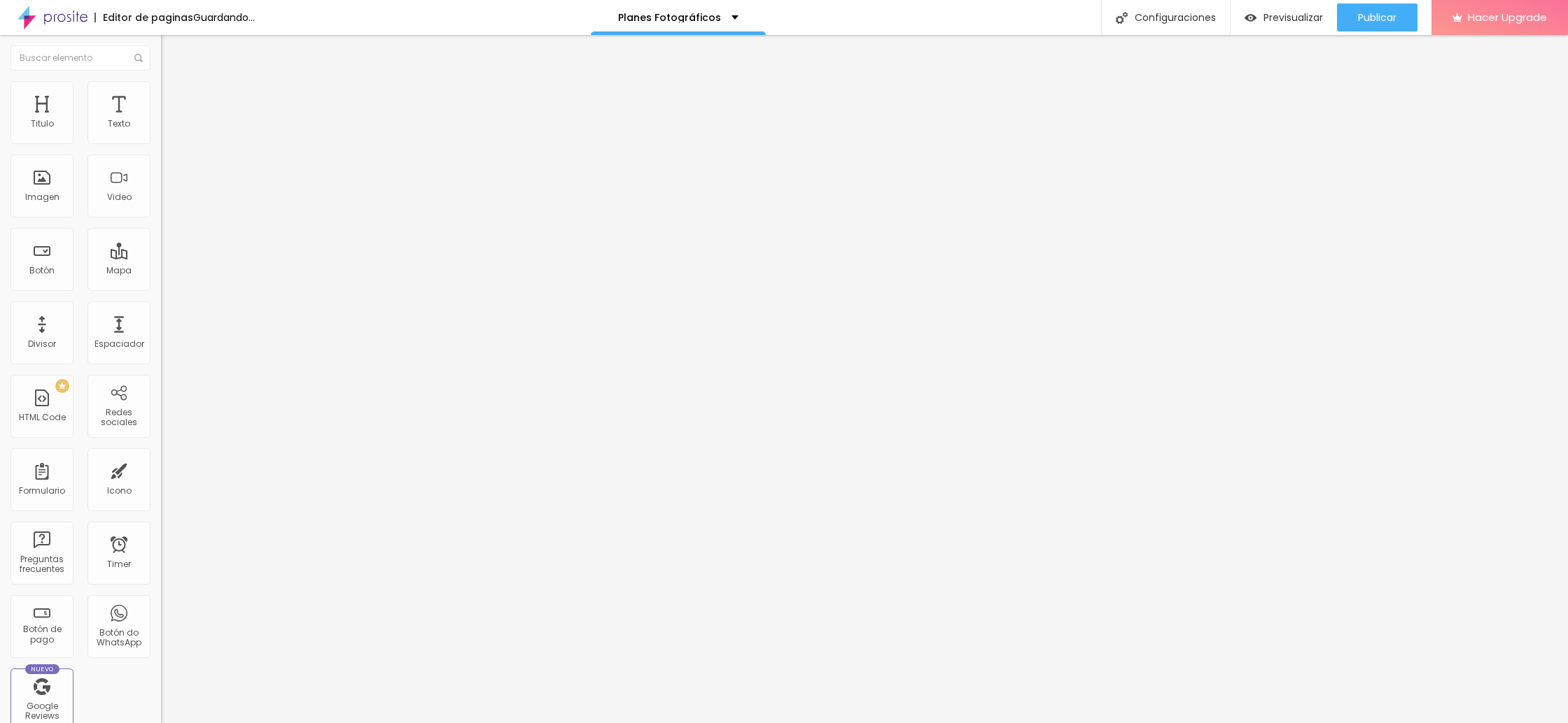
type input "40"
type input "45"
type input "50"
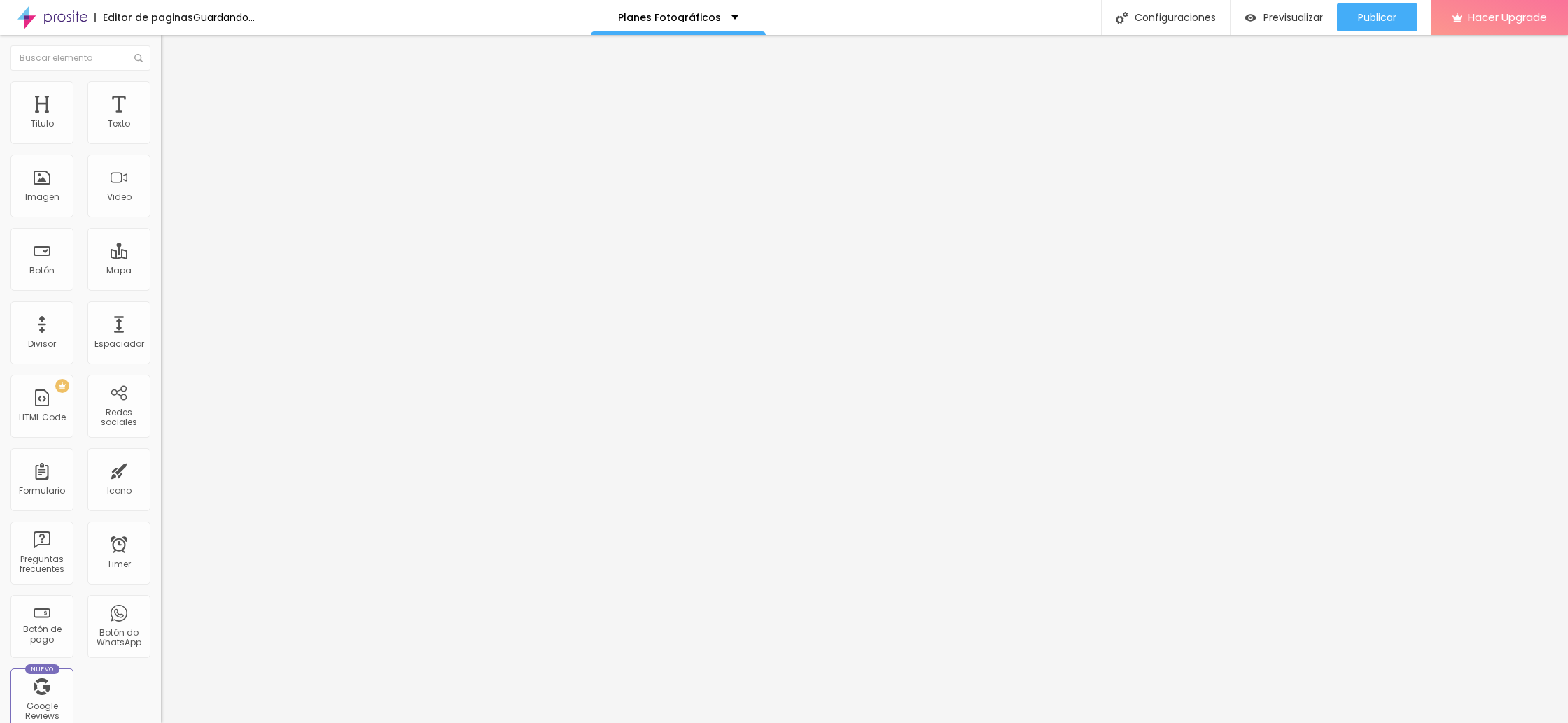
type input "55"
type input "60"
type input "65"
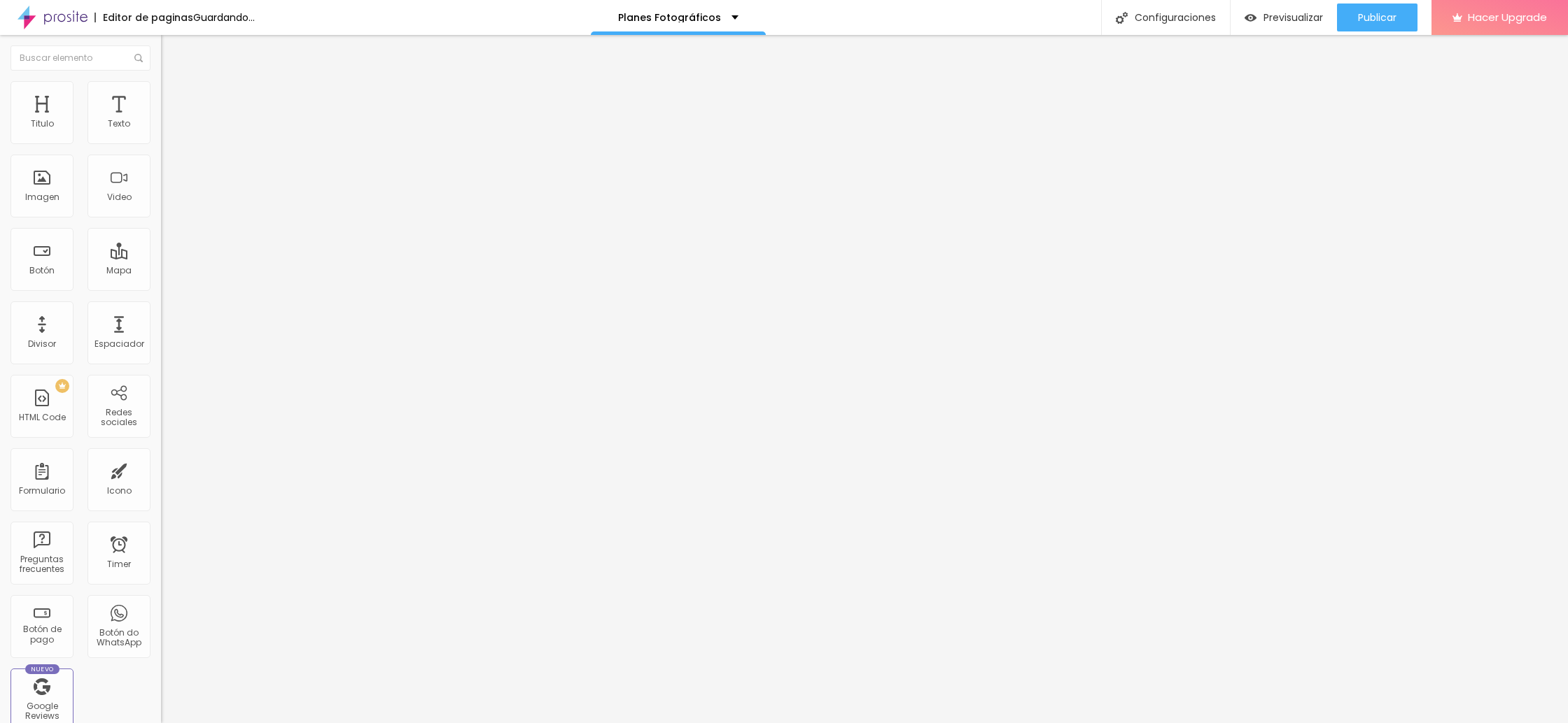
type input "65"
type input "70"
type input "75"
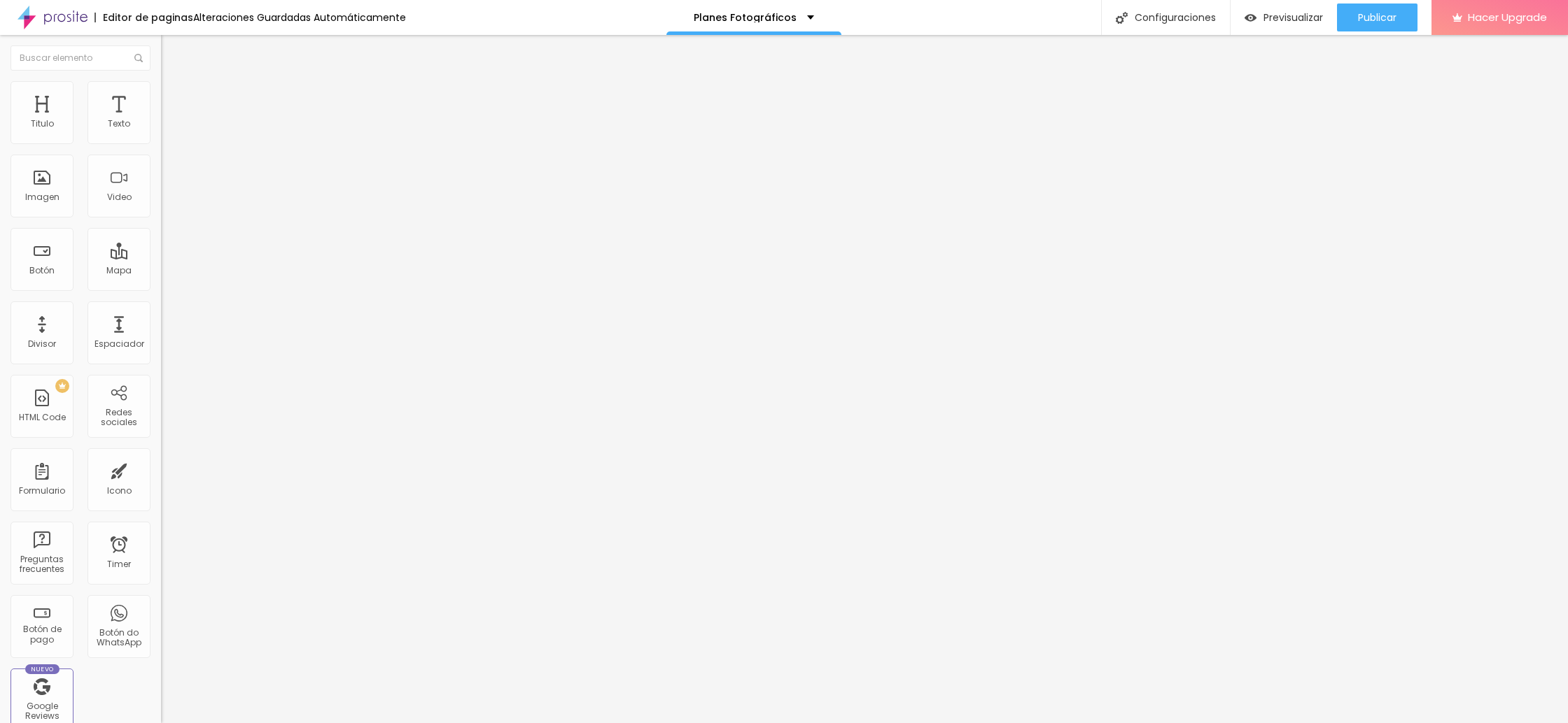
type input "80"
type input "85"
type input "95"
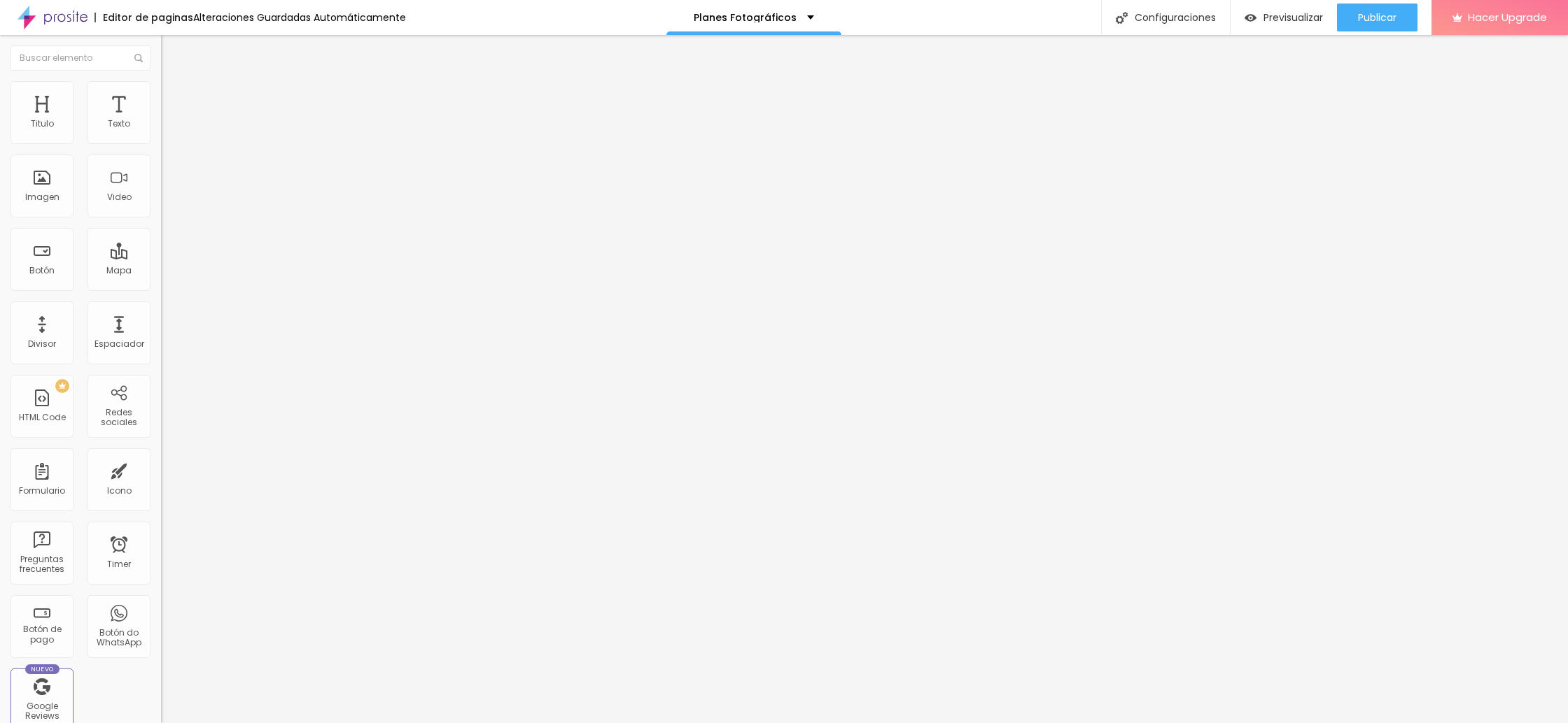
type input "95"
type input "100"
type input "75"
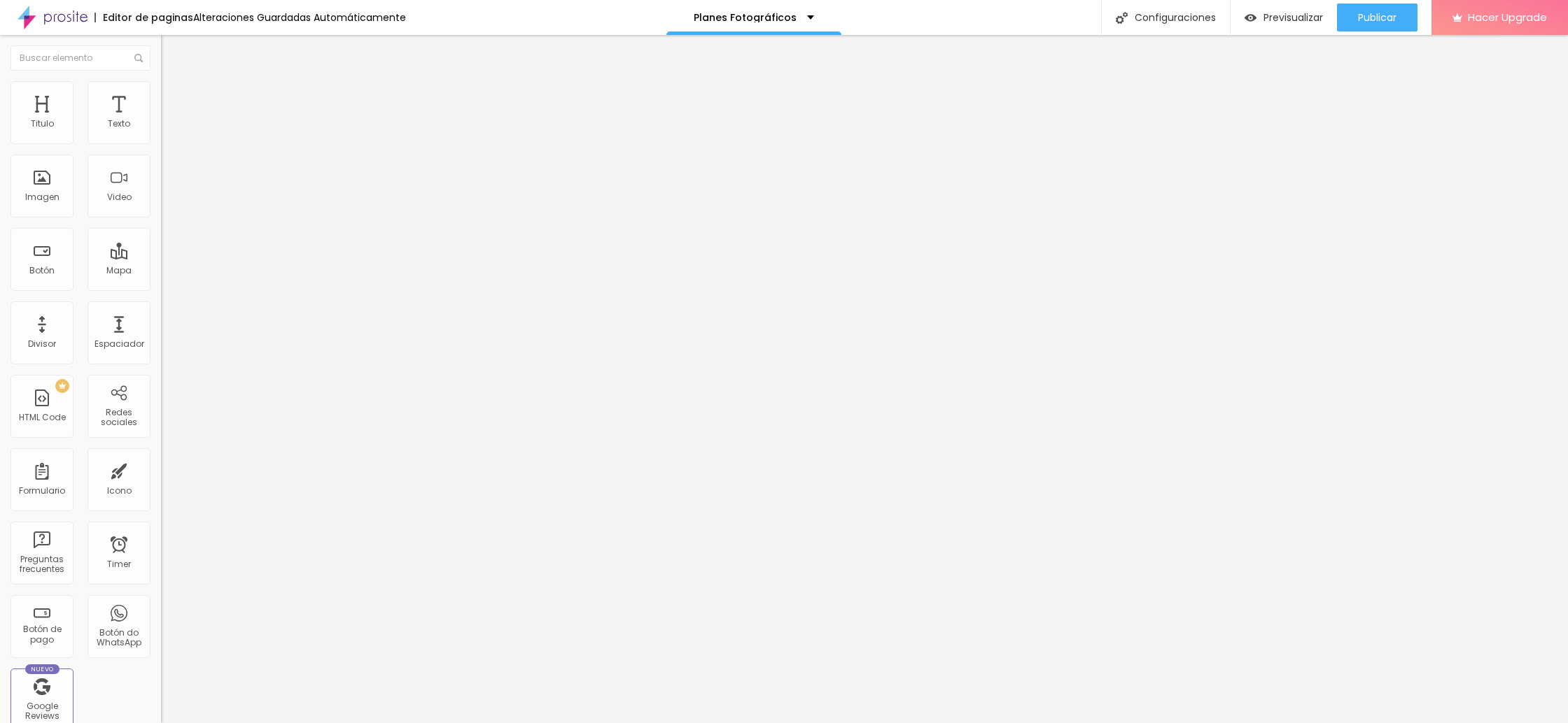
type input "70"
type input "65"
type input "60"
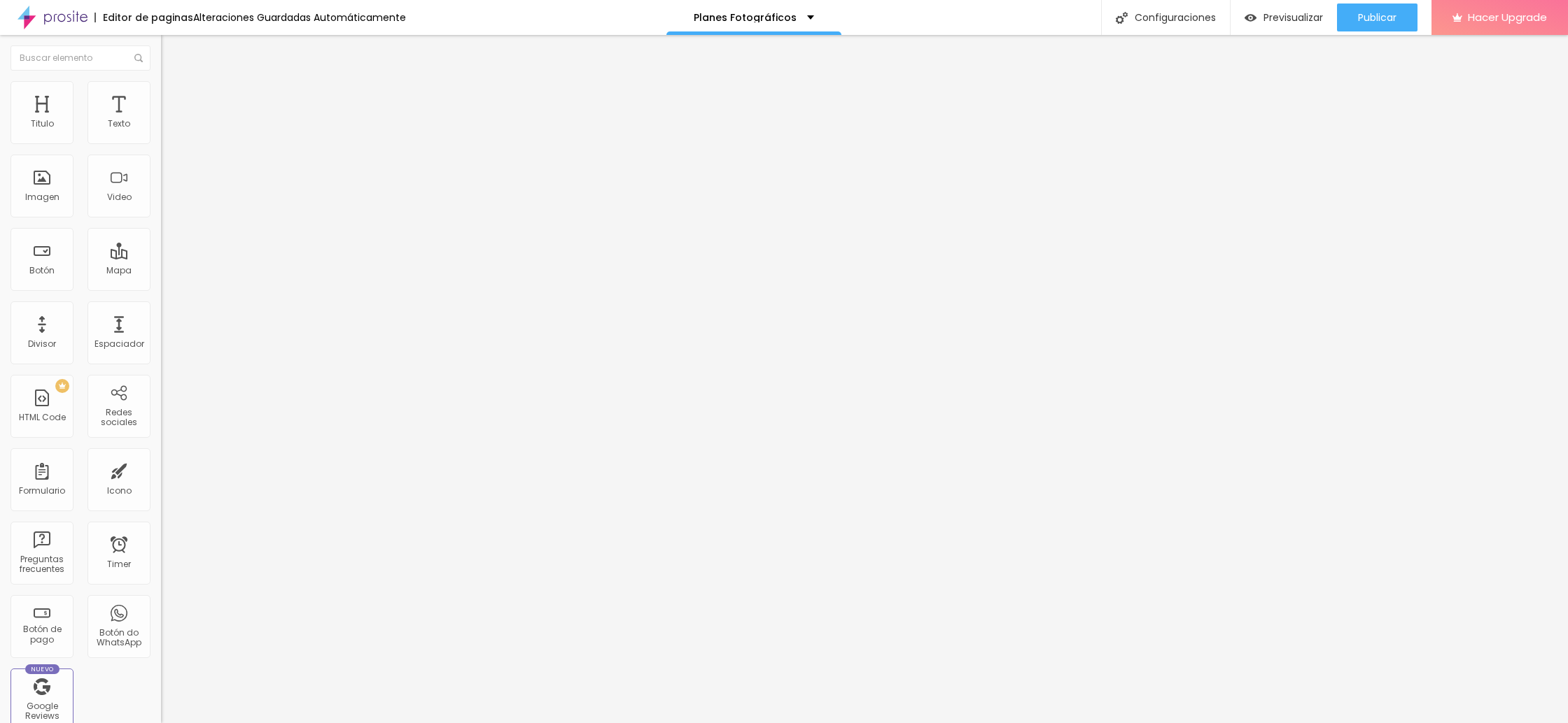
type input "60"
type input "55"
type input "50"
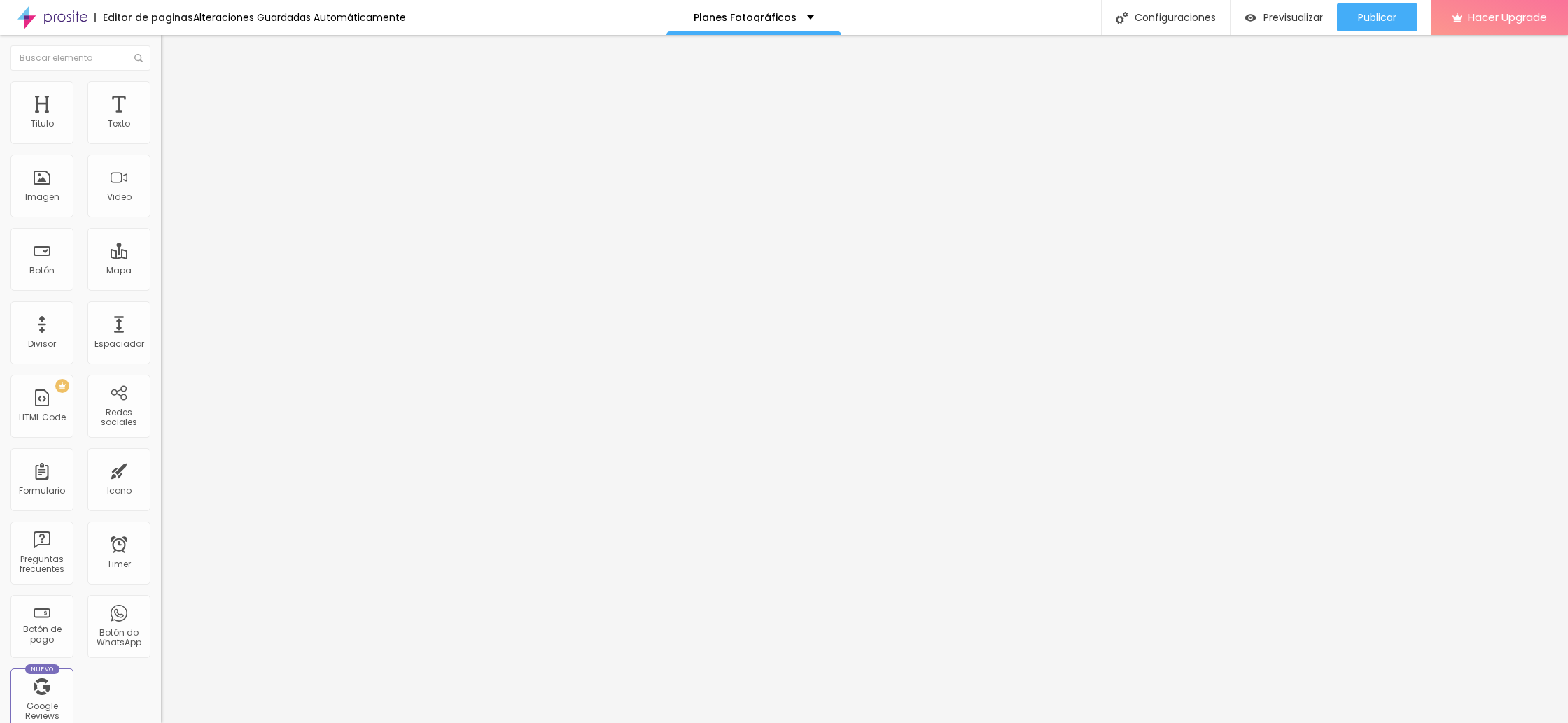
type input "45"
type input "40"
type input "35"
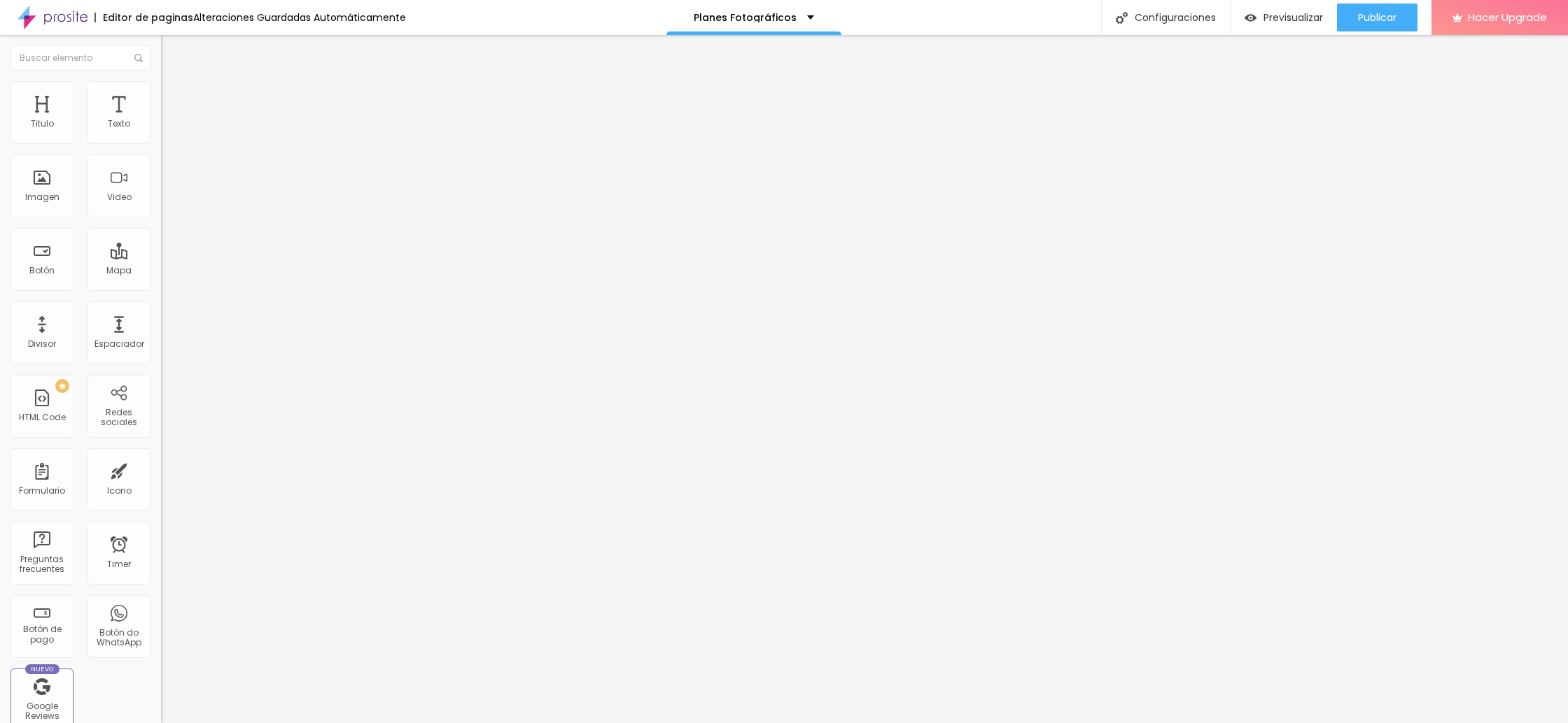
type input "35"
drag, startPoint x: 144, startPoint y: 149, endPoint x: 165, endPoint y: 150, distance: 21.0
click at [165, 144] on input "range" at bounding box center [206, 137] width 90 height 11
click at [174, 96] on span "Estilo" at bounding box center [185, 90] width 22 height 12
drag, startPoint x: 141, startPoint y: 150, endPoint x: 33, endPoint y: 152, distance: 108.0
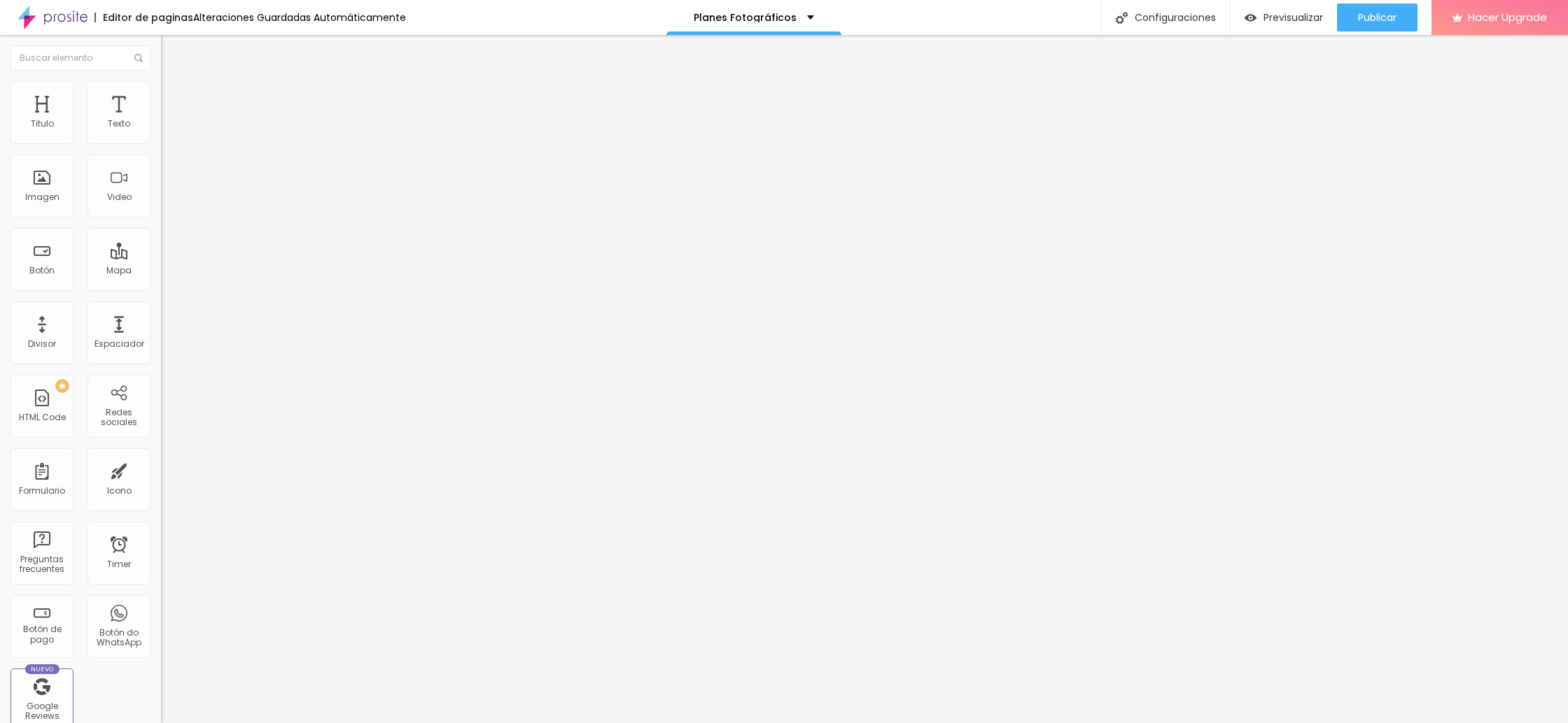
click at [161, 144] on input "range" at bounding box center [206, 137] width 90 height 11
click at [161, 336] on div "Editar Imagen Contenido Estilo Avanzado Tamaño 20 px % 0 Borde redondeado Sombr…" at bounding box center [241, 378] width 161 height 688
drag, startPoint x: 55, startPoint y: 156, endPoint x: 10, endPoint y: 156, distance: 45.0
click at [161, 156] on div "Texto Click me Alineación Tamaño Normal Pequeno Normal Grande Link URL https://…" at bounding box center [241, 211] width 161 height 204
click at [161, 132] on input "Click me" at bounding box center [245, 124] width 168 height 14
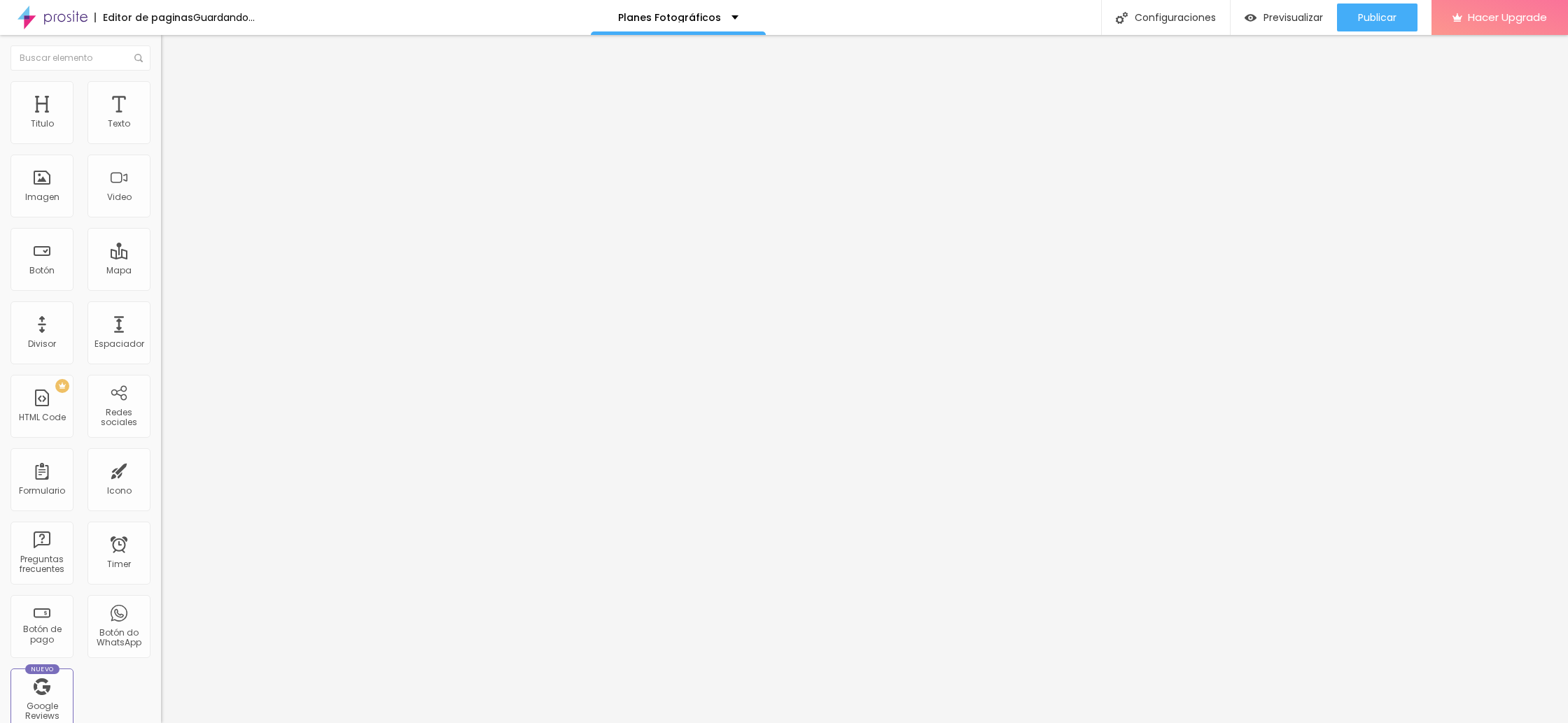
drag, startPoint x: 68, startPoint y: 157, endPoint x: 15, endPoint y: 156, distance: 53.0
click at [161, 132] on input "Click me" at bounding box center [245, 124] width 168 height 14
click at [161, 444] on div "Editar Botón Contenido Estilo Avanzado Texto Reserva acá Alineación Tamaño Norm…" at bounding box center [241, 378] width 161 height 688
click at [161, 213] on span "Normal" at bounding box center [177, 214] width 32 height 12
click at [161, 249] on div "Grande" at bounding box center [241, 245] width 161 height 8
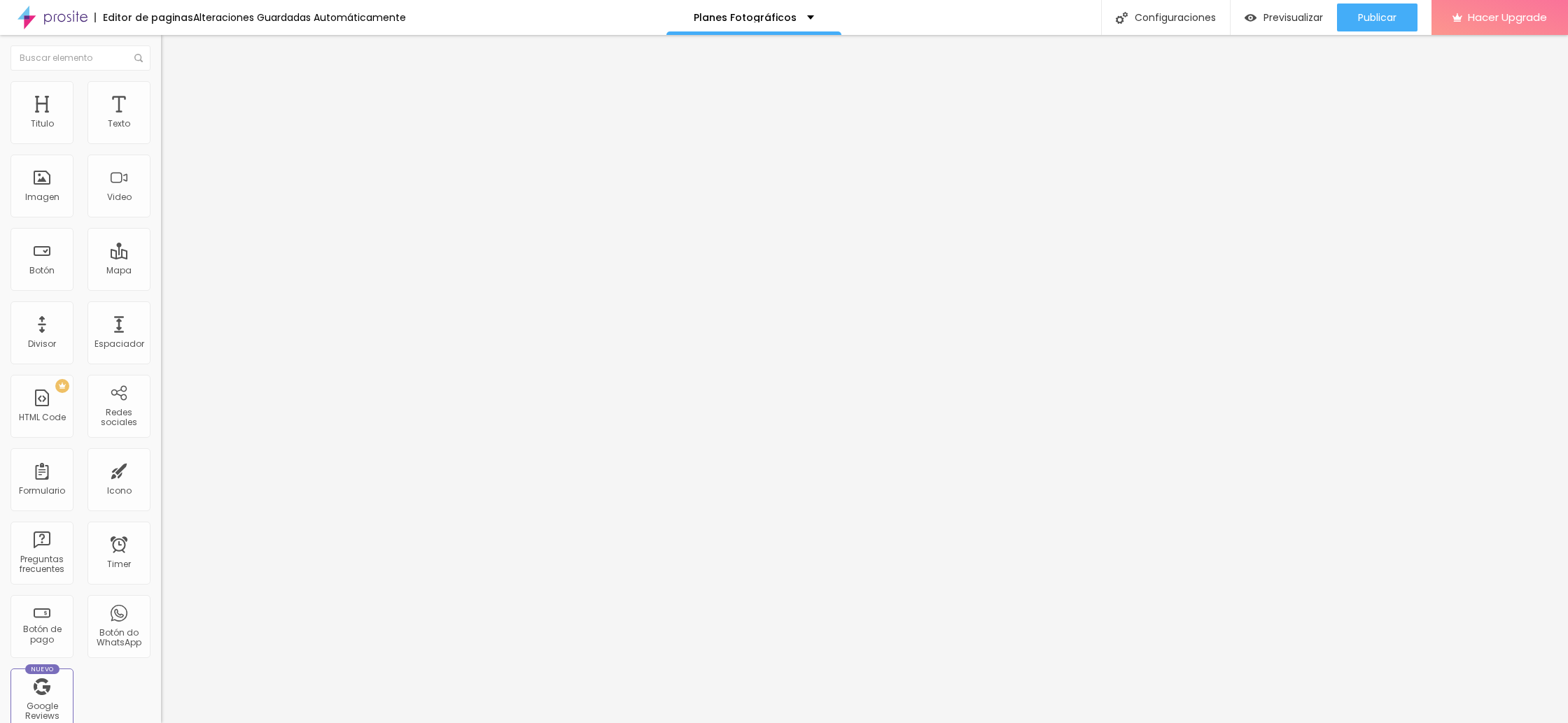
click at [161, 89] on img at bounding box center [167, 87] width 13 height 13
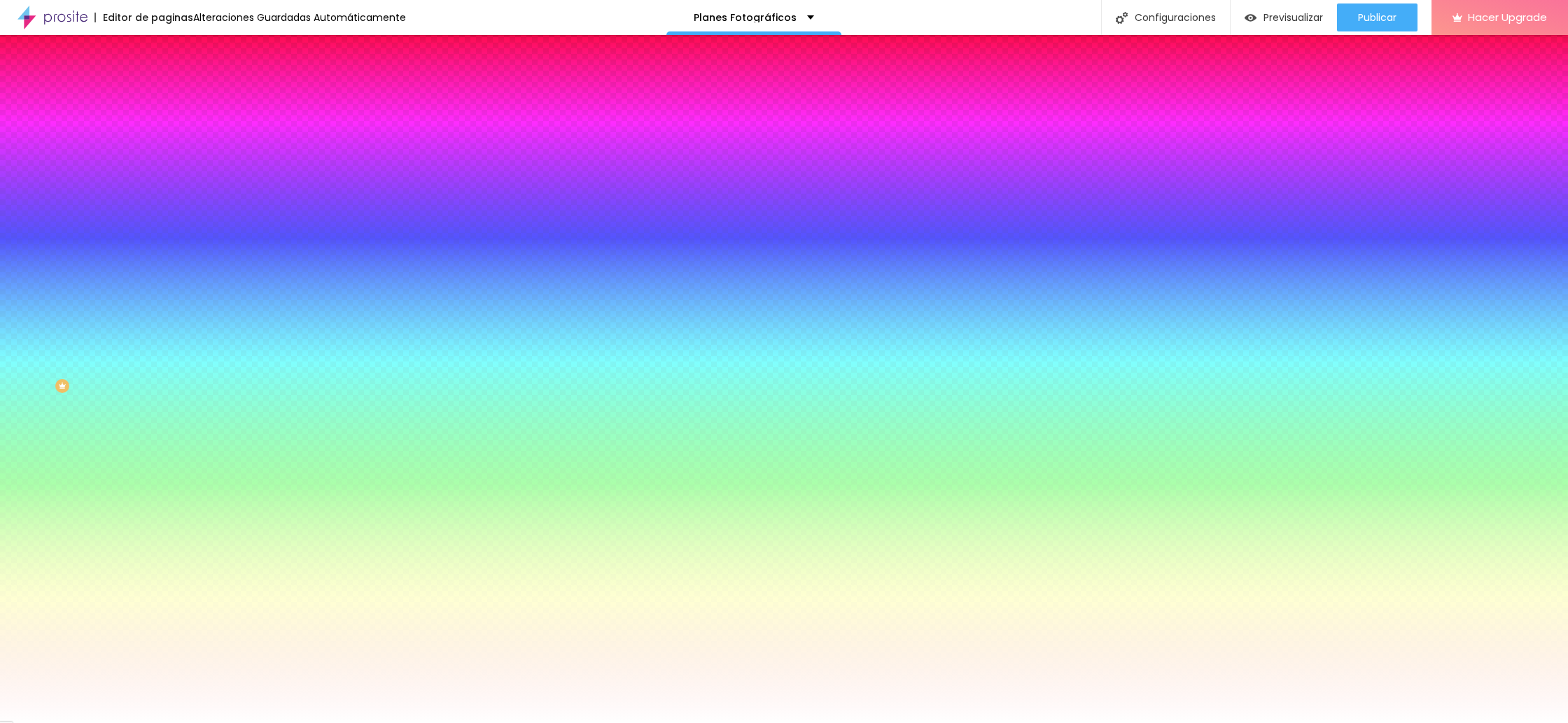
click at [161, 446] on div "Editar Botón Contenido Estilo Avanzado Color del fundo Restablecer #FFFFFF Tipo…" at bounding box center [241, 378] width 161 height 688
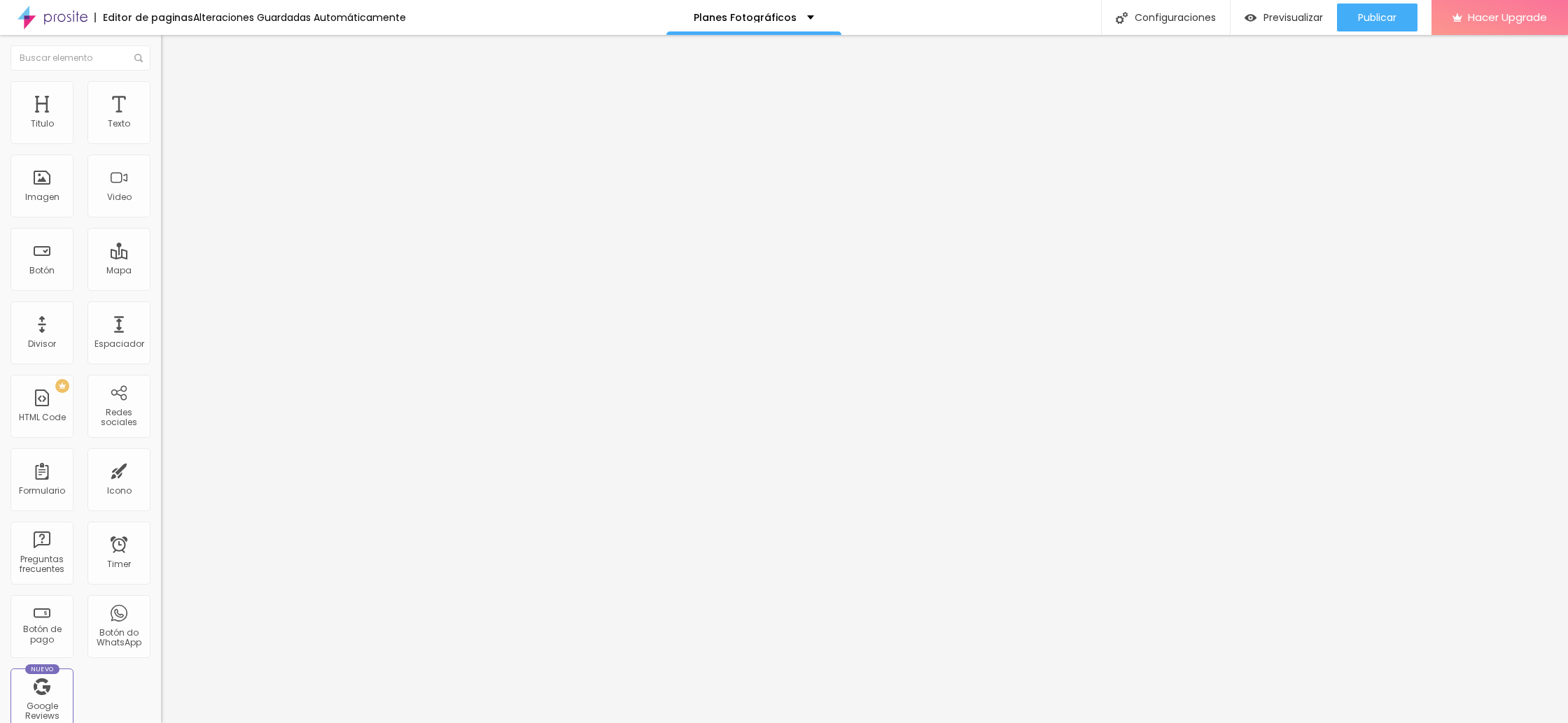
click at [174, 98] on span "Avanzado" at bounding box center [196, 104] width 45 height 12
click at [174, 96] on span "Estilo" at bounding box center [185, 90] width 22 height 12
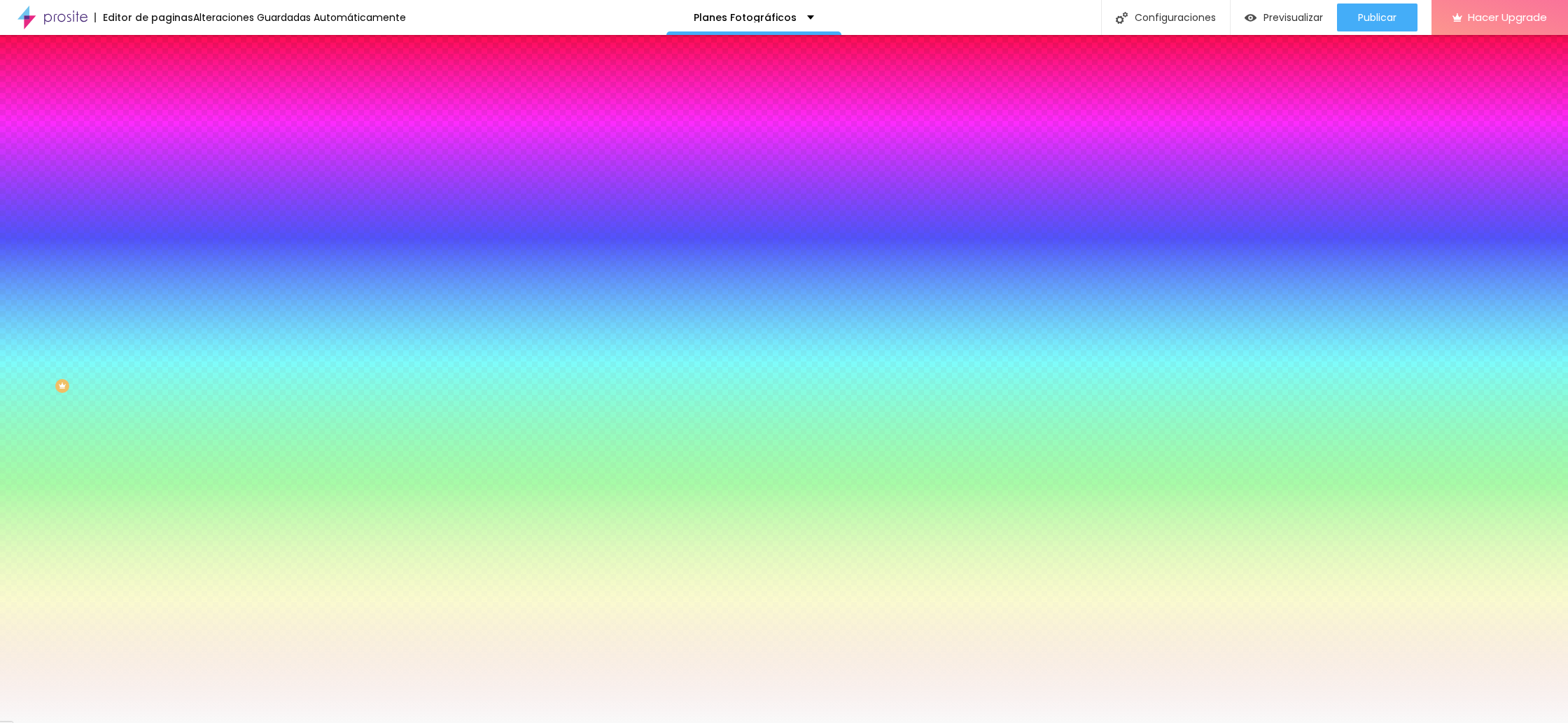
drag, startPoint x: 125, startPoint y: 93, endPoint x: 35, endPoint y: 93, distance: 90.0
click at [161, 95] on li "Avanzado" at bounding box center [241, 102] width 161 height 14
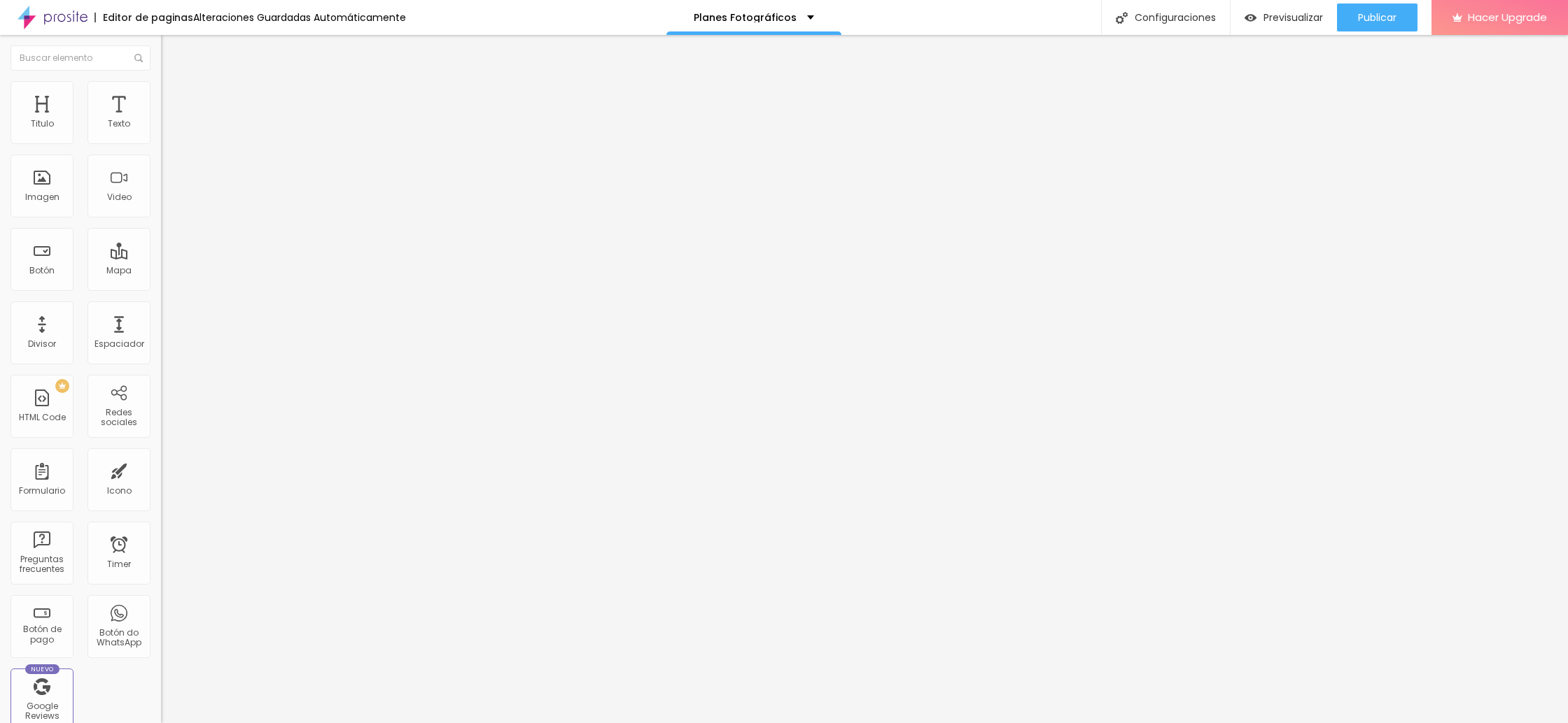
click at [161, 81] on li "Contenido" at bounding box center [241, 74] width 161 height 14
click at [161, 95] on li "Avanzado" at bounding box center [241, 102] width 161 height 14
drag, startPoint x: 109, startPoint y: 293, endPoint x: 0, endPoint y: 284, distance: 109.4
click at [161, 284] on div "Texto Reserva acá Alineación Tamaño Grande Pequeno Normal Grande Link URL https…" at bounding box center [241, 211] width 161 height 204
paste input "[DOMAIN_NAME][URL]"
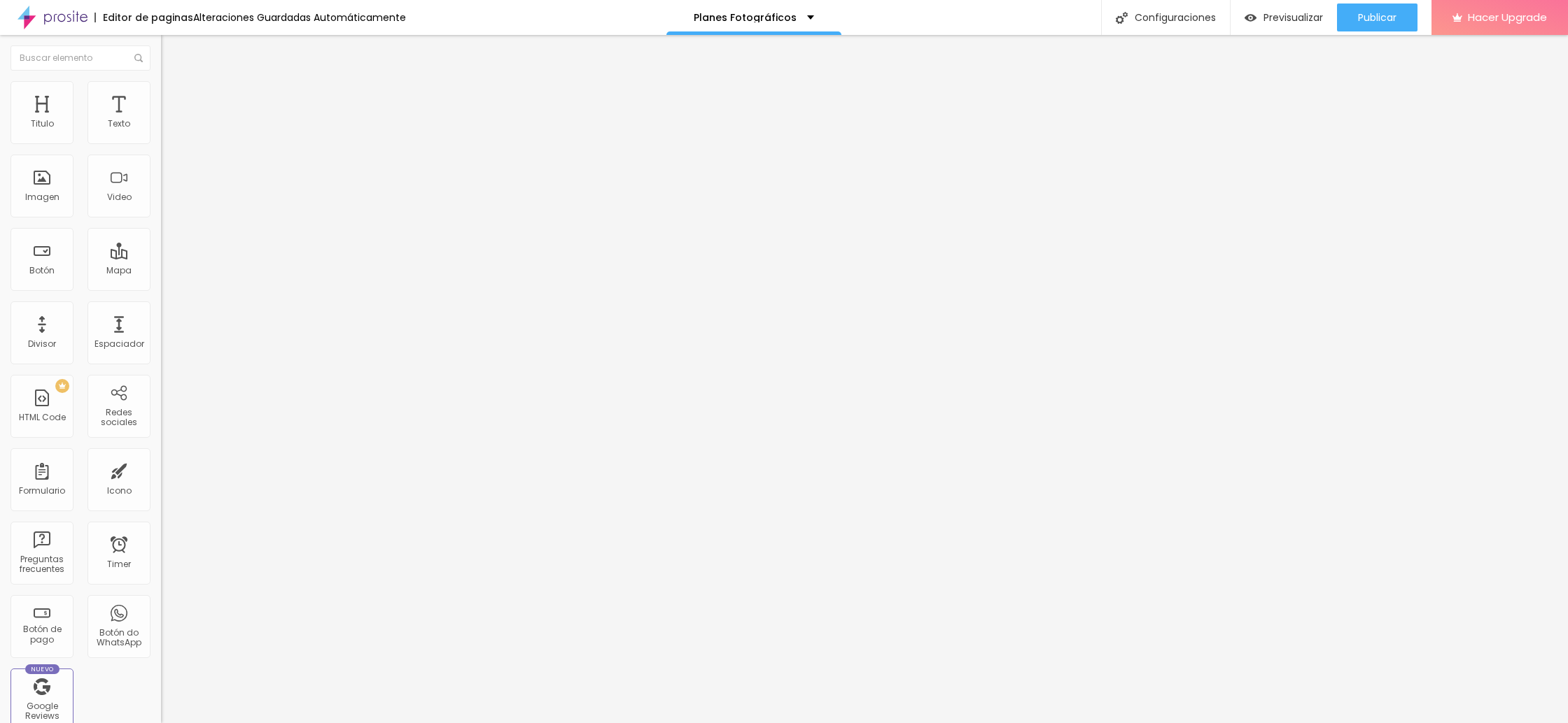
scroll to position [0, 47]
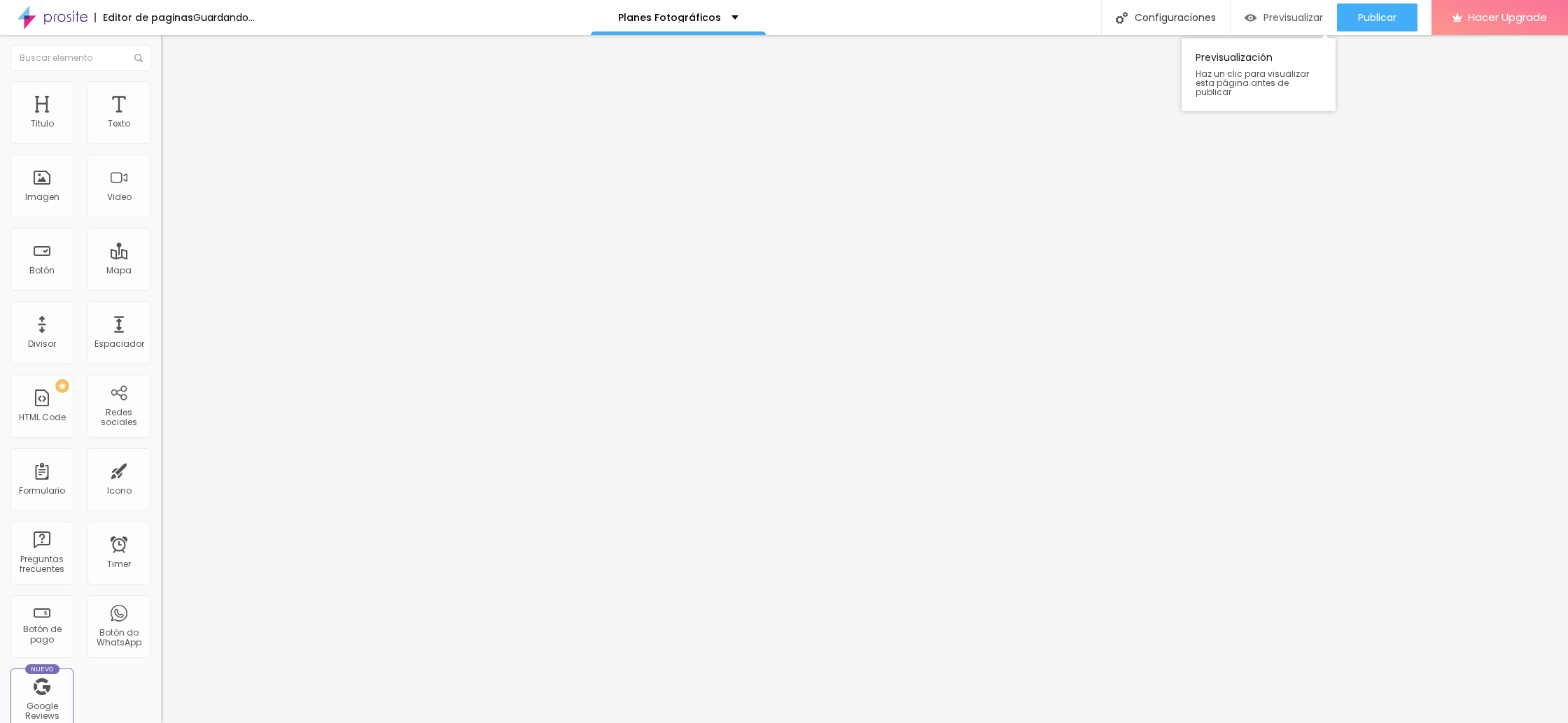
click at [1292, 13] on span "Previsualizar" at bounding box center [1293, 17] width 59 height 11
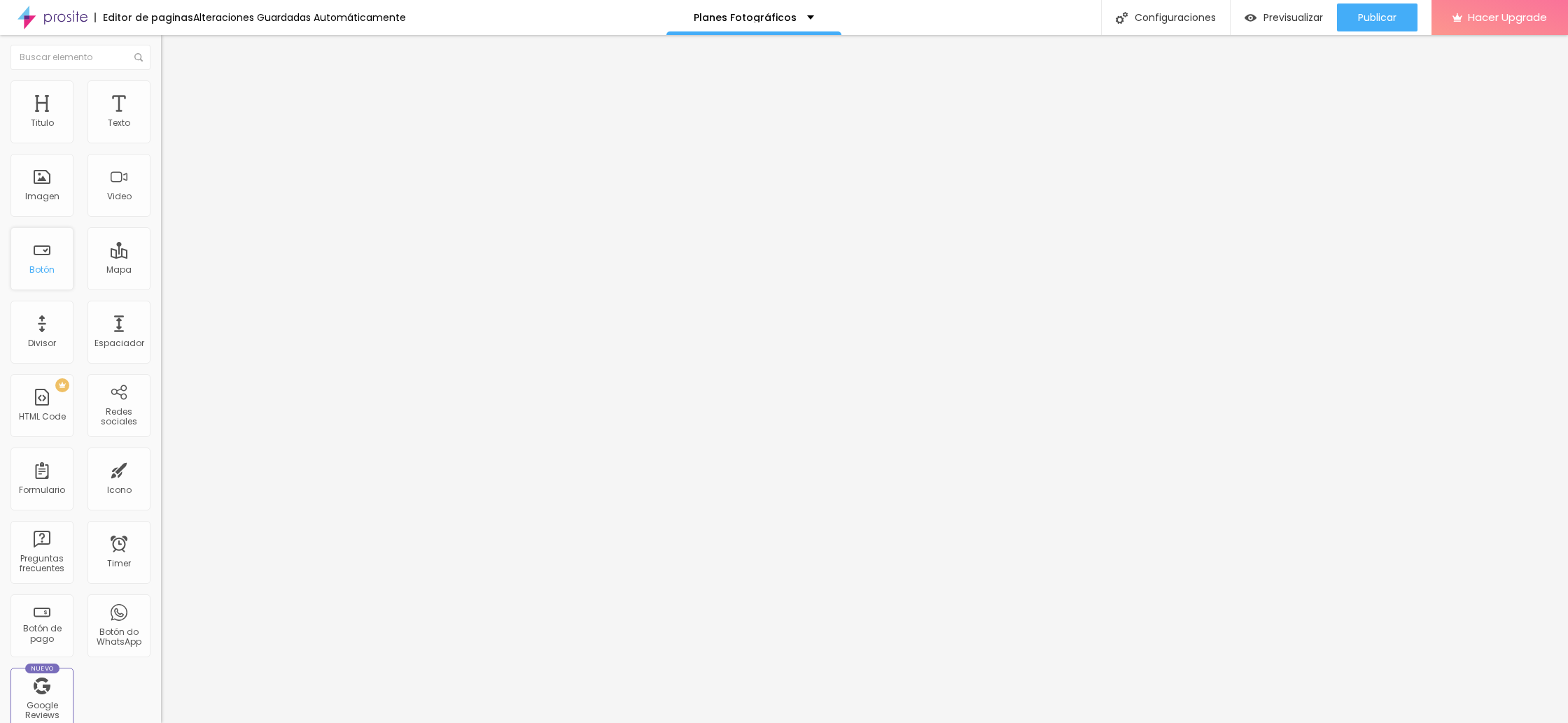
click at [62, 266] on div "Botón" at bounding box center [42, 258] width 63 height 63
drag, startPoint x: 68, startPoint y: 158, endPoint x: 0, endPoint y: 155, distance: 68.1
click at [161, 155] on div "Texto Click me Alineación Tamaño Normal Pequeno Normal Grande Link URL https://…" at bounding box center [241, 211] width 161 height 204
drag, startPoint x: 59, startPoint y: 290, endPoint x: 8, endPoint y: 288, distance: 51.0
click at [161, 286] on div "Texto Reserva acá Alineación Tamaño Normal Pequeno Normal Grande Link URL https…" at bounding box center [241, 211] width 161 height 204
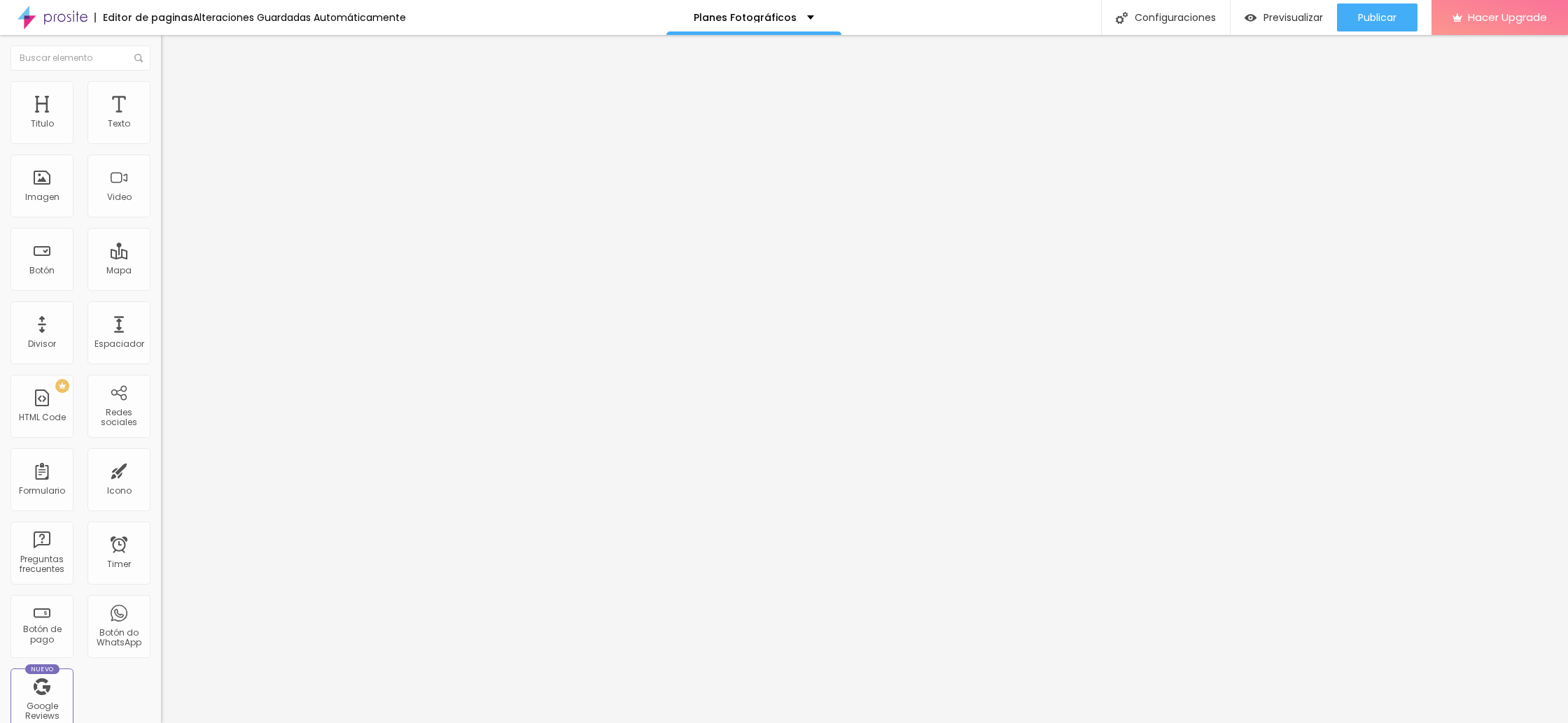
paste input "[DOMAIN_NAME][URL]"
click at [1294, 25] on div "Previsualizar" at bounding box center [1284, 17] width 78 height 28
click at [161, 89] on img at bounding box center [167, 87] width 13 height 13
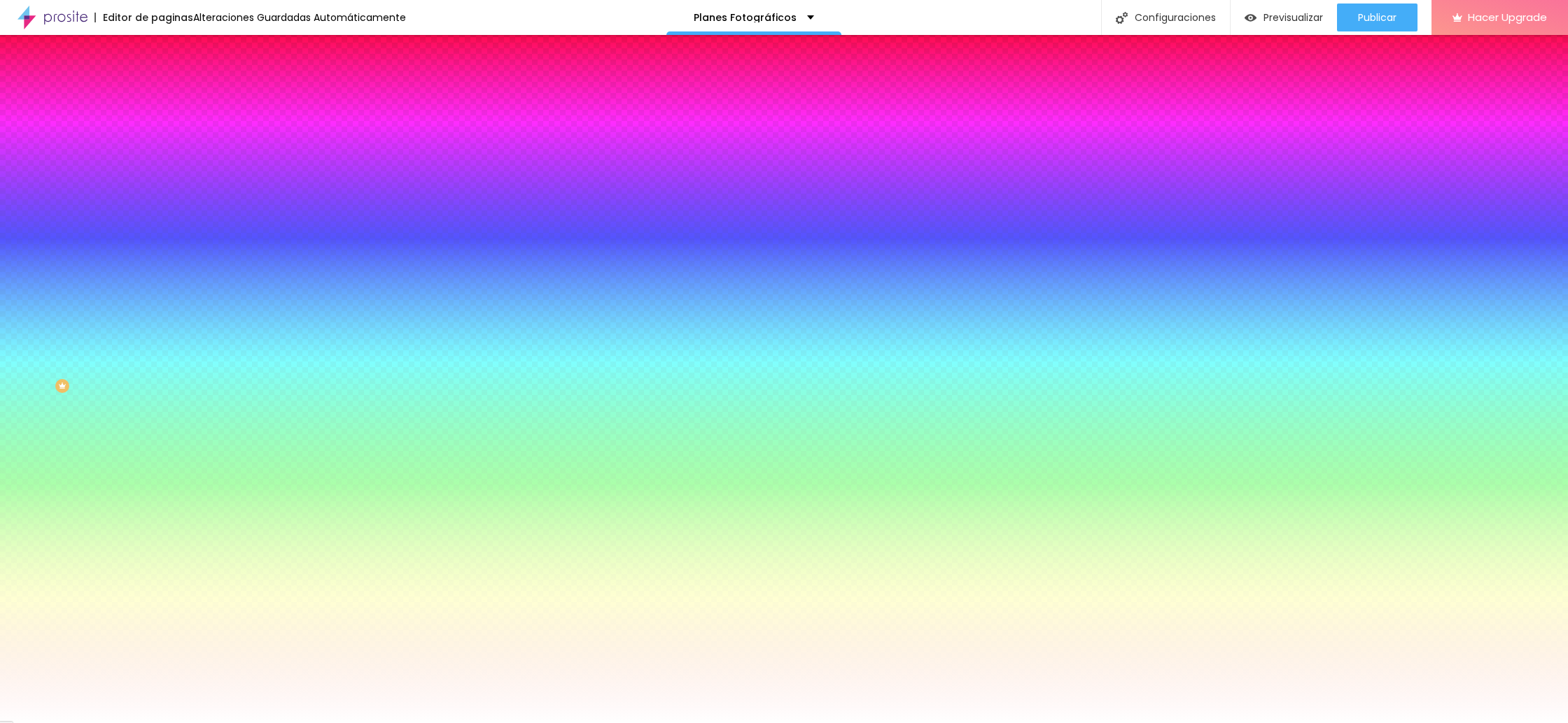
click at [161, 95] on li "Avanzado" at bounding box center [241, 102] width 161 height 14
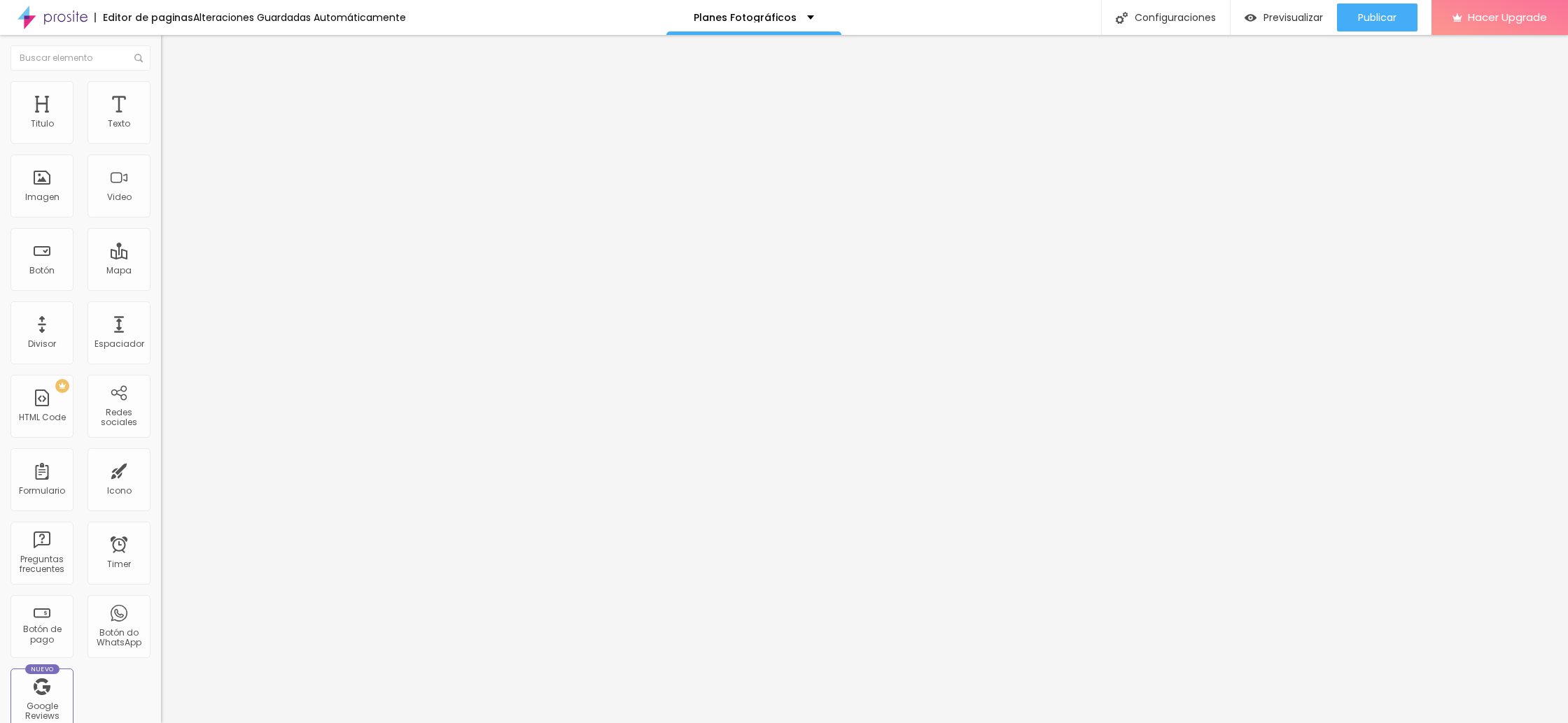
click at [174, 96] on span "Estilo" at bounding box center [185, 90] width 22 height 12
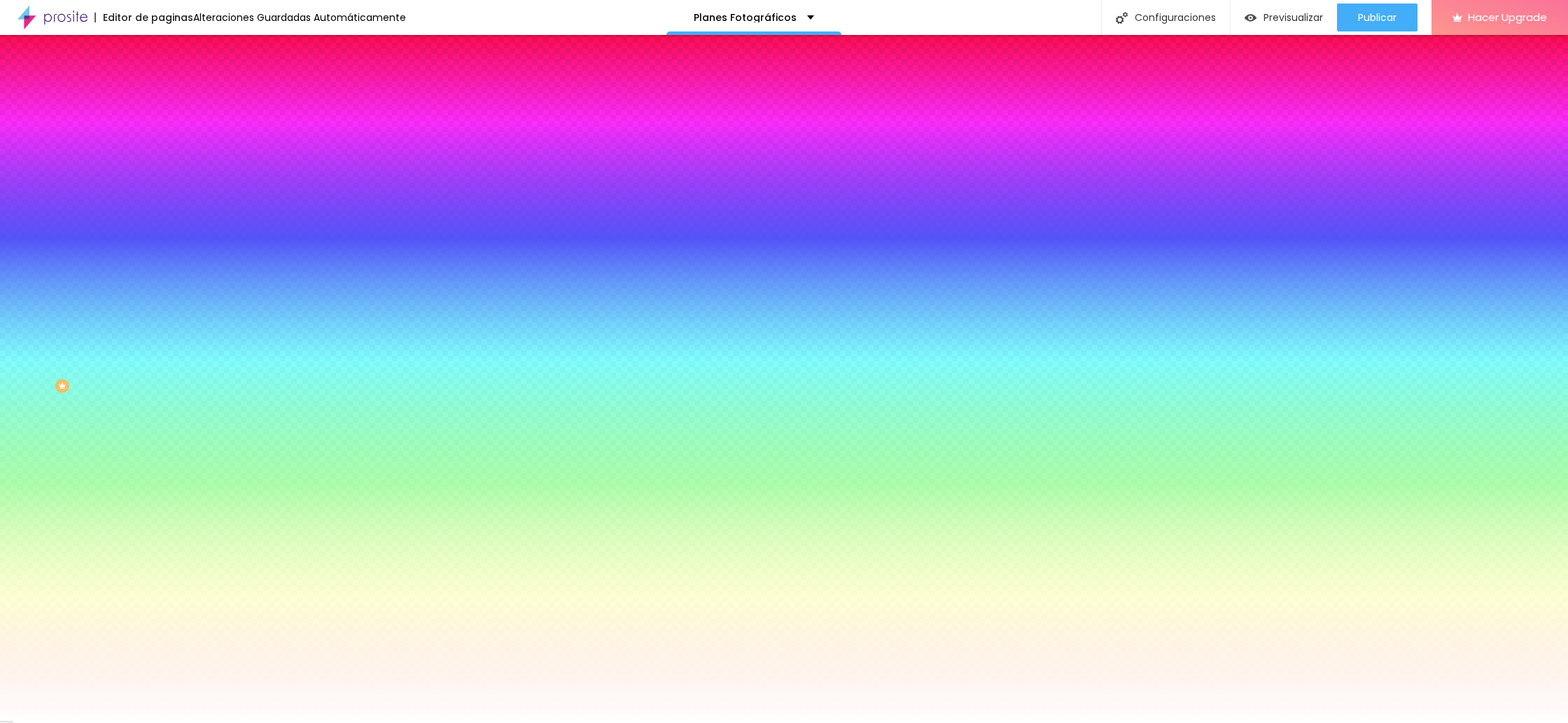
click at [161, 95] on li "Avanzado" at bounding box center [241, 102] width 161 height 14
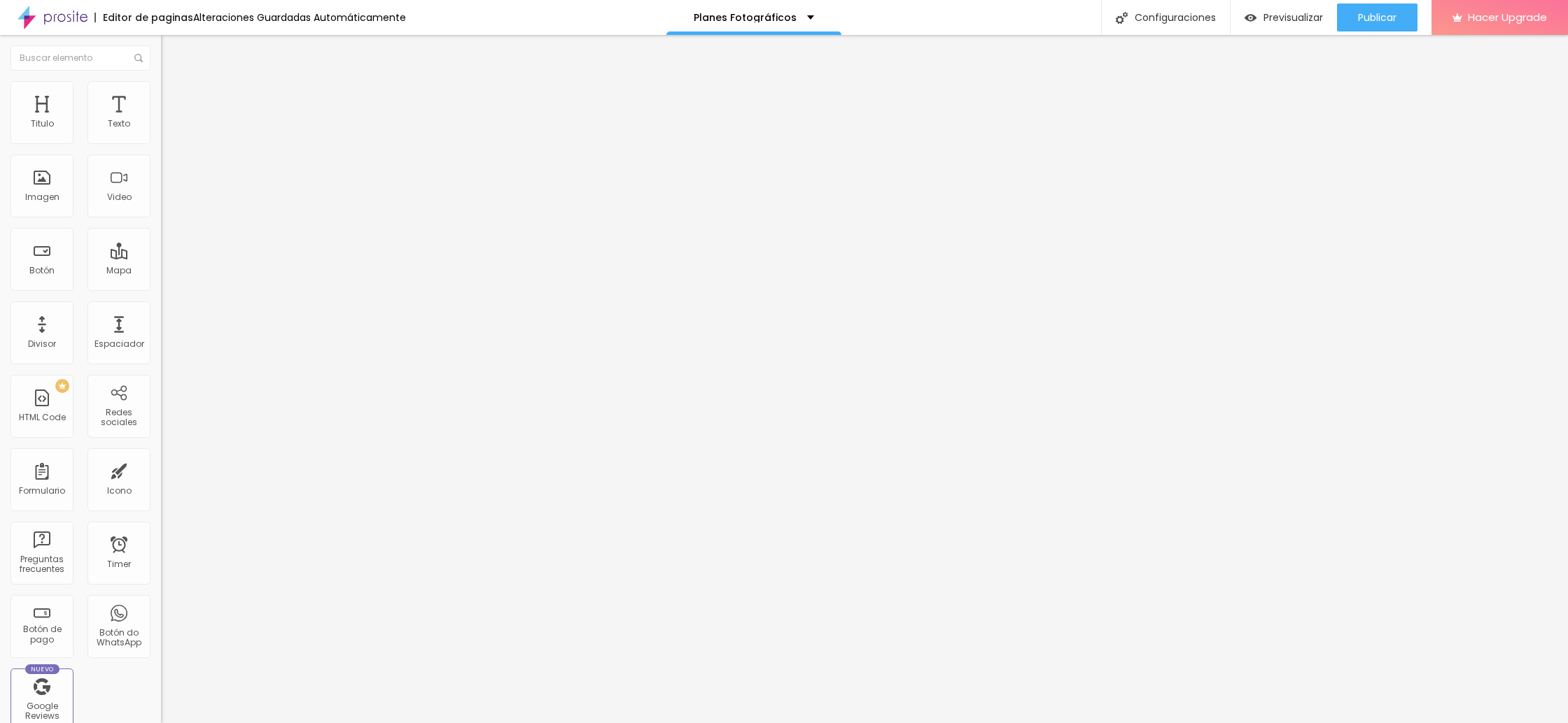
click at [161, 88] on ul "Contenido [PERSON_NAME]" at bounding box center [241, 88] width 161 height 42
click at [161, 88] on img at bounding box center [167, 87] width 13 height 13
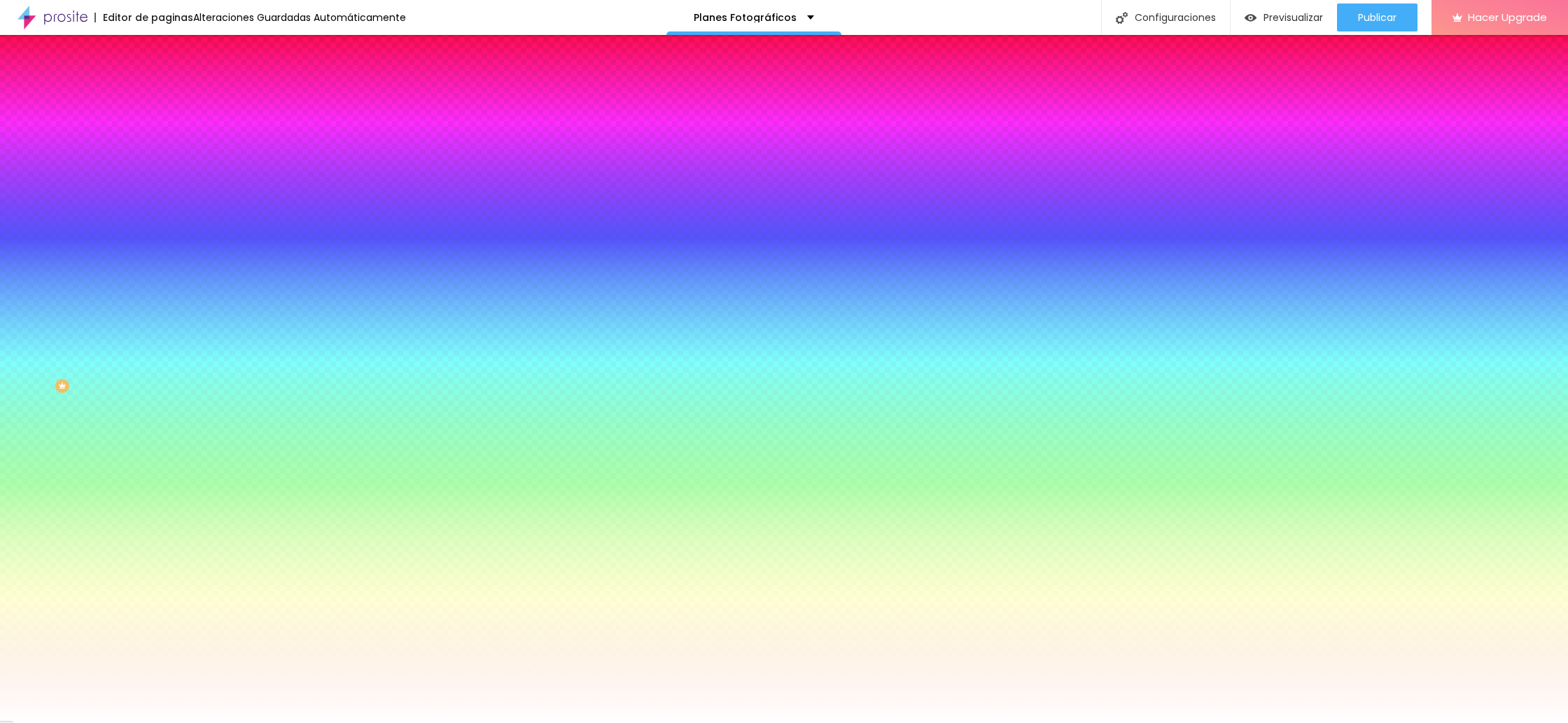
click at [161, 80] on img at bounding box center [167, 74] width 13 height 13
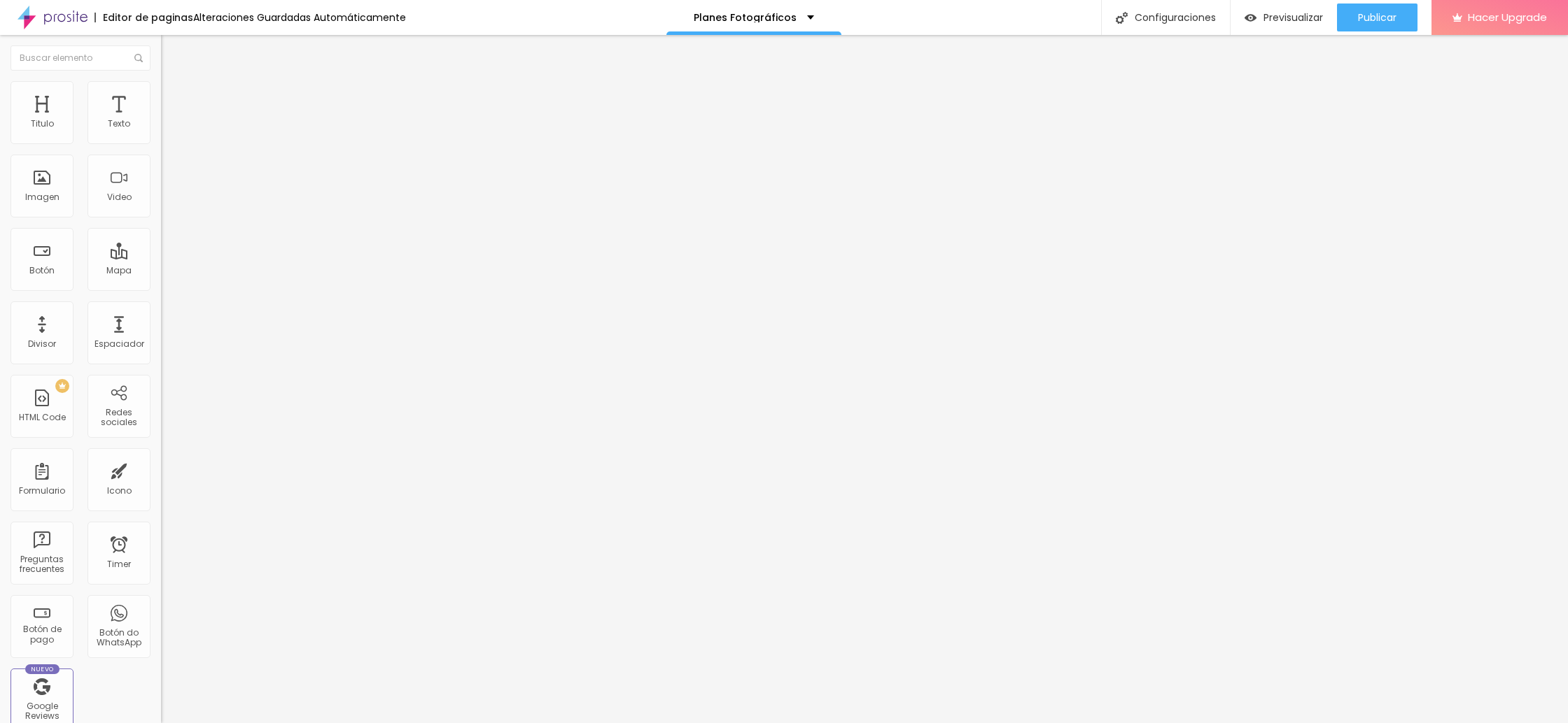
click at [161, 218] on span "Grande" at bounding box center [177, 214] width 33 height 12
click at [161, 236] on div "Normal" at bounding box center [241, 231] width 161 height 8
click at [161, 102] on li "Estilo" at bounding box center [241, 99] width 161 height 14
drag, startPoint x: 49, startPoint y: 219, endPoint x: 27, endPoint y: 221, distance: 22.1
click at [161, 417] on input "range" at bounding box center [206, 423] width 90 height 11
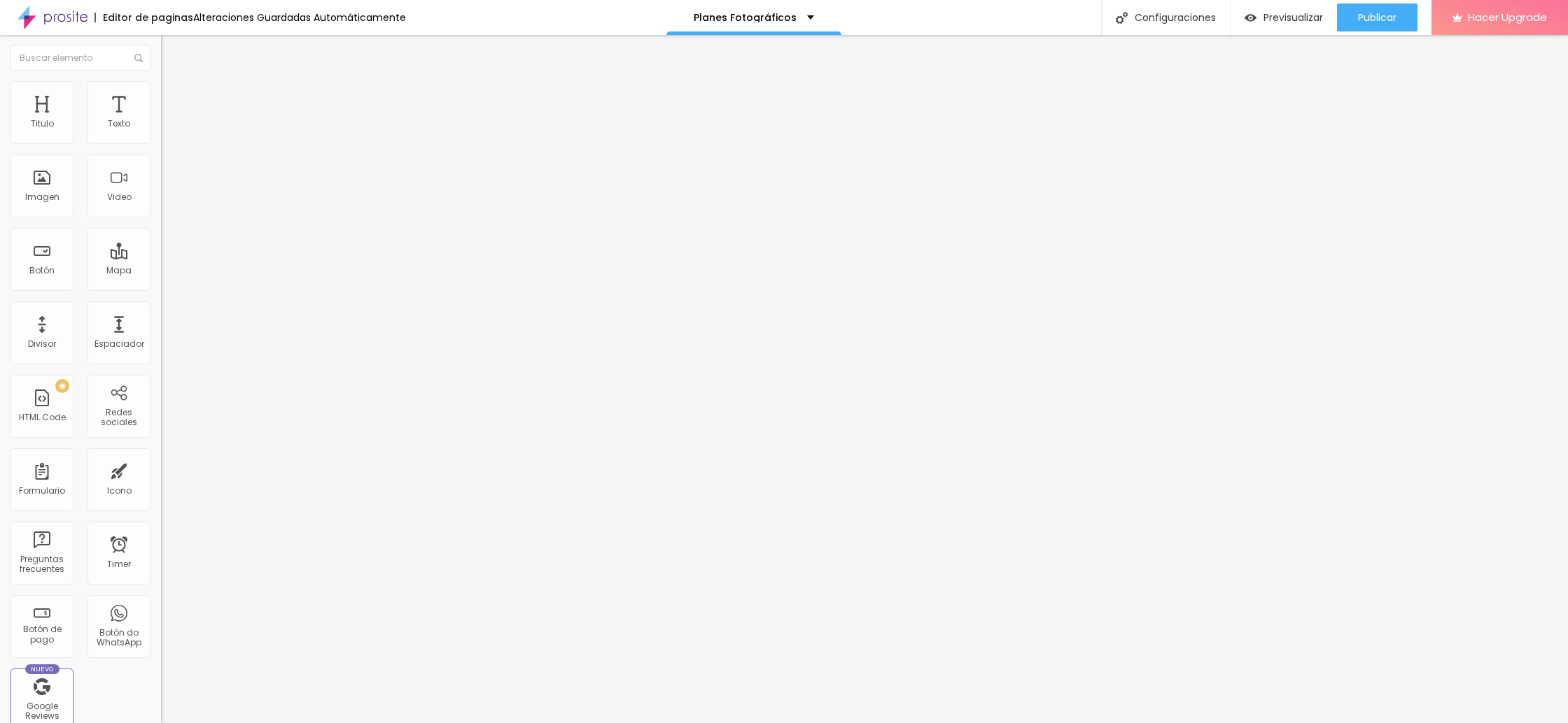
click at [161, 101] on img at bounding box center [167, 99] width 13 height 13
drag, startPoint x: 43, startPoint y: 220, endPoint x: 15, endPoint y: 218, distance: 28.1
click at [161, 255] on div "13 Tamaño de lo tuexto" at bounding box center [241, 354] width 161 height 198
click at [174, 107] on span "Estilo" at bounding box center [185, 101] width 22 height 12
drag, startPoint x: 46, startPoint y: 217, endPoint x: 12, endPoint y: 215, distance: 34.1
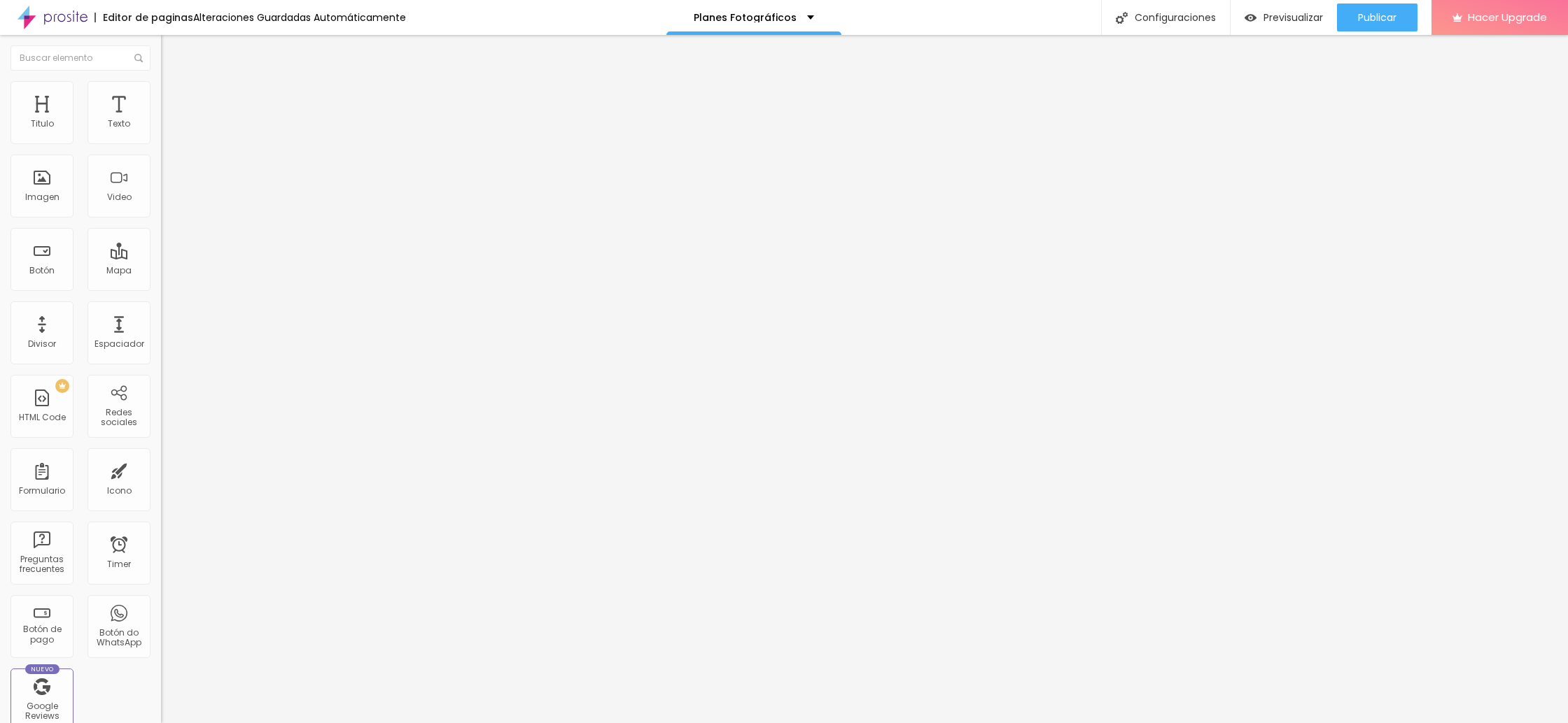
click at [161, 417] on input "range" at bounding box center [206, 423] width 90 height 11
drag, startPoint x: 76, startPoint y: 154, endPoint x: 6, endPoint y: 152, distance: 70.0
click at [161, 152] on div "Texto Click me Alineación Tamaño Normal Pequeno Normal Grande Link URL https://…" at bounding box center [241, 211] width 161 height 204
click at [161, 283] on input "https://" at bounding box center [245, 281] width 168 height 14
click at [161, 285] on input "https://" at bounding box center [245, 281] width 168 height 14
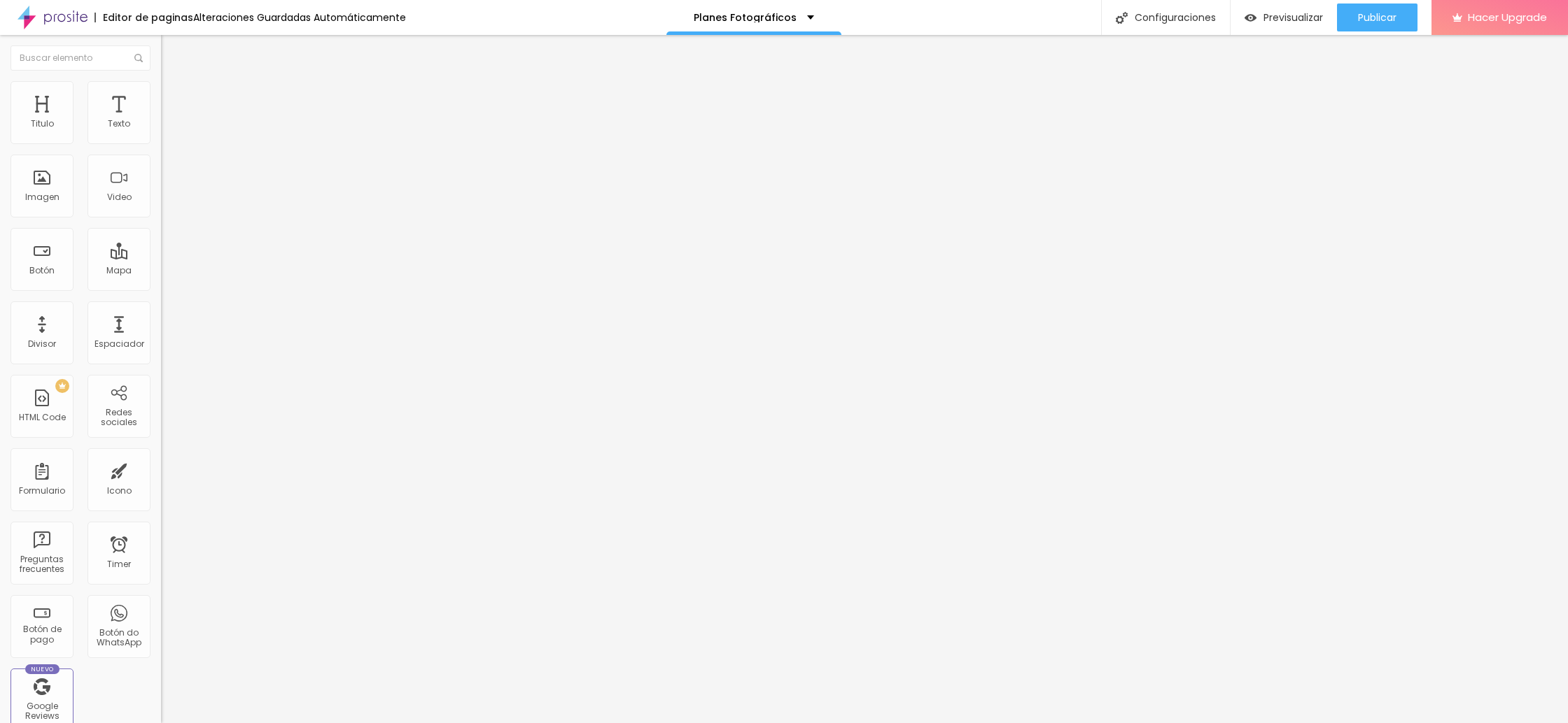
click at [161, 285] on input "https://" at bounding box center [245, 281] width 168 height 14
click at [161, 288] on input "https://" at bounding box center [245, 281] width 168 height 14
paste input "[DOMAIN_NAME][URL]"
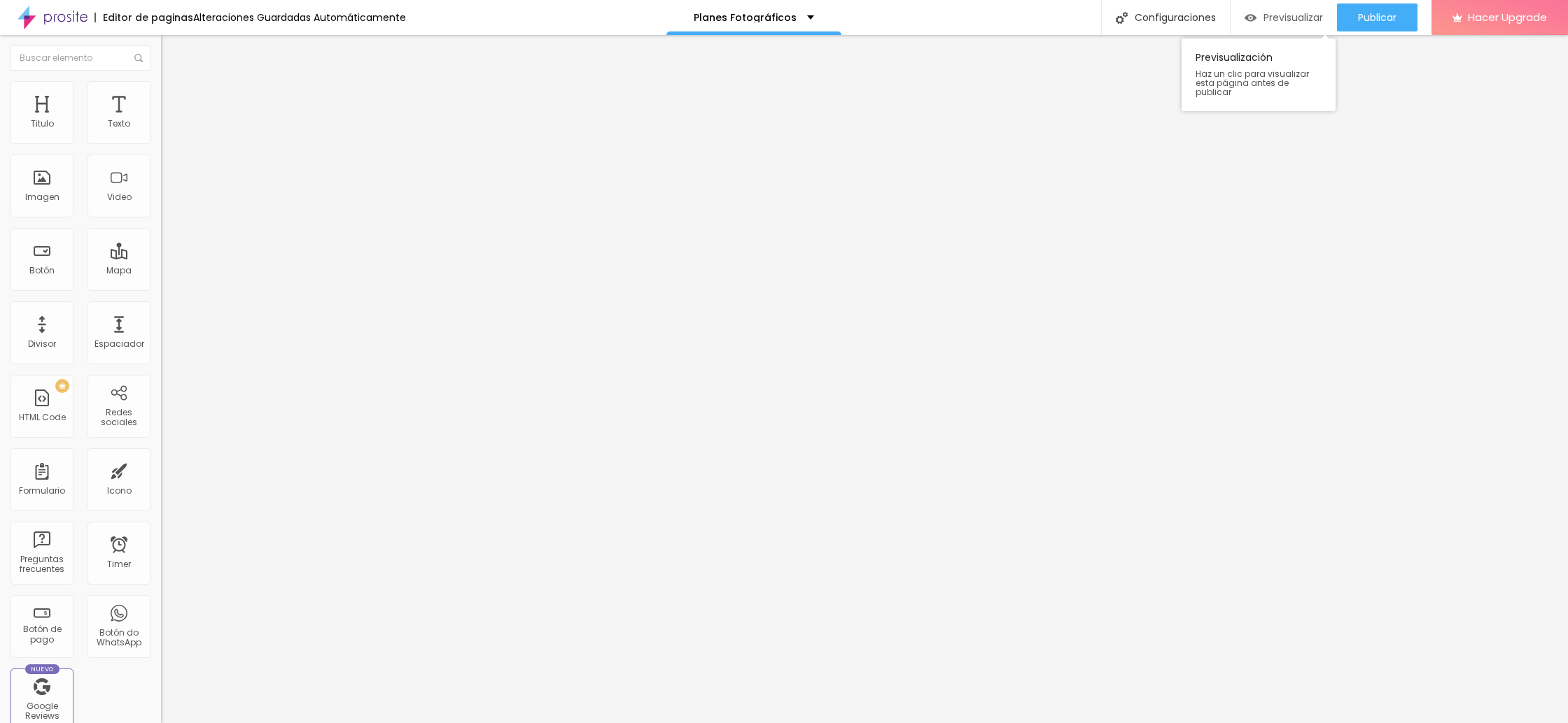
click at [1290, 19] on span "Previsualizar" at bounding box center [1293, 17] width 59 height 11
click at [1298, 16] on span "Previsualizar" at bounding box center [1293, 17] width 59 height 11
click at [1281, 17] on span "Previsualizar" at bounding box center [1293, 17] width 59 height 11
click at [174, 106] on span "Estilo" at bounding box center [185, 101] width 22 height 12
click at [1376, 18] on span "Publicar" at bounding box center [1378, 17] width 38 height 11
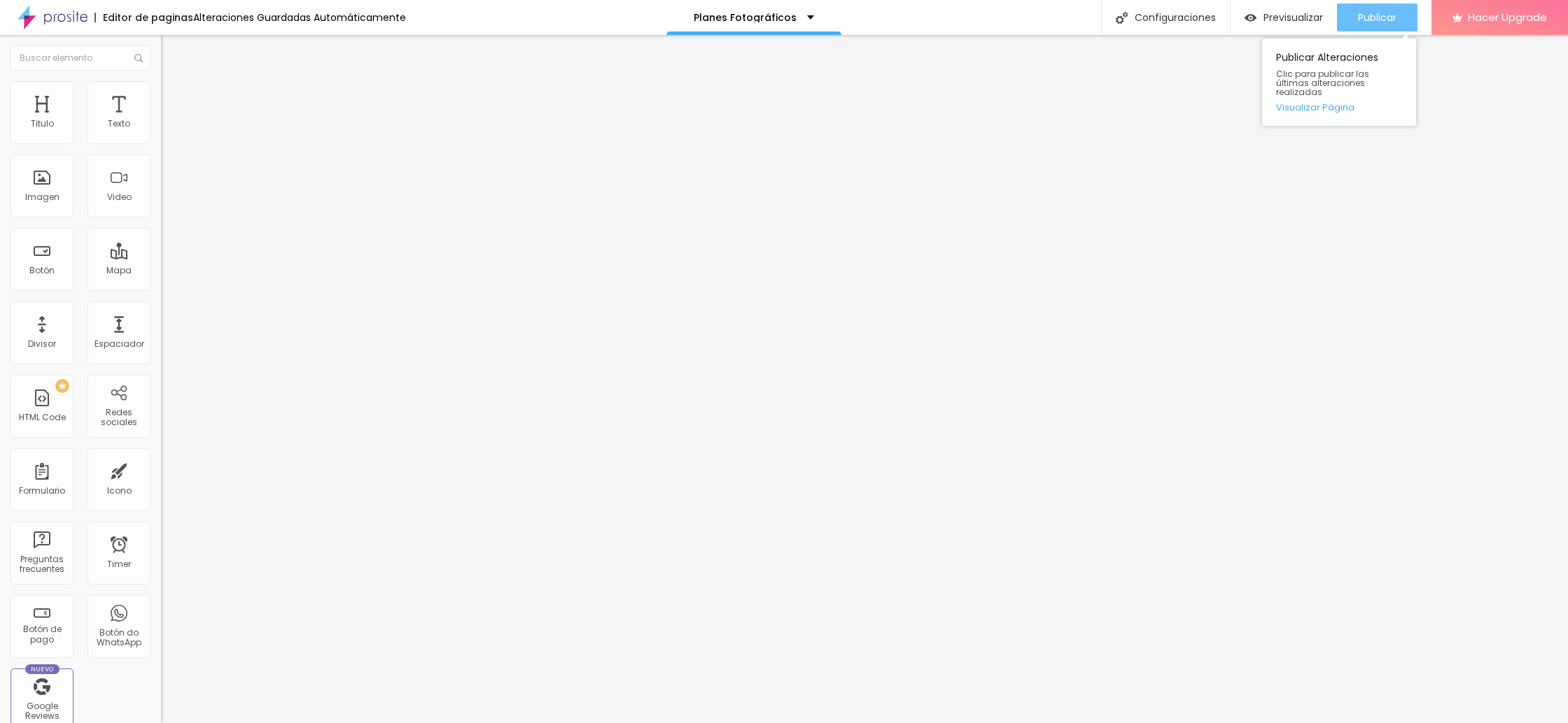
click at [1373, 25] on div "Publicar" at bounding box center [1378, 17] width 38 height 28
